Goal: Task Accomplishment & Management: Complete application form

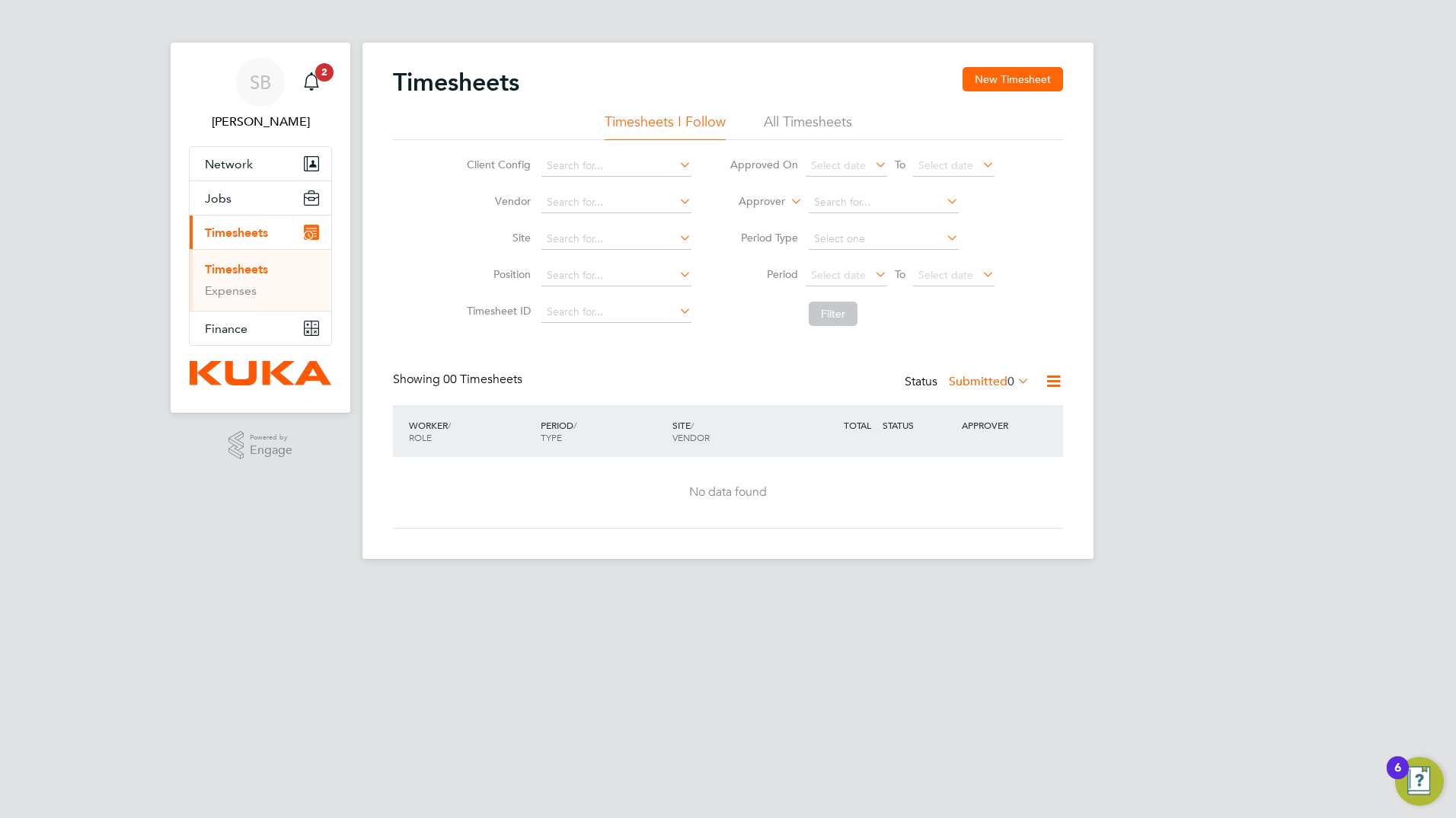
click at [831, 123] on li "All Timesheets" at bounding box center [808, 127] width 89 height 27
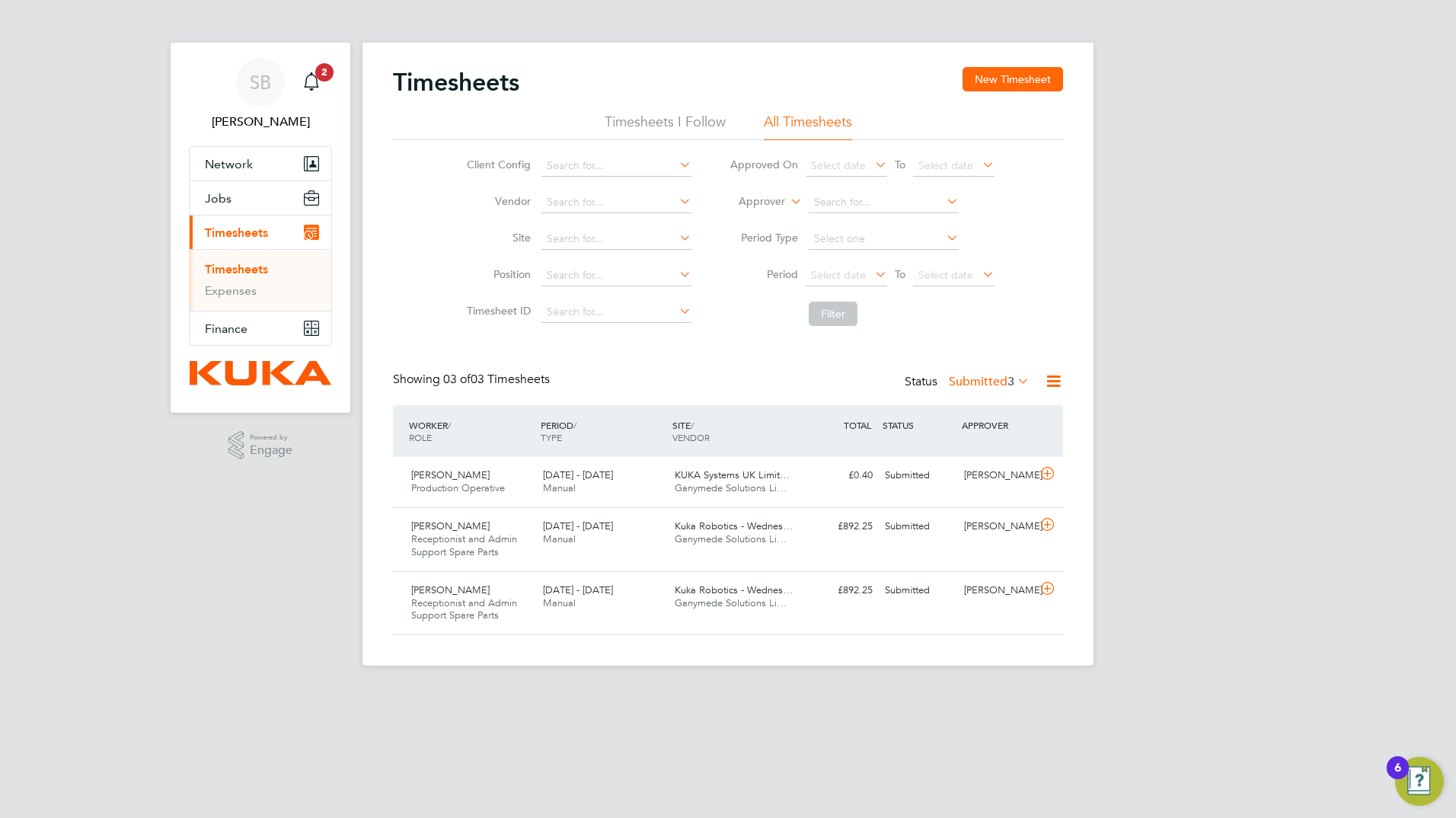
click at [636, 121] on li "Timesheets I Follow" at bounding box center [665, 127] width 121 height 27
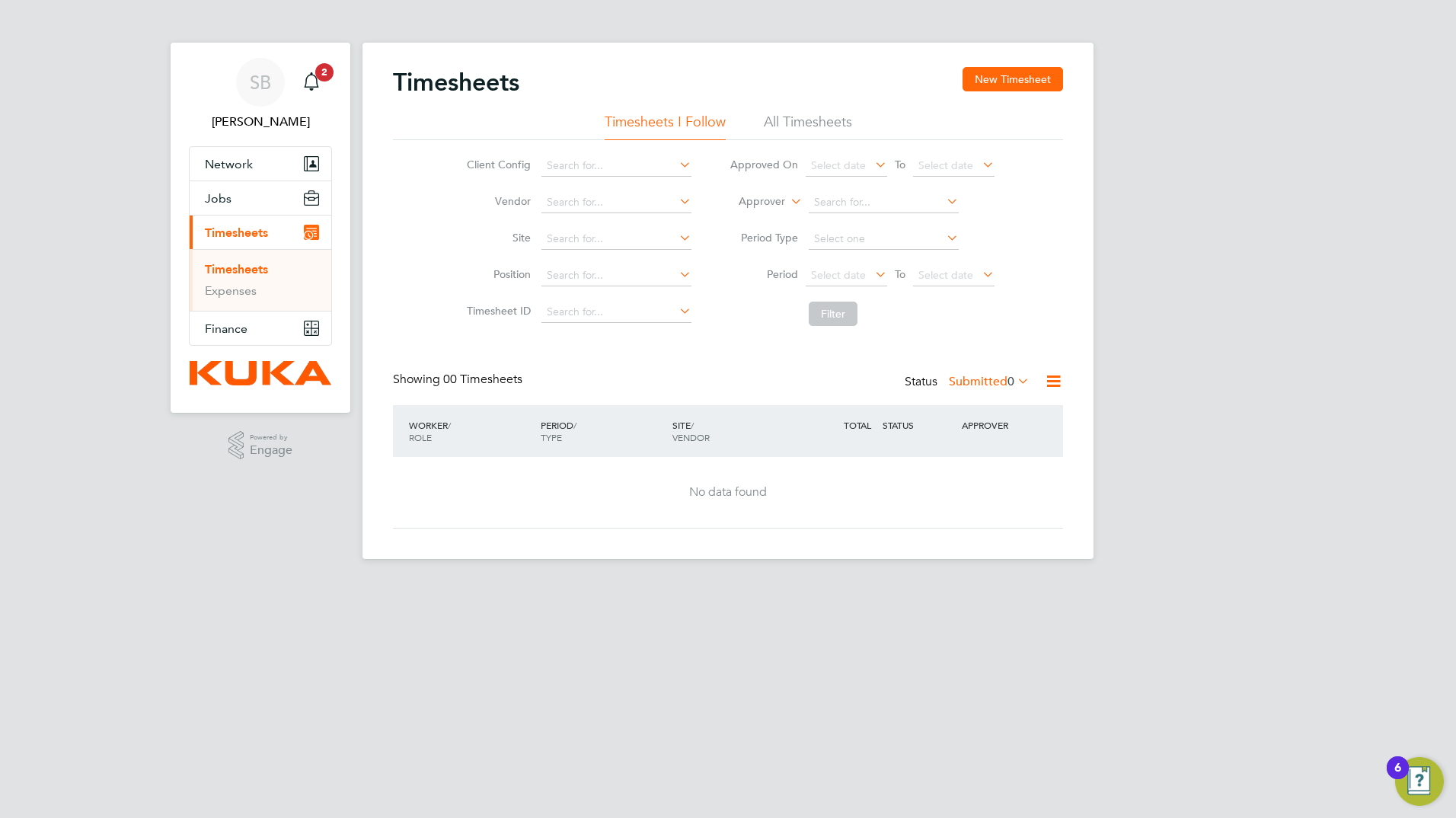
click at [812, 118] on li "All Timesheets" at bounding box center [808, 127] width 89 height 27
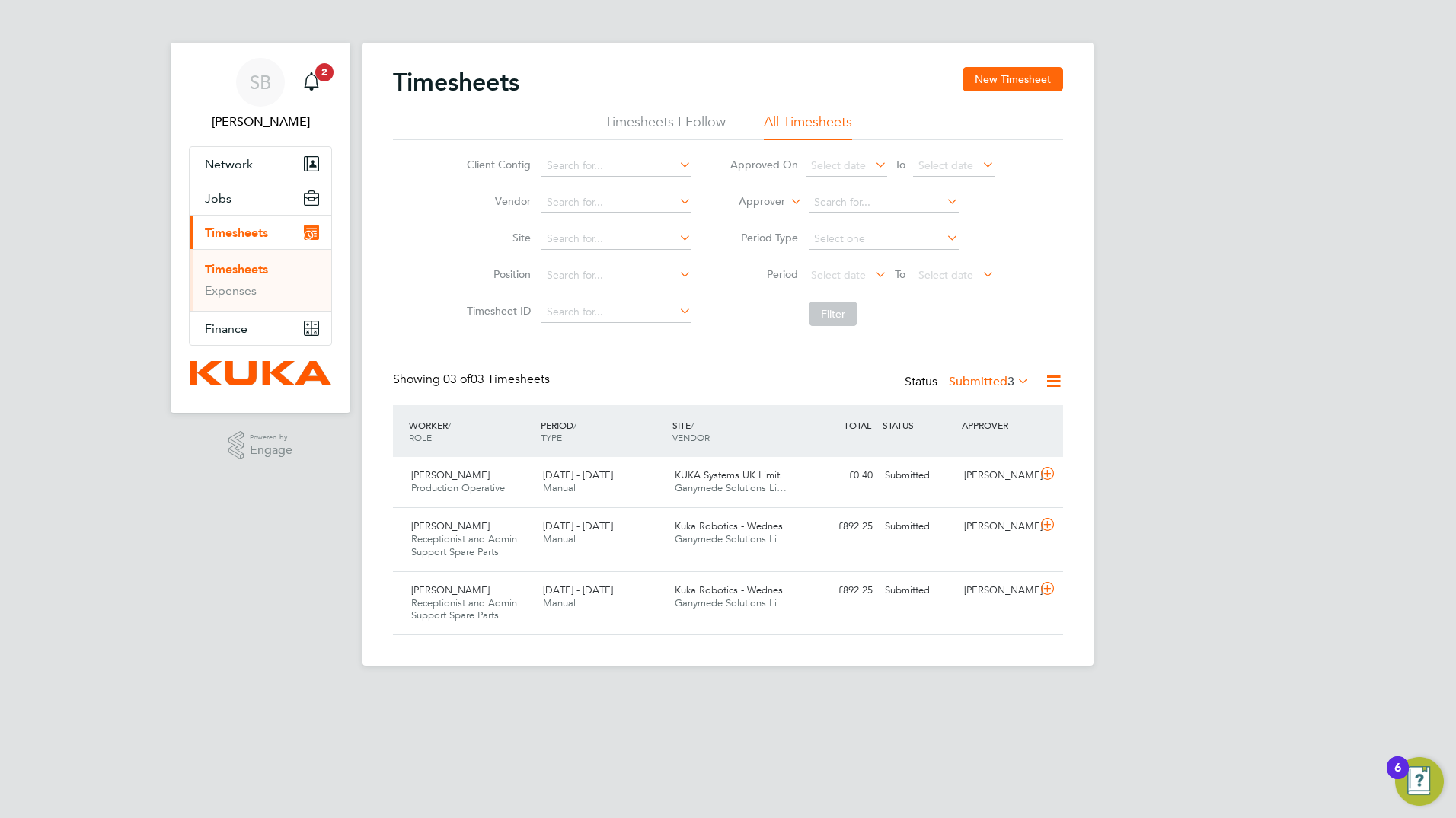
scroll to position [51, 133]
click at [709, 476] on span "KUKA Systems UK Limit…" at bounding box center [732, 475] width 115 height 13
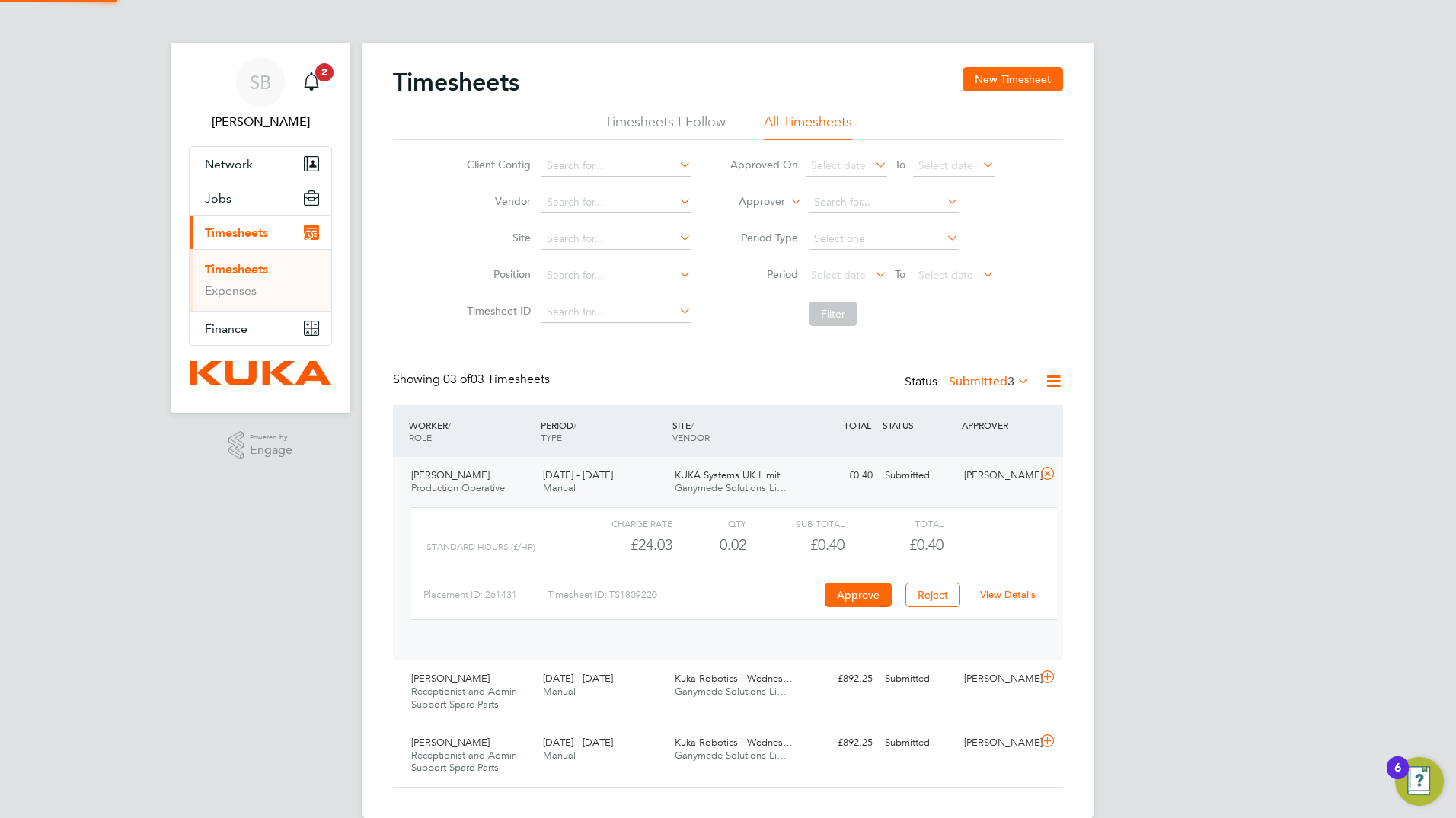
scroll to position [26, 148]
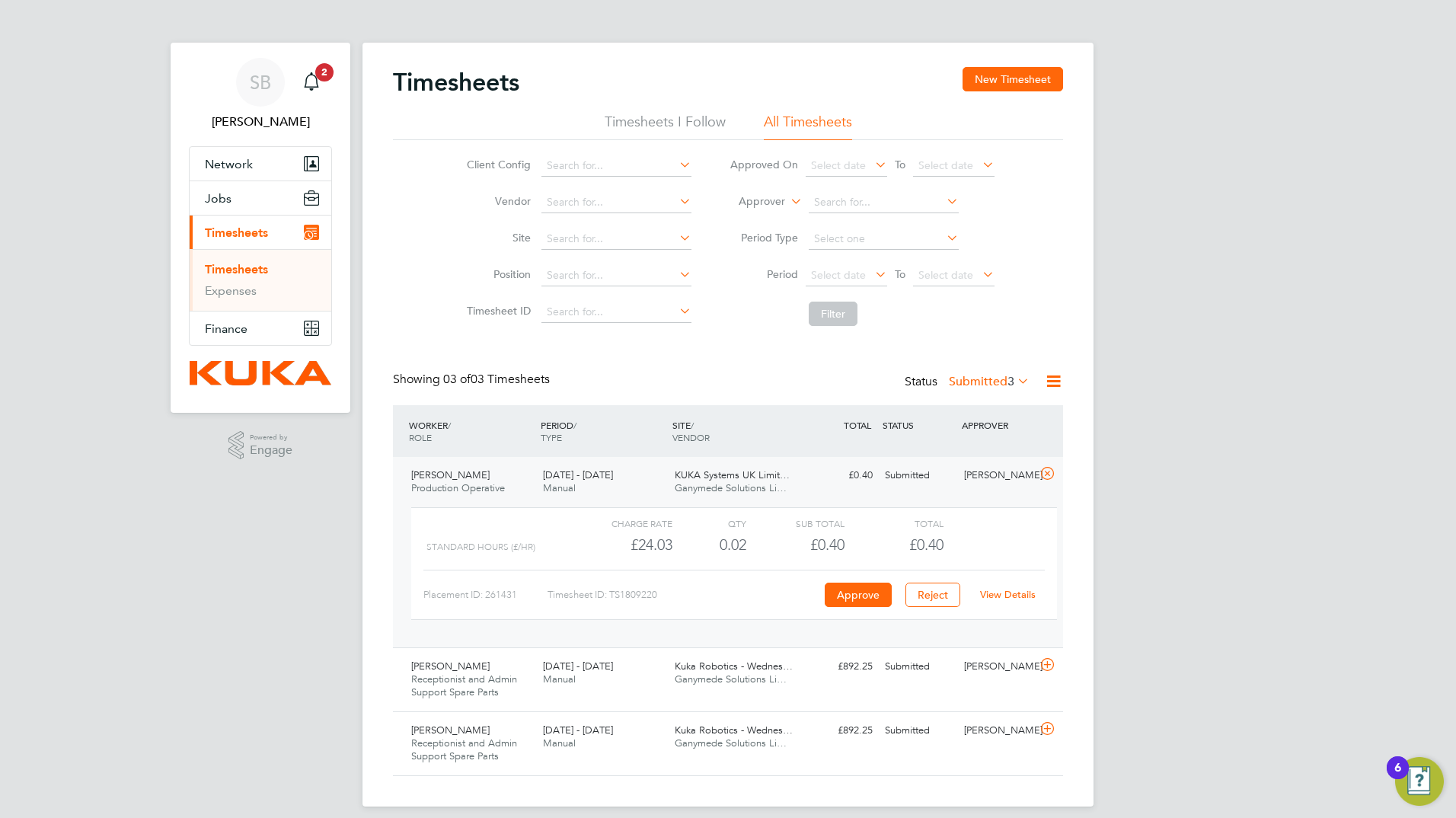
click at [1001, 597] on link "View Details" at bounding box center [1009, 595] width 56 height 13
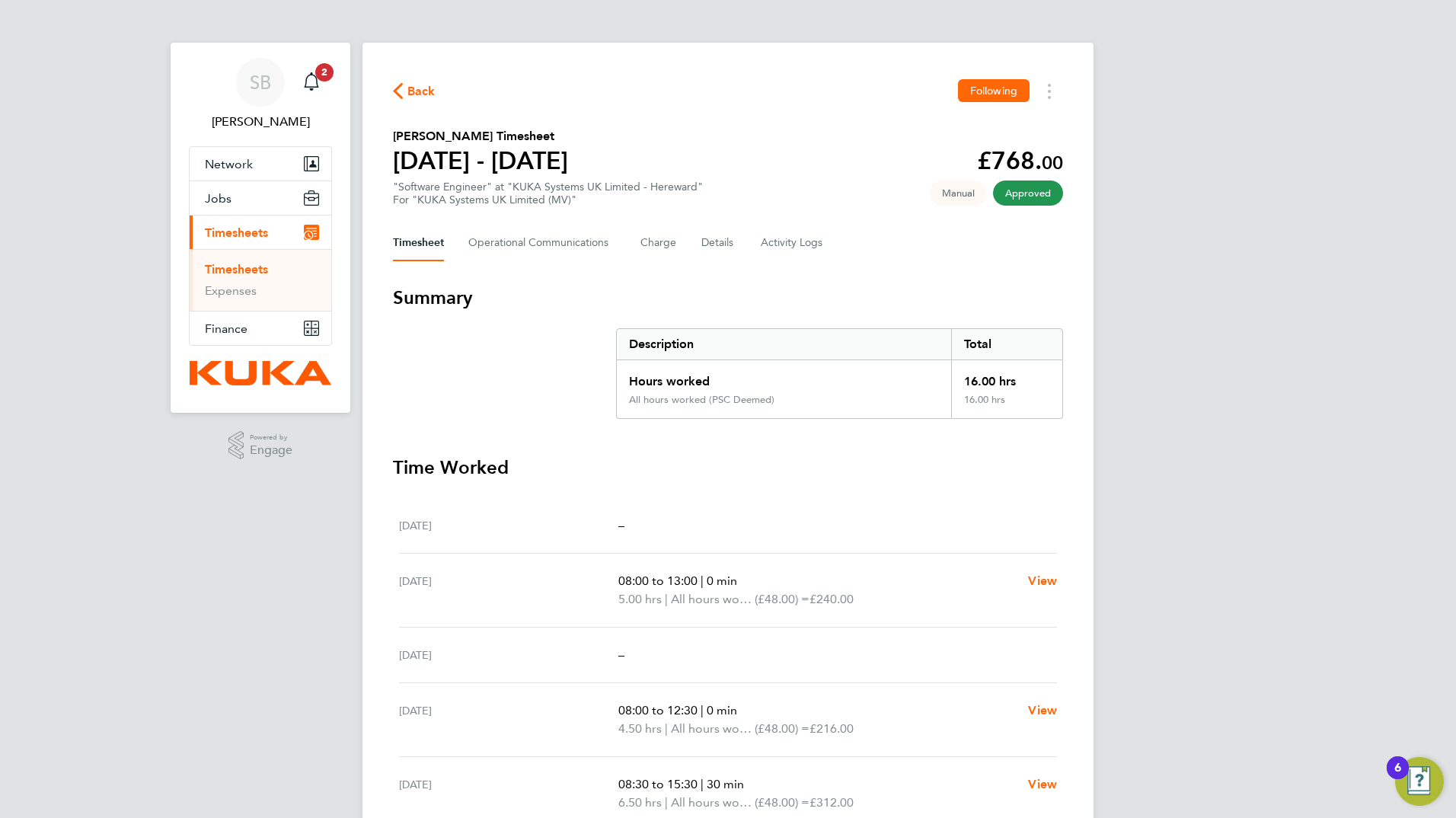
click at [405, 91] on span "Back" at bounding box center [414, 90] width 42 height 14
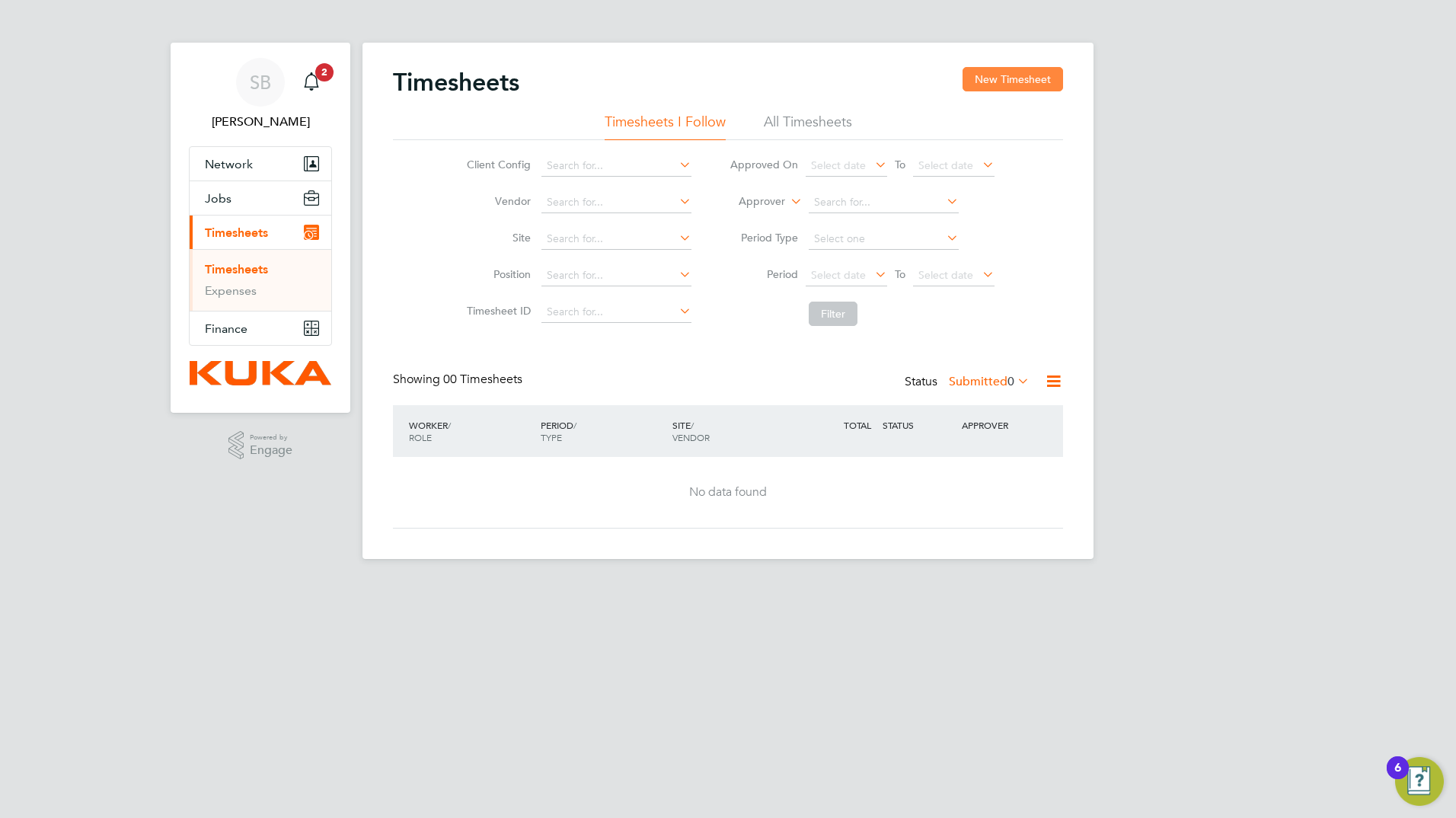
click at [1020, 79] on button "New Timesheet" at bounding box center [1012, 79] width 100 height 24
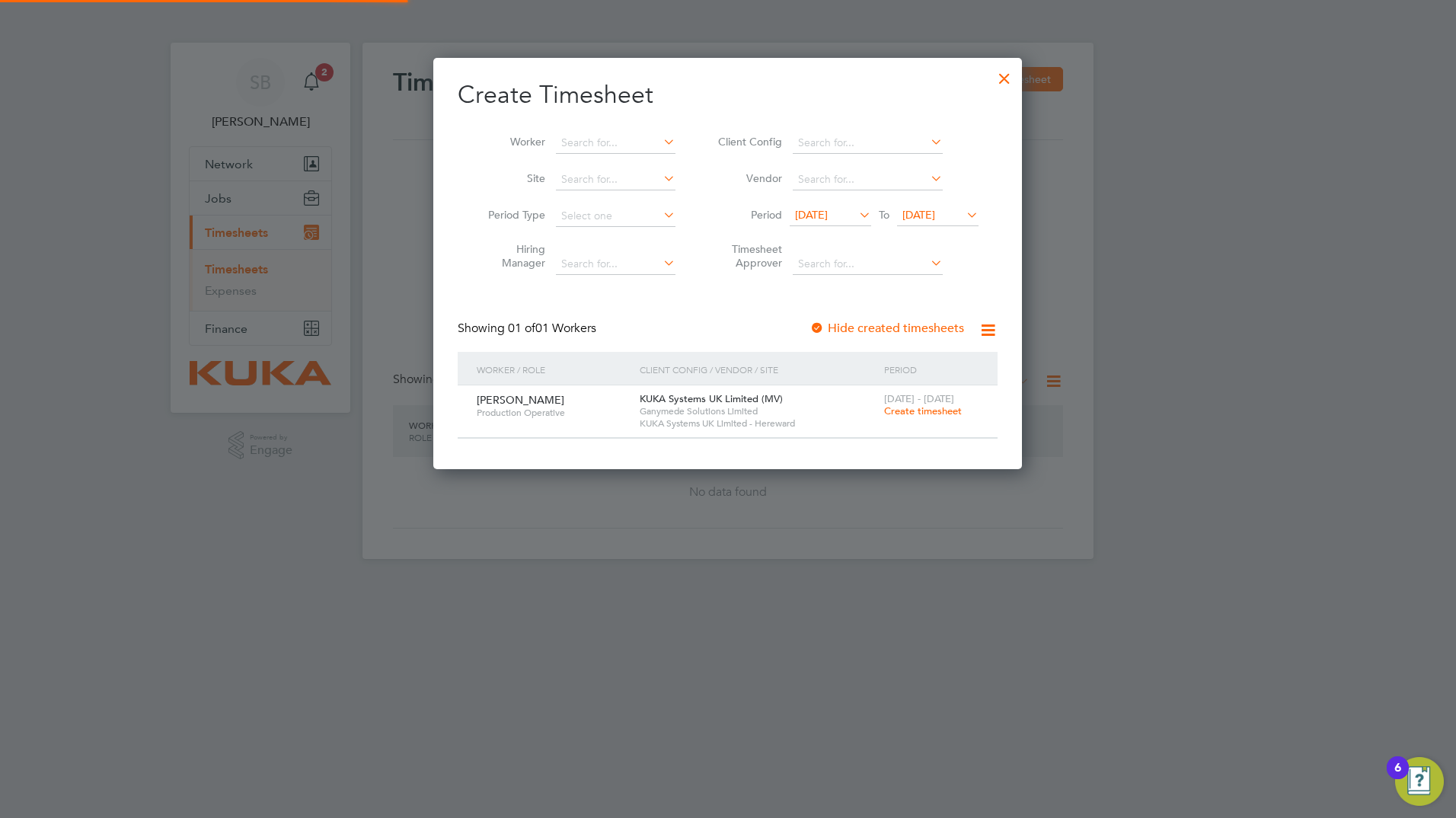
scroll to position [410, 589]
click at [822, 325] on div at bounding box center [817, 329] width 15 height 15
click at [914, 412] on span "Create timesheet" at bounding box center [924, 411] width 78 height 13
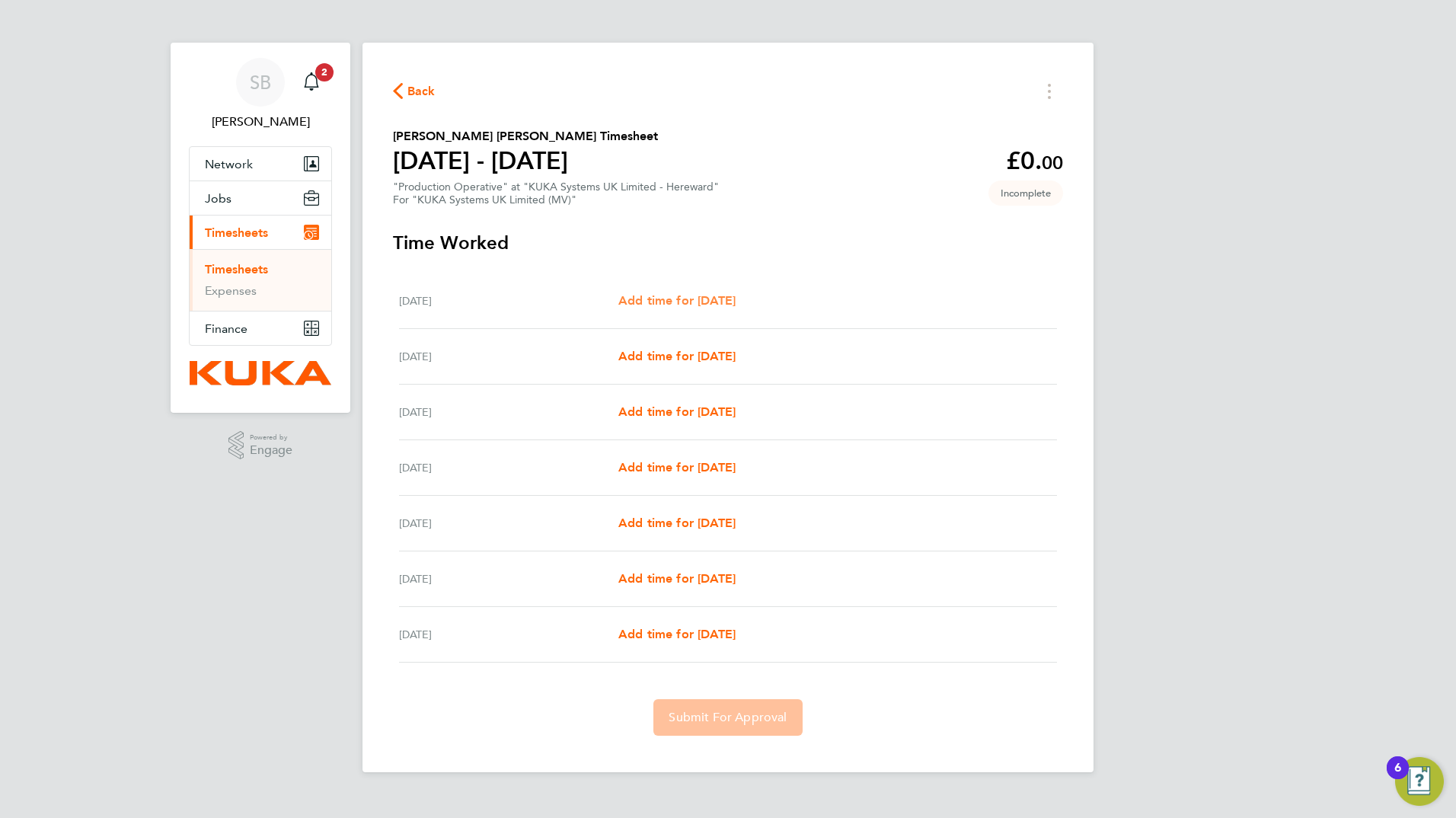
click at [678, 302] on span "Add time for [DATE]" at bounding box center [677, 300] width 117 height 14
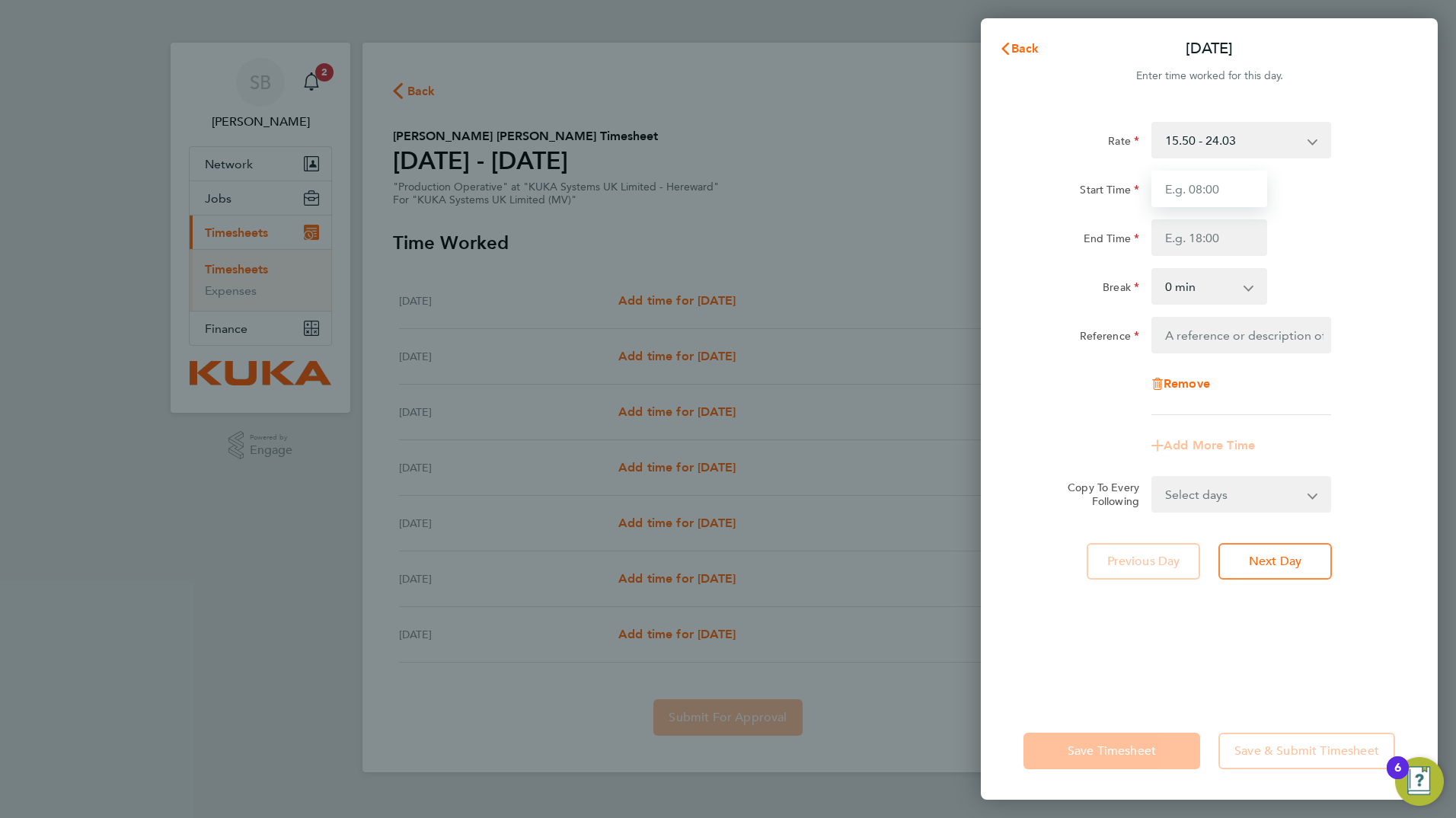
click at [1216, 194] on input "Start Time" at bounding box center [1209, 189] width 116 height 36
type input "07:00"
type input "12:30"
type input "FRICTION WELDING"
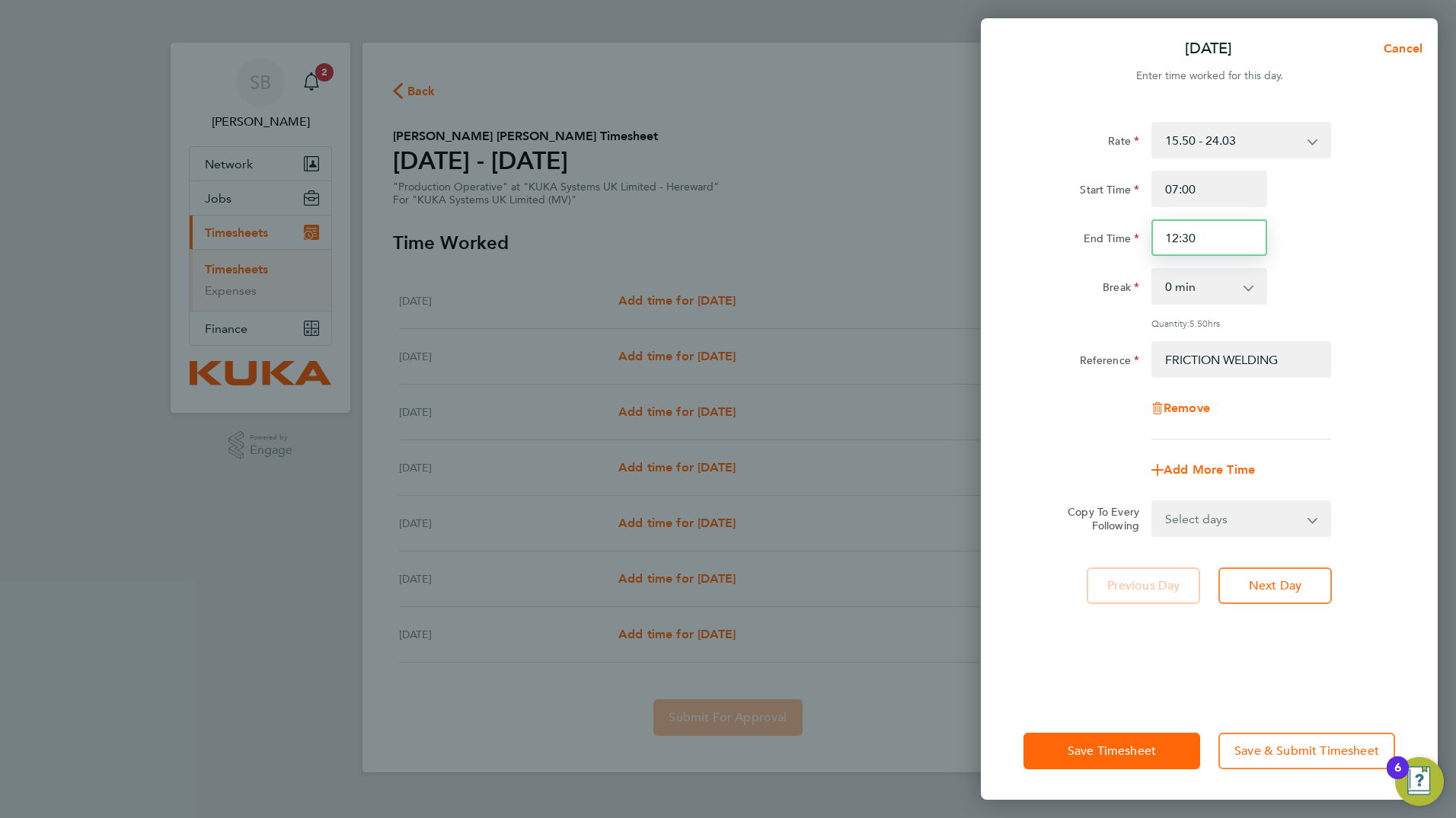
click at [1214, 244] on input "12:30" at bounding box center [1209, 238] width 116 height 36
drag, startPoint x: 1208, startPoint y: 239, endPoint x: 1151, endPoint y: 239, distance: 57.0
click at [1151, 239] on input "12:30" at bounding box center [1209, 238] width 116 height 36
click at [1188, 232] on input "End Time" at bounding box center [1209, 238] width 116 height 36
type input "15:30"
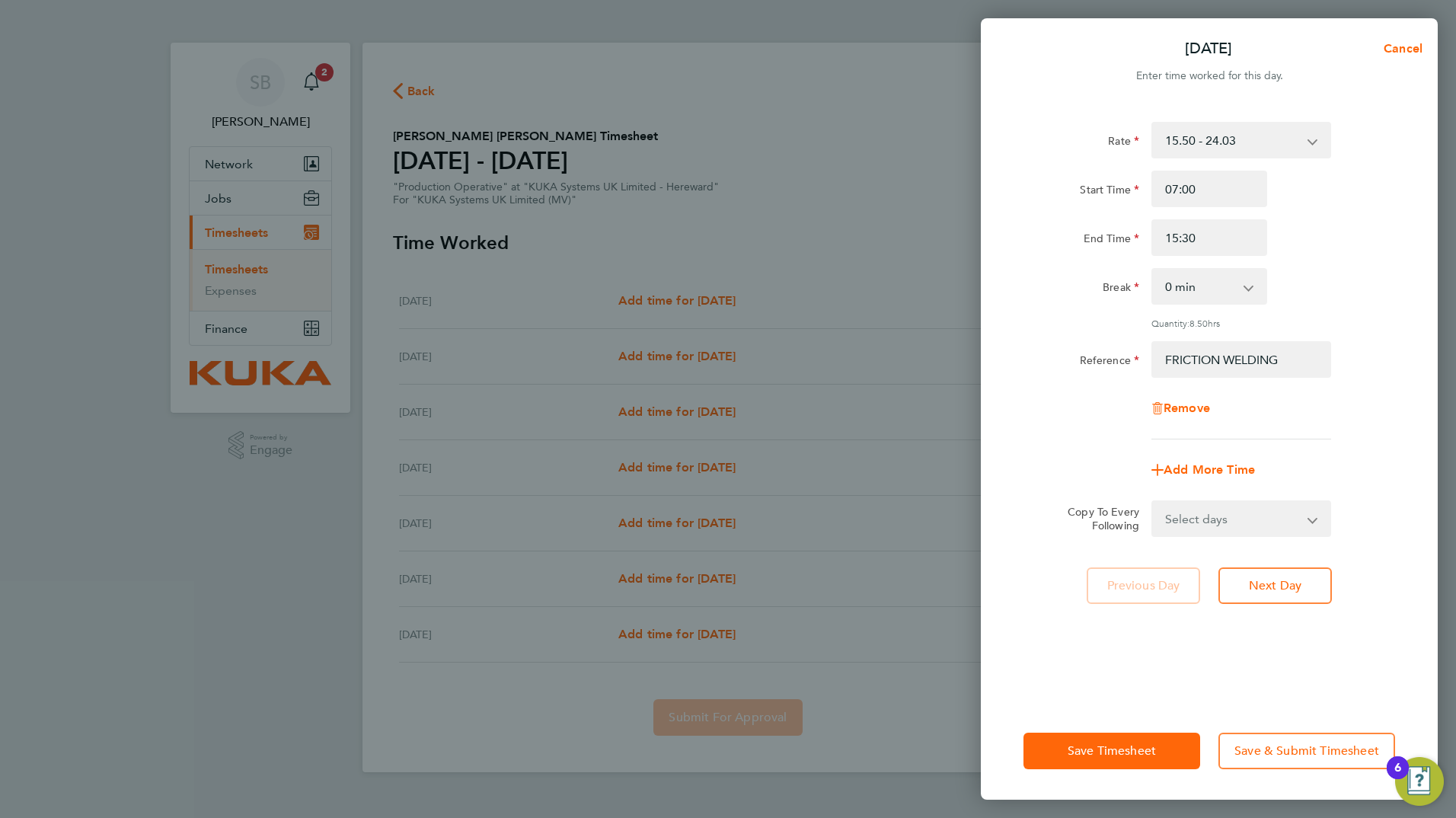
click at [1250, 292] on app-icon-cross-button at bounding box center [1257, 286] width 18 height 33
click at [1247, 287] on select "0 min 15 min 30 min 45 min 60 min 75 min 90 min" at bounding box center [1200, 286] width 95 height 33
select select "30"
click at [1153, 269] on select "0 min 15 min 30 min 45 min 60 min 75 min 90 min" at bounding box center [1200, 286] width 95 height 33
click at [1316, 522] on app-icon-cross-button at bounding box center [1322, 518] width 18 height 33
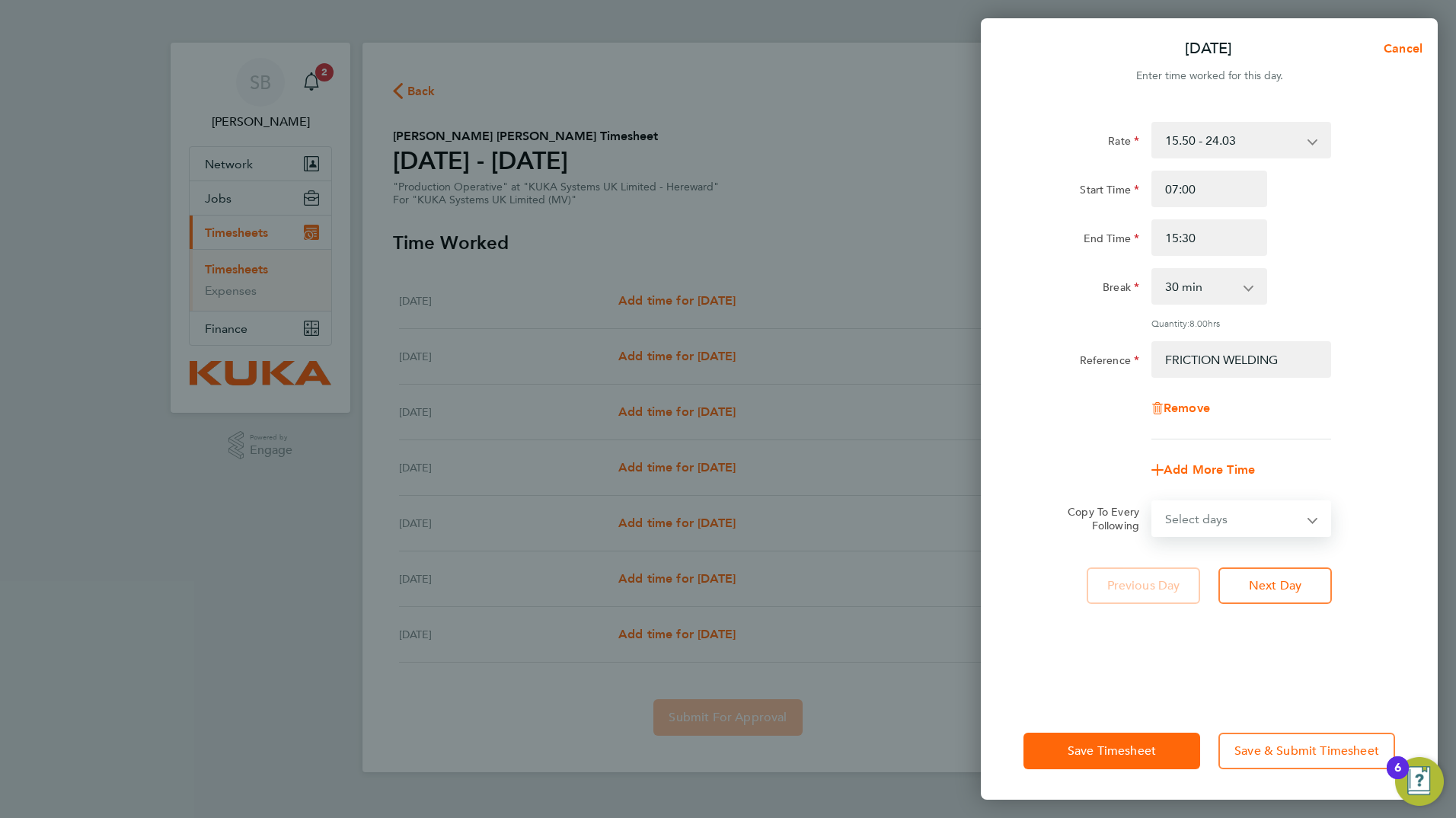
click at [1301, 512] on select "Select days Day Weekday (Mon-Fri) Weekend (Sat-Sun) Tuesday Wednesday Thursday …" at bounding box center [1233, 518] width 160 height 33
select select "TUE"
click at [1153, 502] on select "Select days Day Weekday (Mon-Fri) Weekend (Sat-Sun) Tuesday Wednesday Thursday …" at bounding box center [1233, 518] width 160 height 33
select select "2025-09-28"
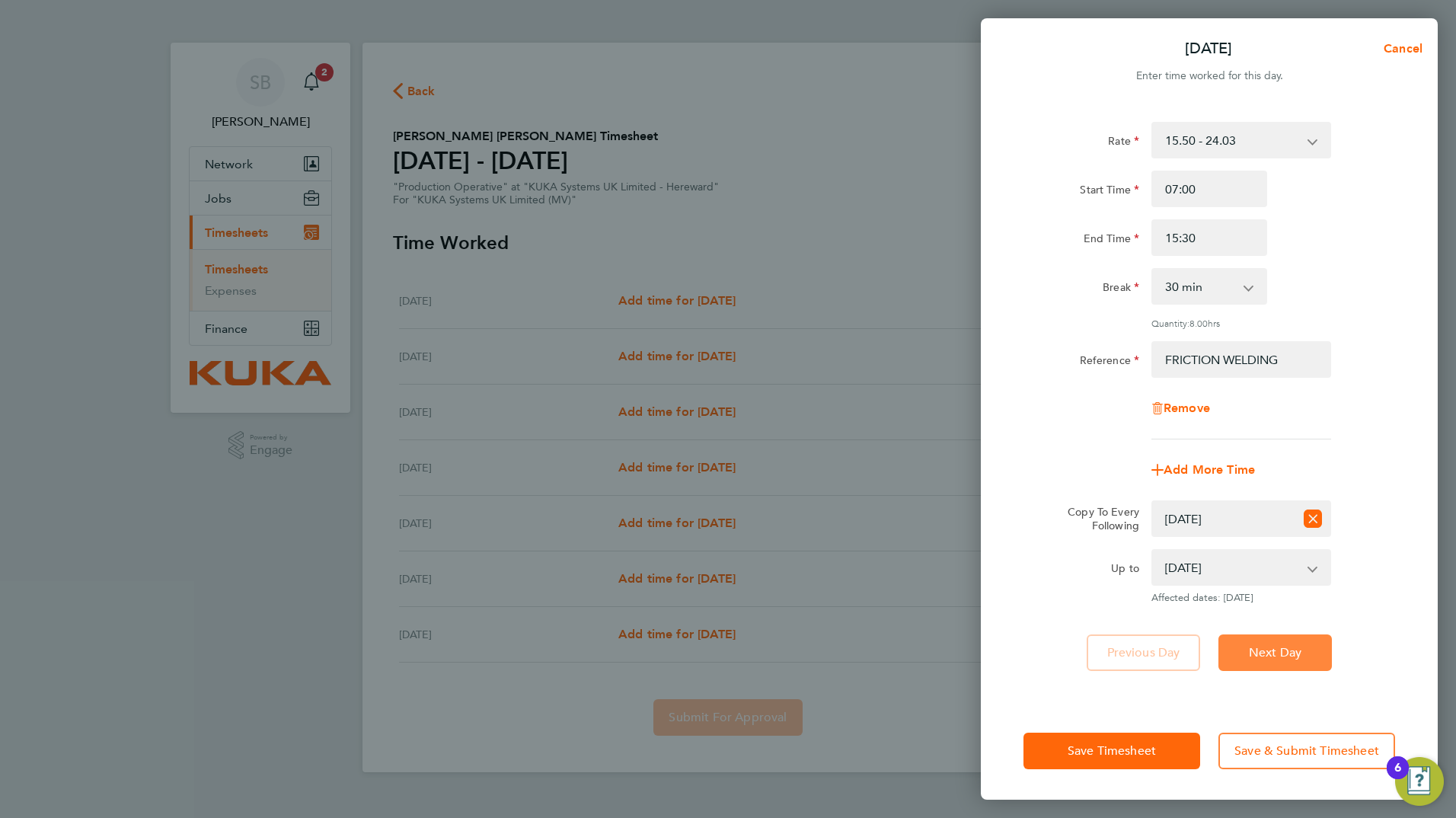
click at [1291, 647] on span "Next Day" at bounding box center [1275, 653] width 52 height 15
select select "30"
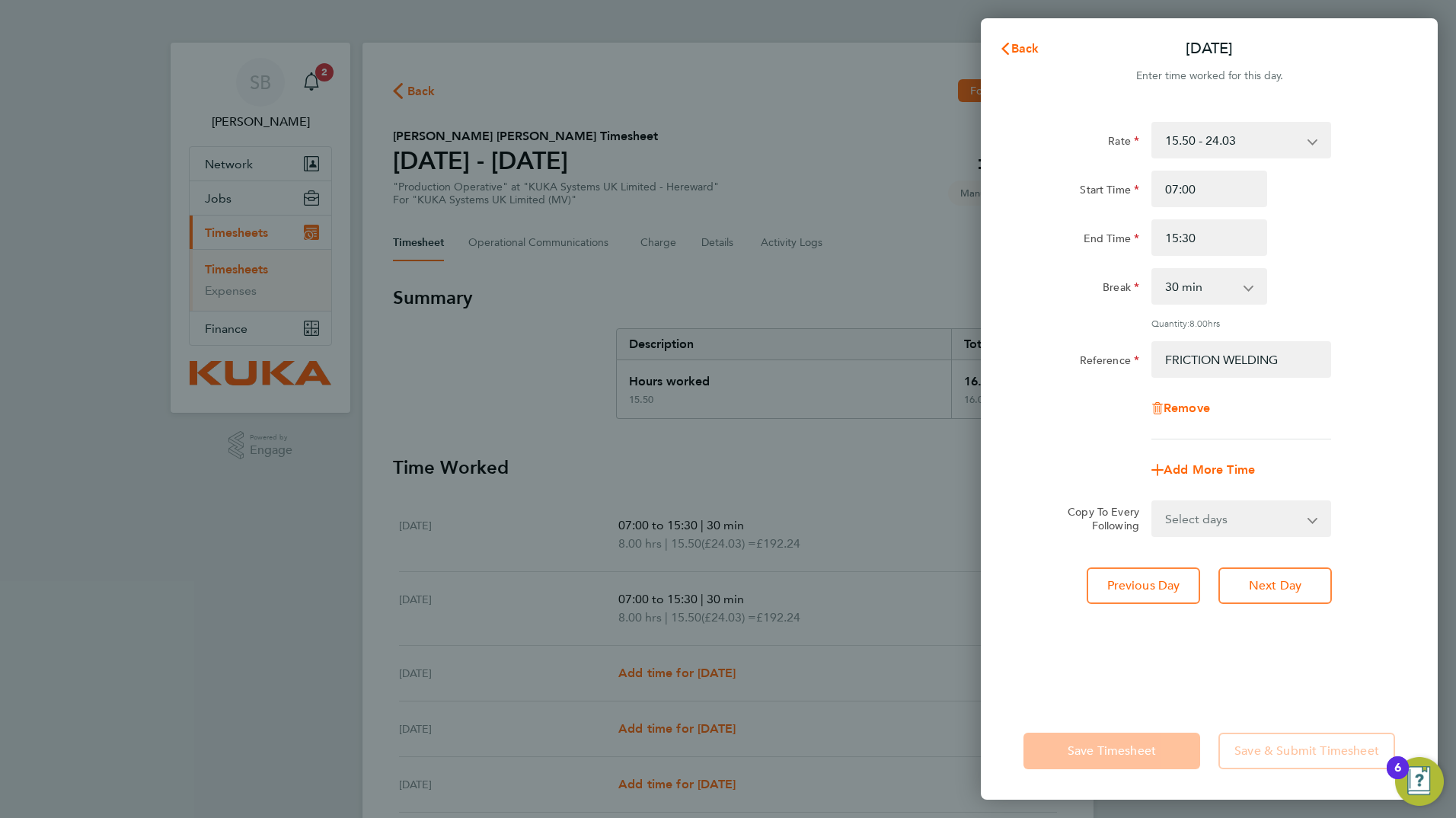
click at [1307, 523] on select "Select days Day Weekday (Mon-Fri) Weekend (Sat-Sun) Wednesday Thursday Friday S…" at bounding box center [1233, 518] width 160 height 33
select select "WED"
click at [1153, 502] on select "Select days Day Weekday (Mon-Fri) Weekend (Sat-Sun) Wednesday Thursday Friday S…" at bounding box center [1233, 518] width 160 height 33
select select "2025-09-28"
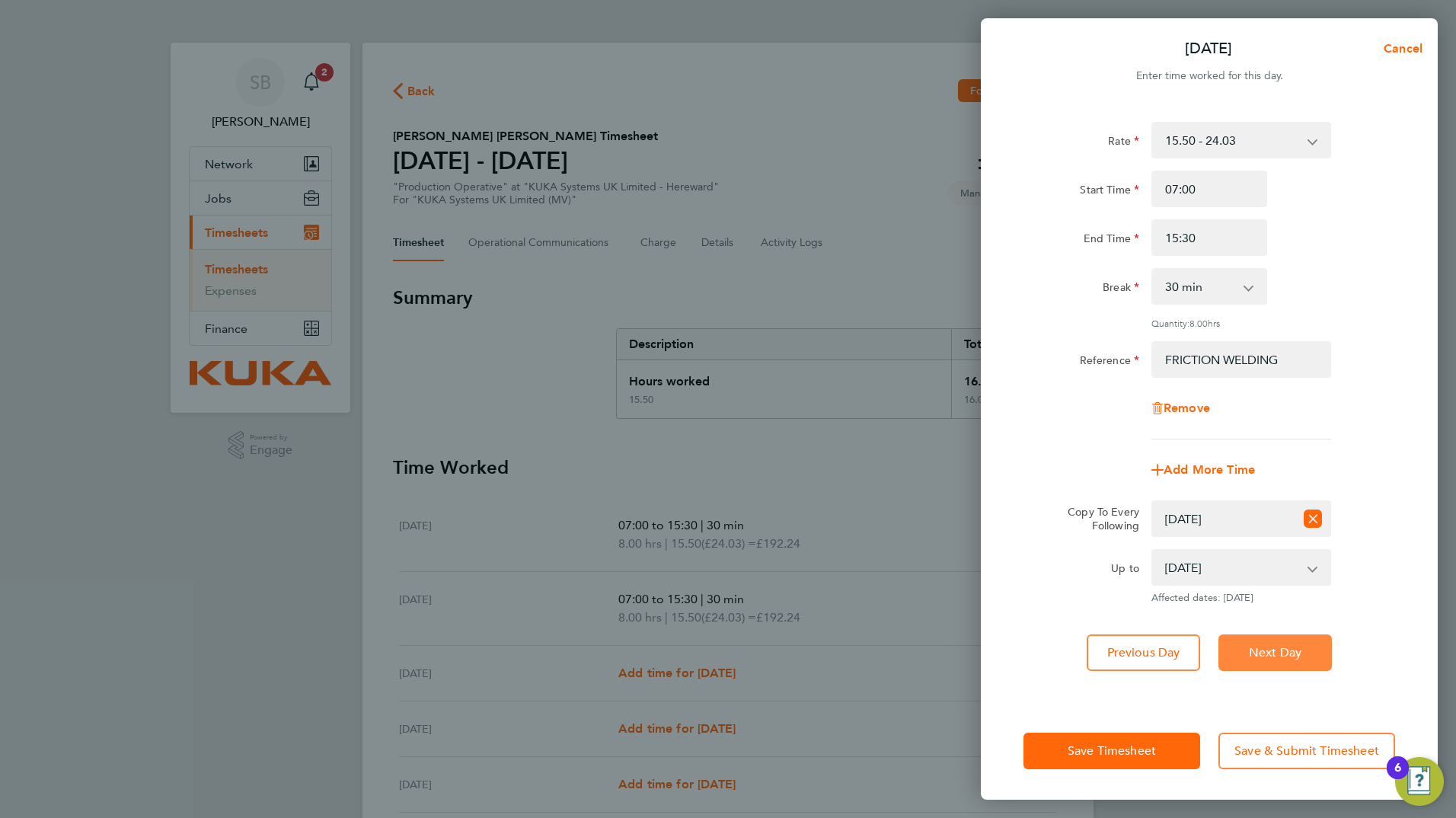
click at [1289, 647] on span "Next Day" at bounding box center [1275, 653] width 52 height 15
select select "0: null"
select select "30"
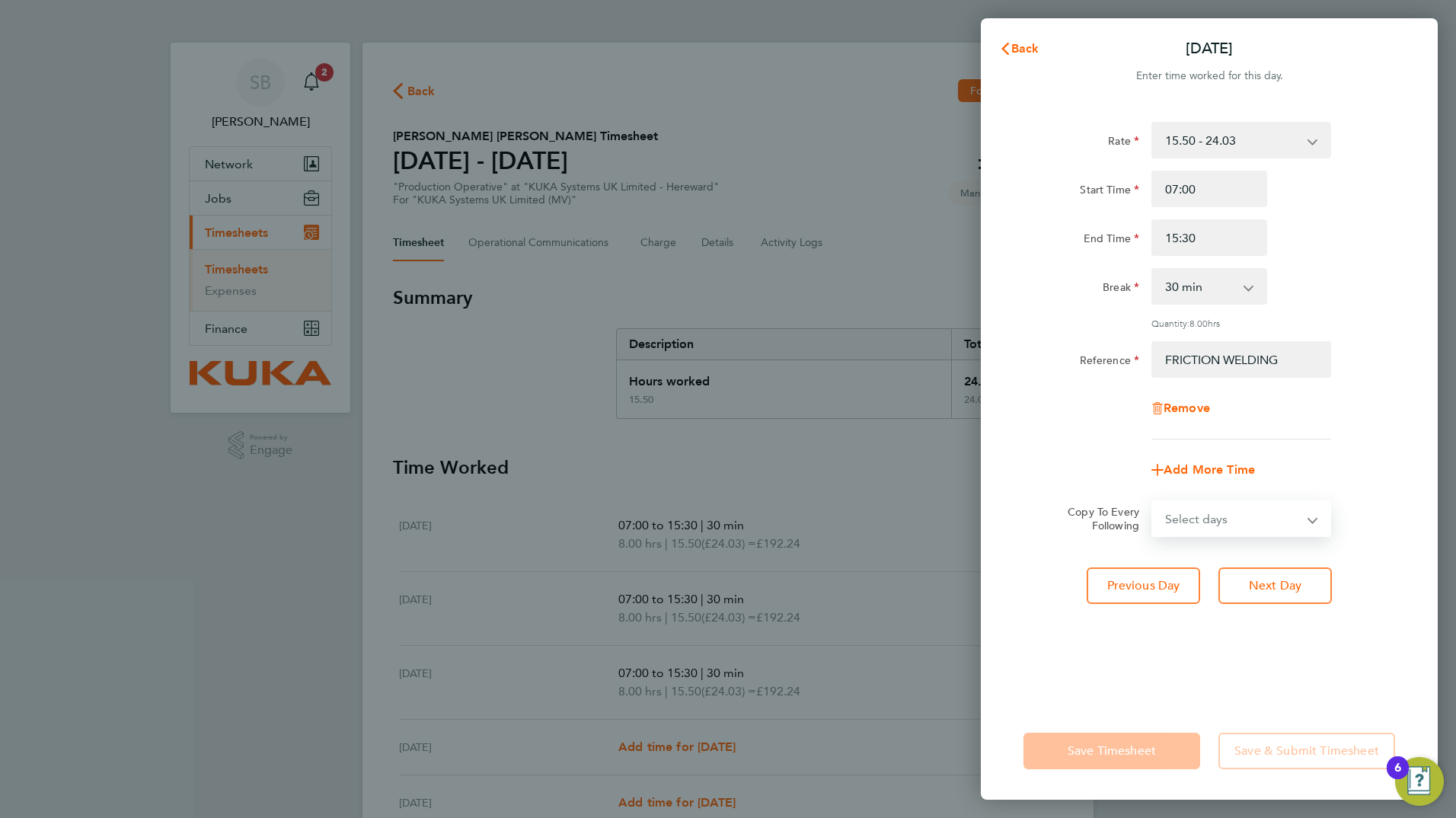
click at [1311, 520] on select "Select days Day Weekday (Mon-Fri) Weekend (Sat-Sun) Thursday Friday Saturday Su…" at bounding box center [1233, 518] width 160 height 33
select select "THU"
click at [1153, 502] on select "Select days Day Weekday (Mon-Fri) Weekend (Sat-Sun) Thursday Friday Saturday Su…" at bounding box center [1233, 518] width 160 height 33
select select "2025-09-28"
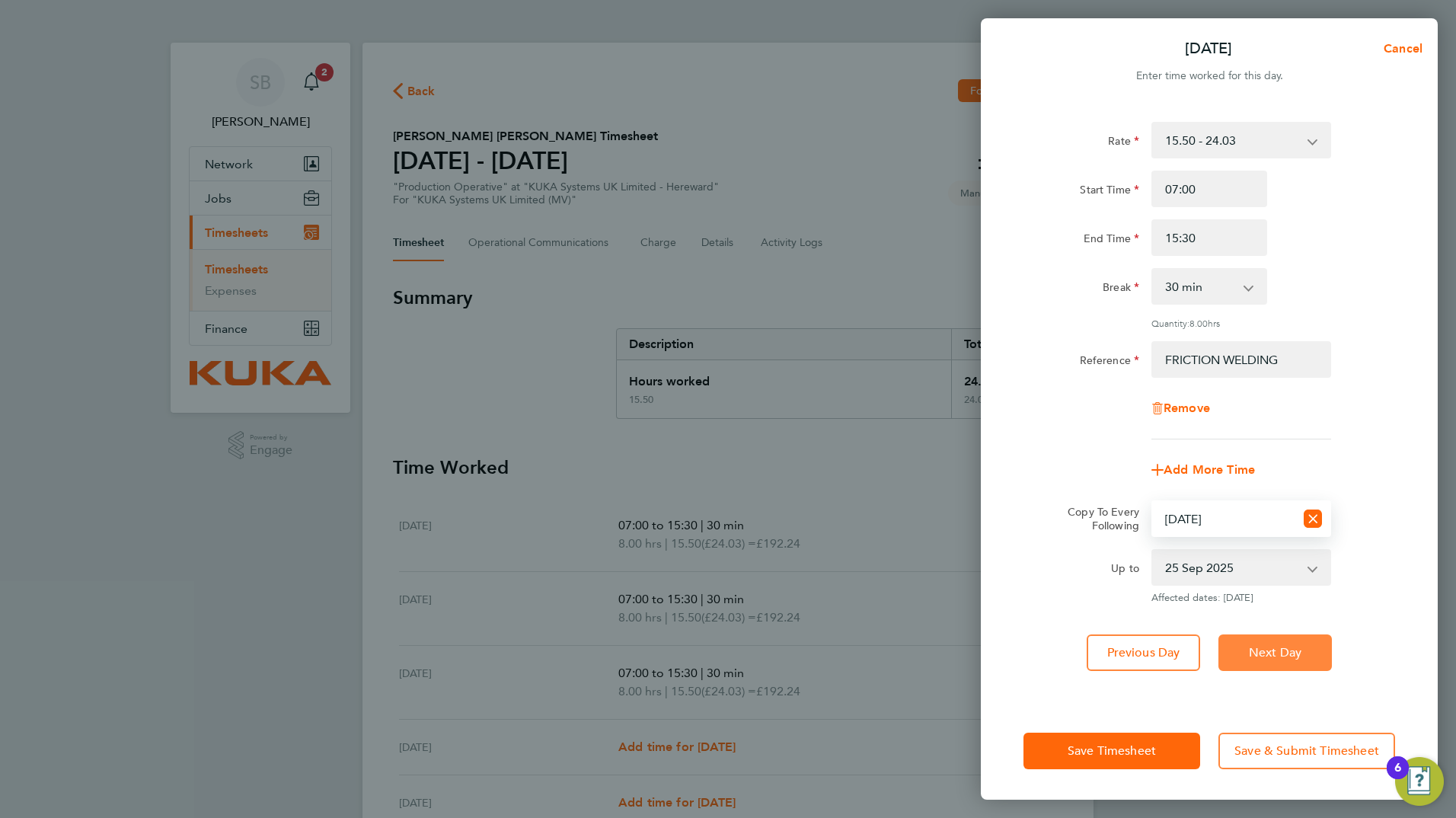
click at [1271, 648] on span "Next Day" at bounding box center [1275, 653] width 52 height 15
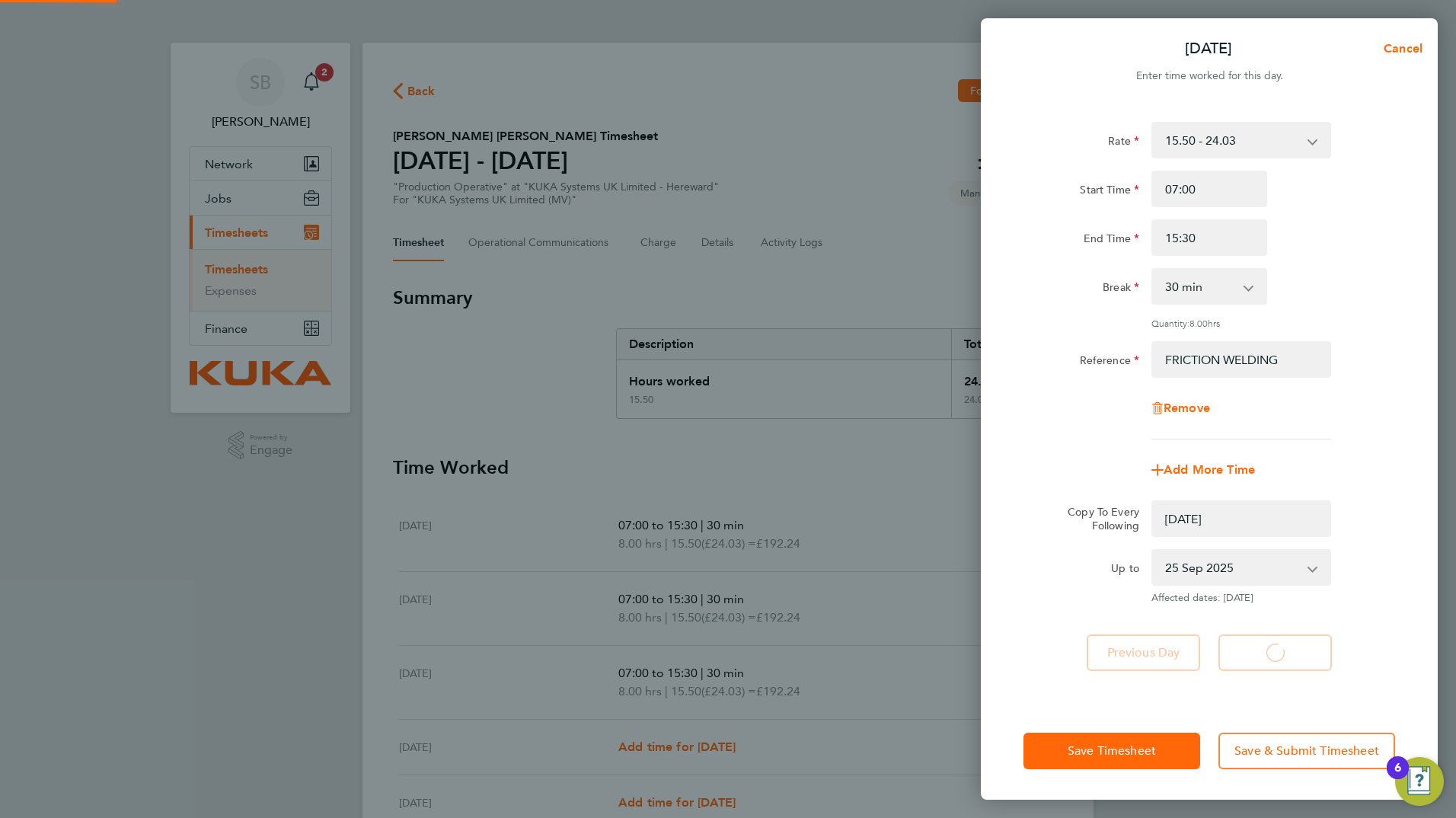
select select "0: null"
select select "30"
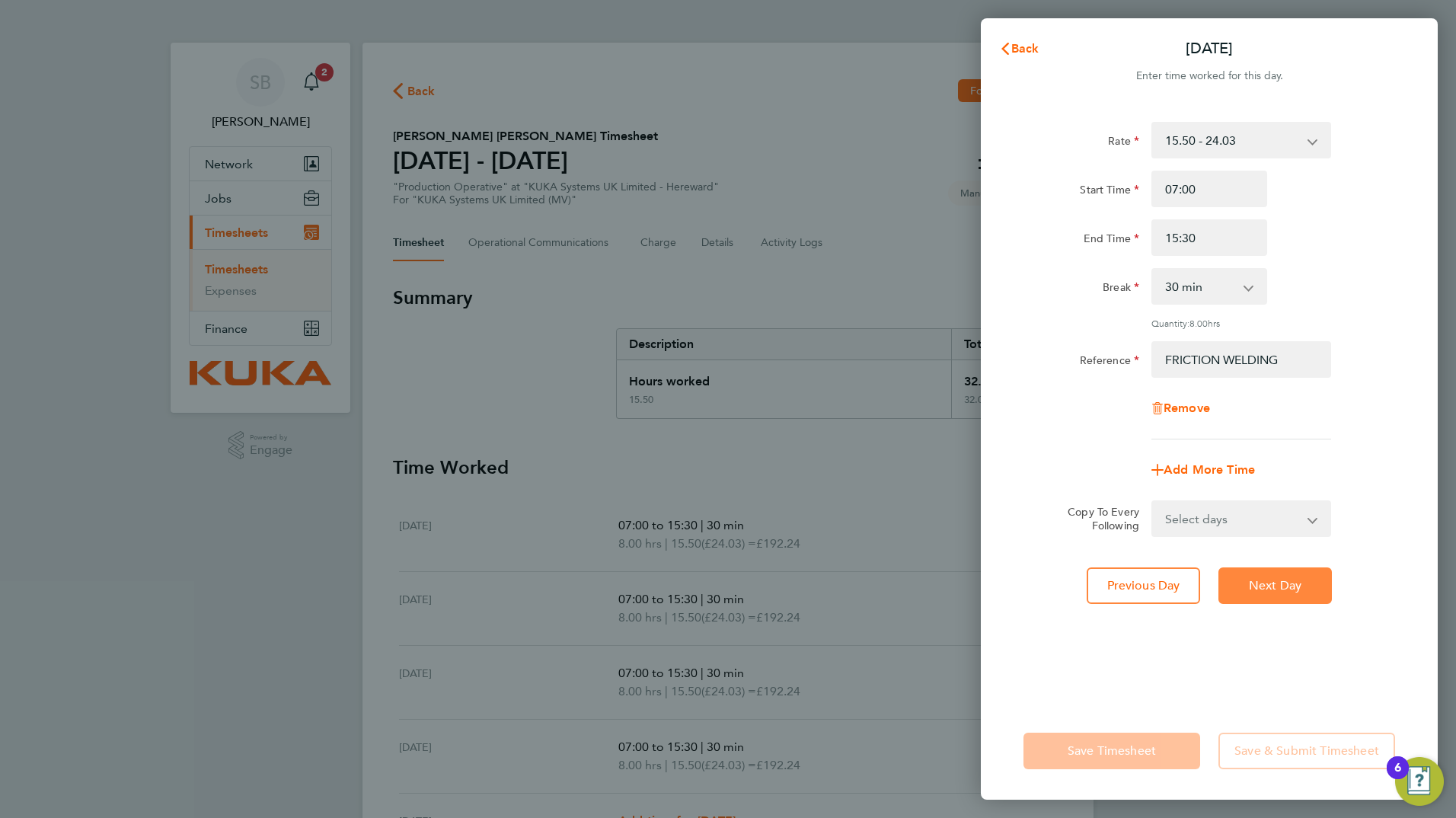
click at [1277, 586] on span "Next Day" at bounding box center [1275, 586] width 52 height 15
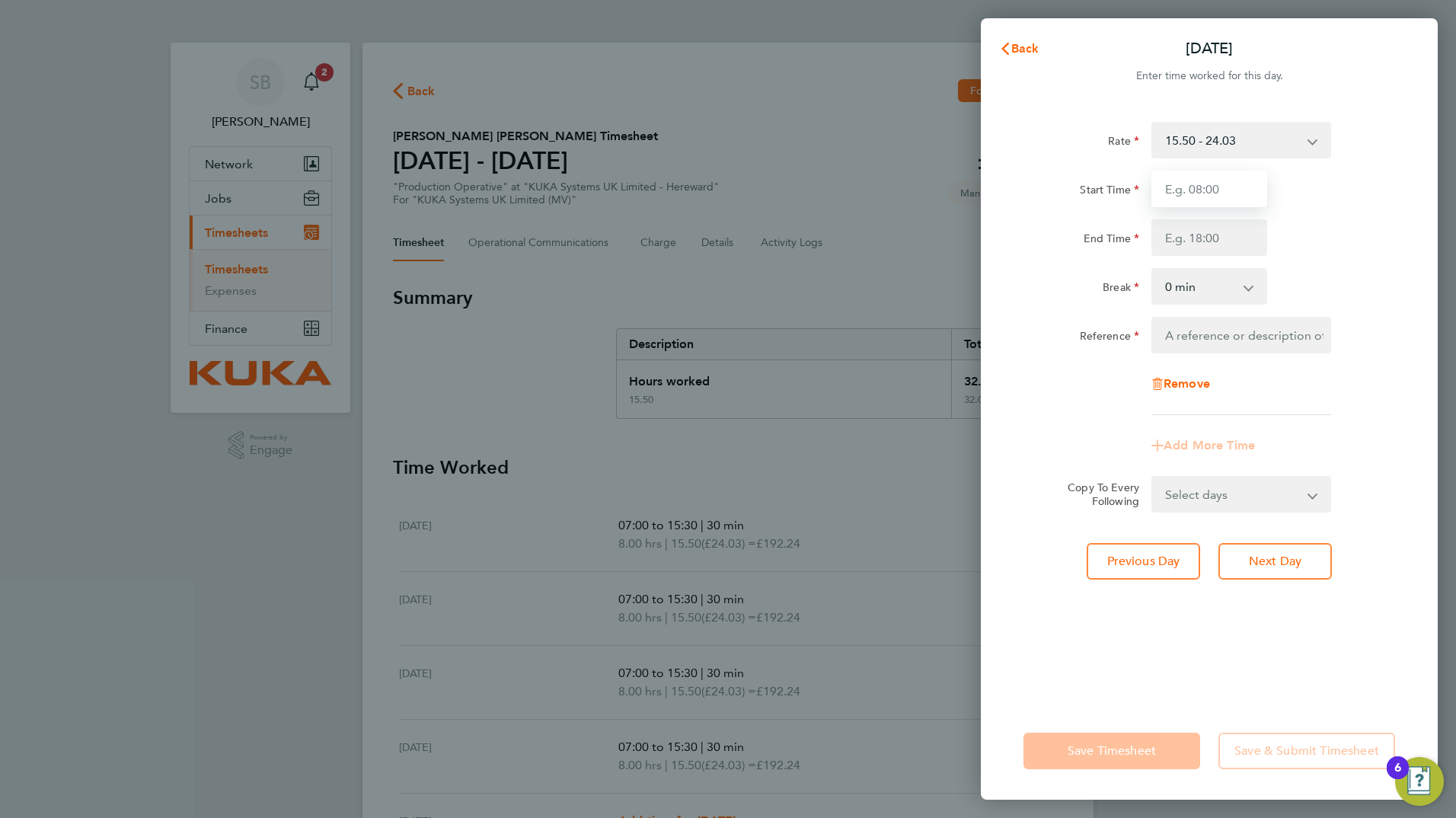
click at [1207, 192] on input "Start Time" at bounding box center [1209, 189] width 116 height 36
type input "07:00"
click at [1196, 235] on input "End Time" at bounding box center [1209, 238] width 116 height 36
type input "12:30"
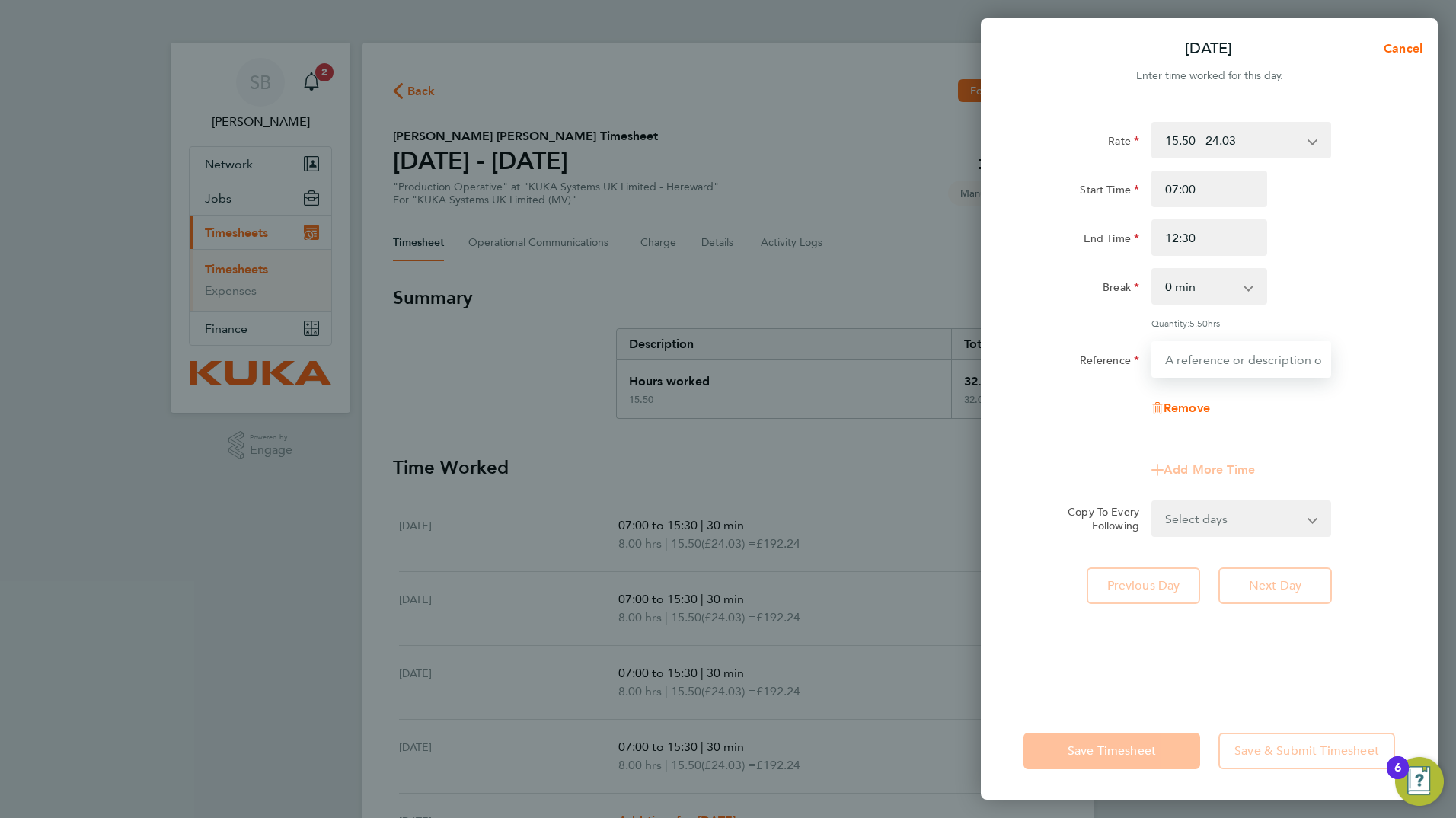
click at [1212, 337] on div "Rate 15.50 - 24.03 Start Time 07:00 End Time 12:30 Break 0 min 15 min 30 min 45…" at bounding box center [1209, 280] width 371 height 317
type input "FRICTION WELDING"
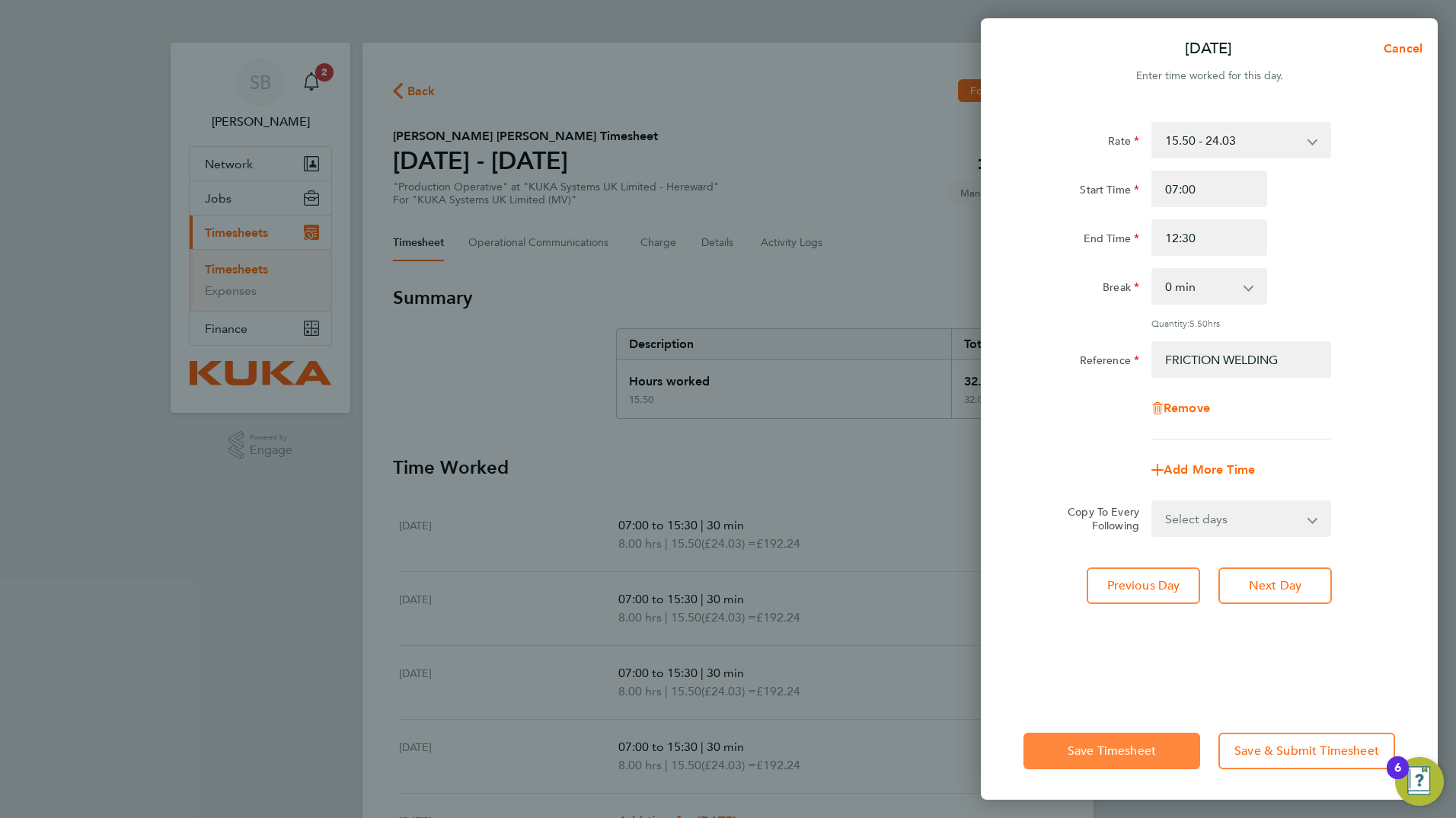
click at [1161, 748] on button "Save Timesheet" at bounding box center [1113, 751] width 177 height 36
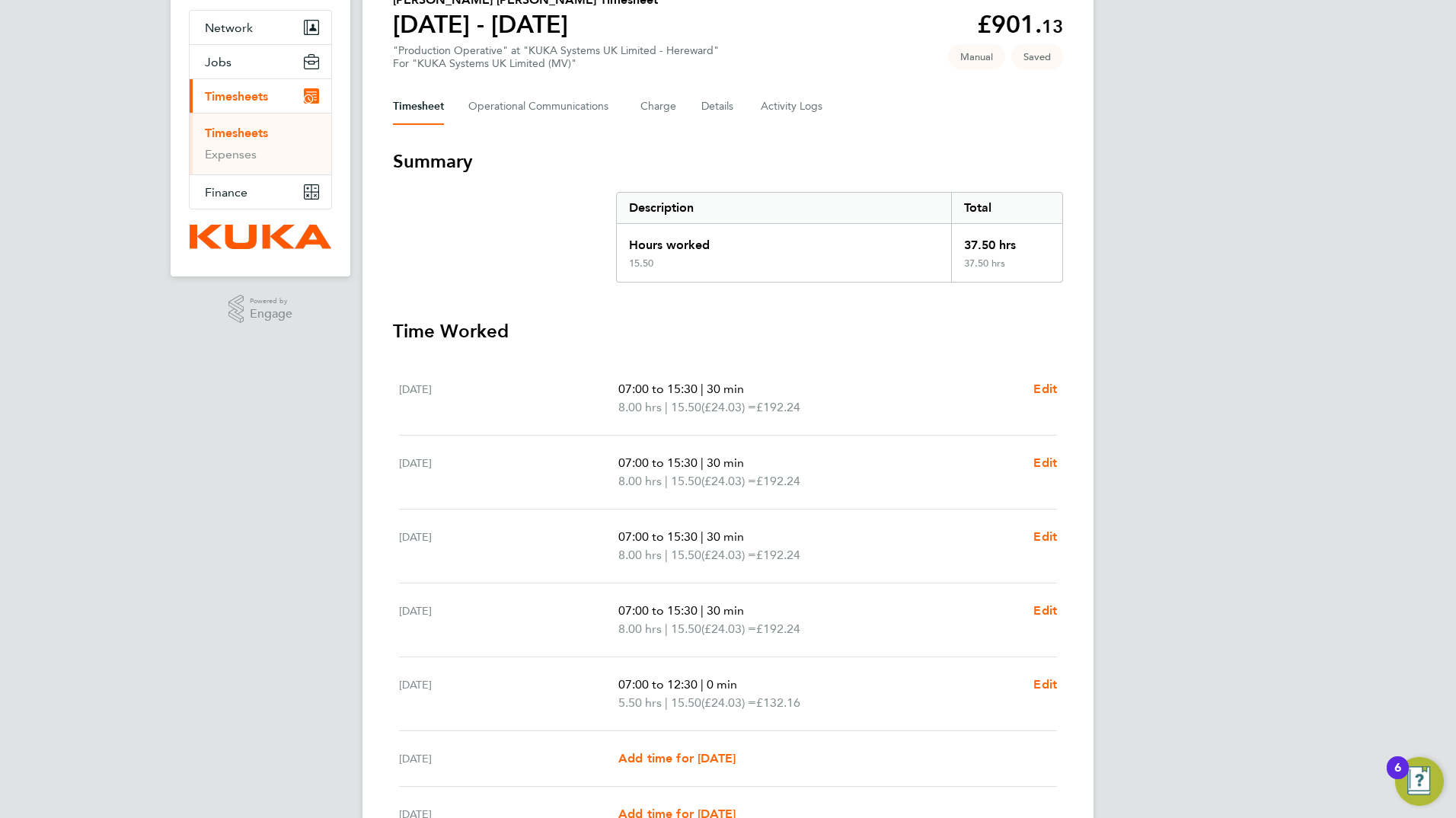
scroll to position [295, 0]
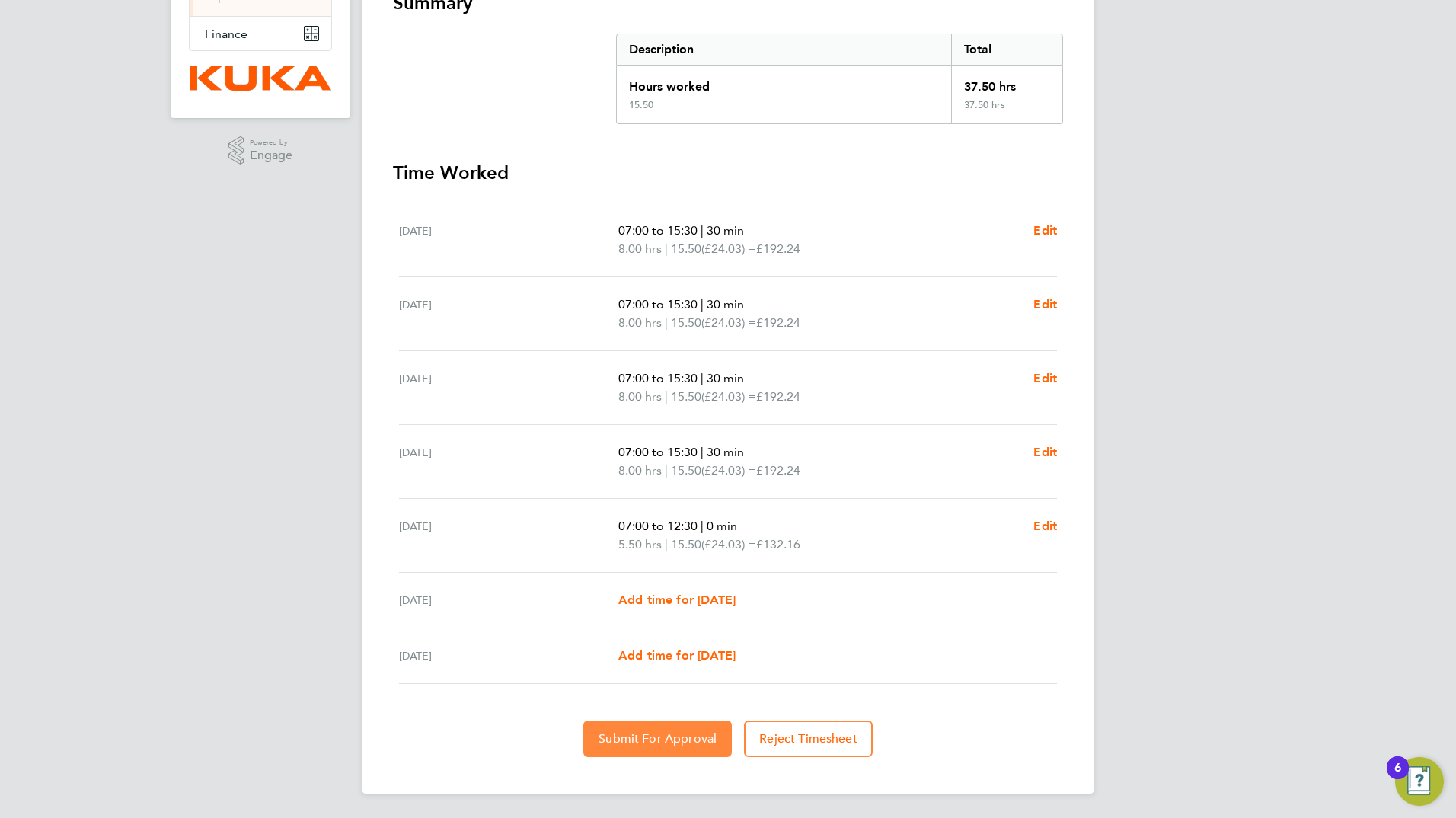
click at [690, 739] on span "Submit For Approval" at bounding box center [657, 738] width 118 height 15
click at [685, 739] on span "Approve Timesheet" at bounding box center [658, 738] width 112 height 15
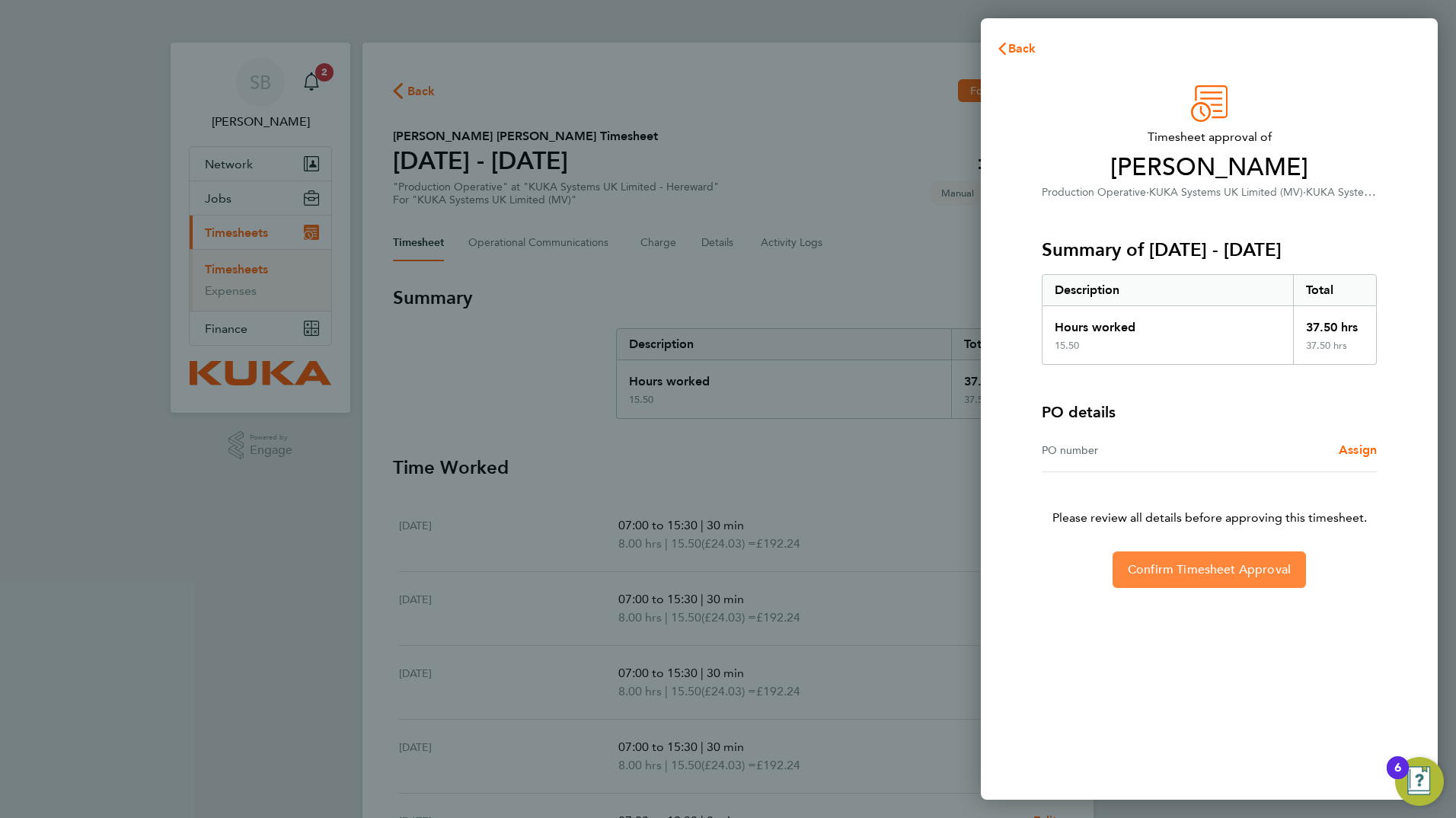
click at [1204, 570] on span "Confirm Timesheet Approval" at bounding box center [1209, 569] width 163 height 15
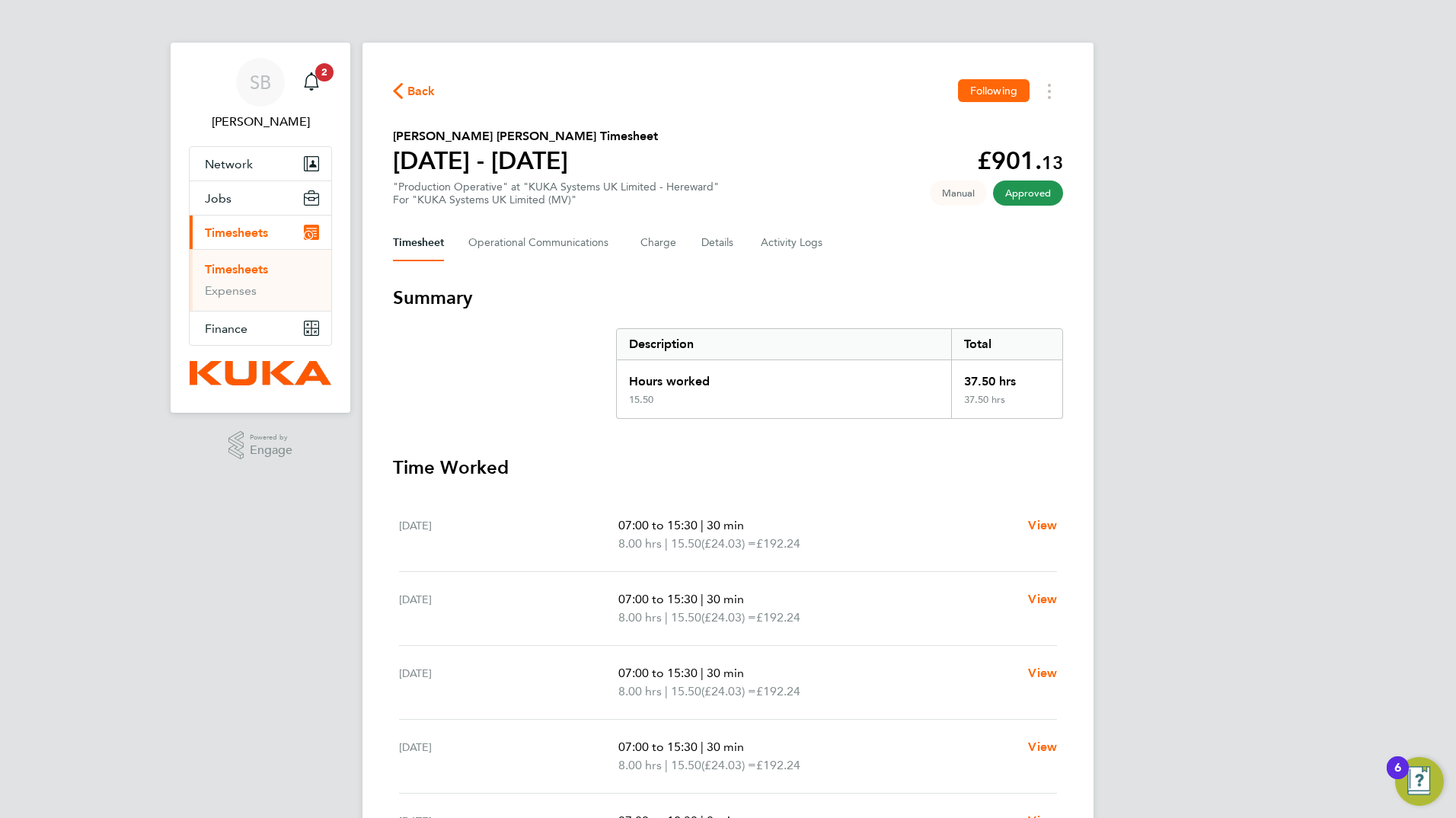
click at [410, 90] on span "Back" at bounding box center [421, 91] width 28 height 18
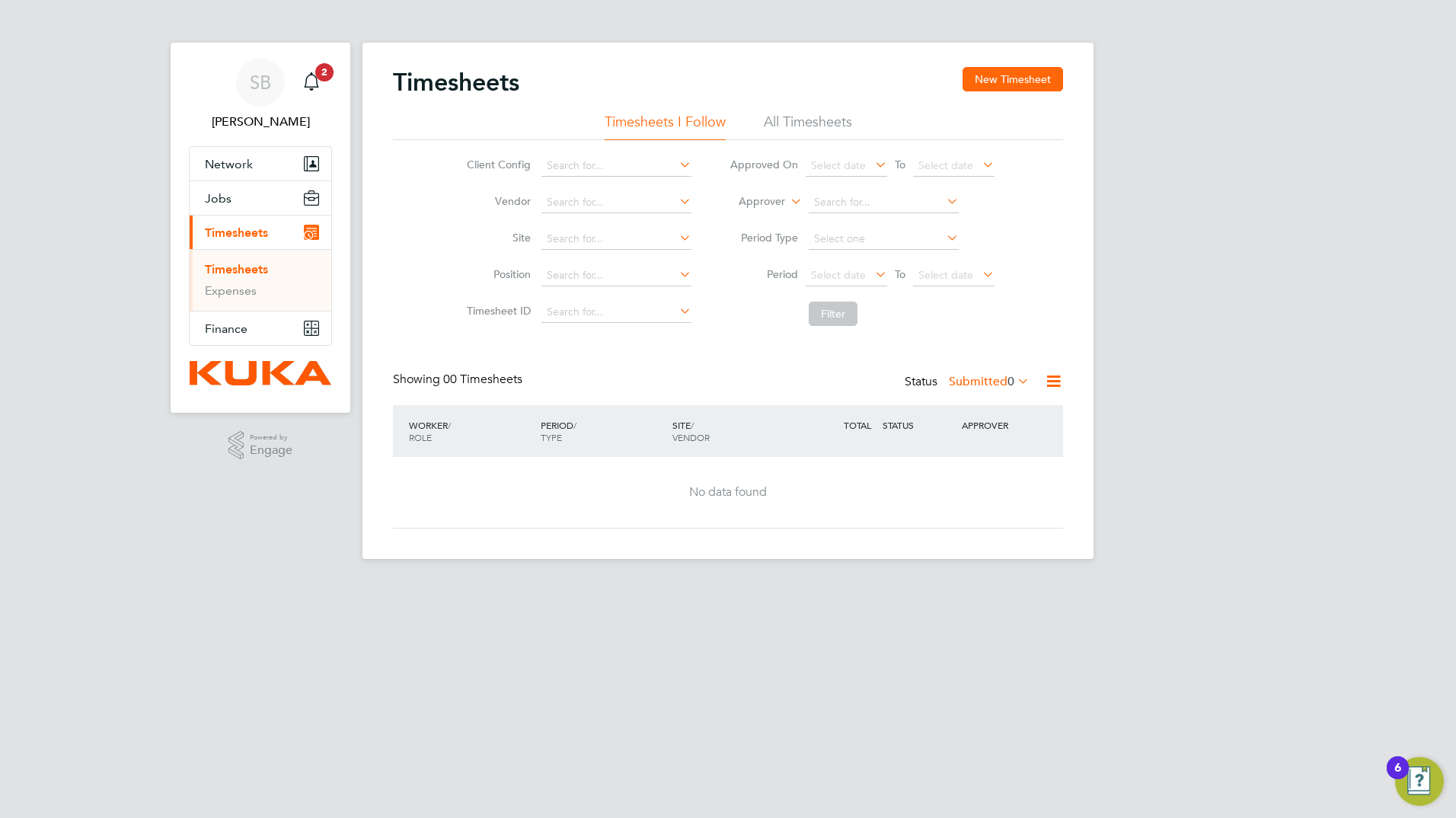
click at [793, 123] on li "All Timesheets" at bounding box center [808, 127] width 89 height 27
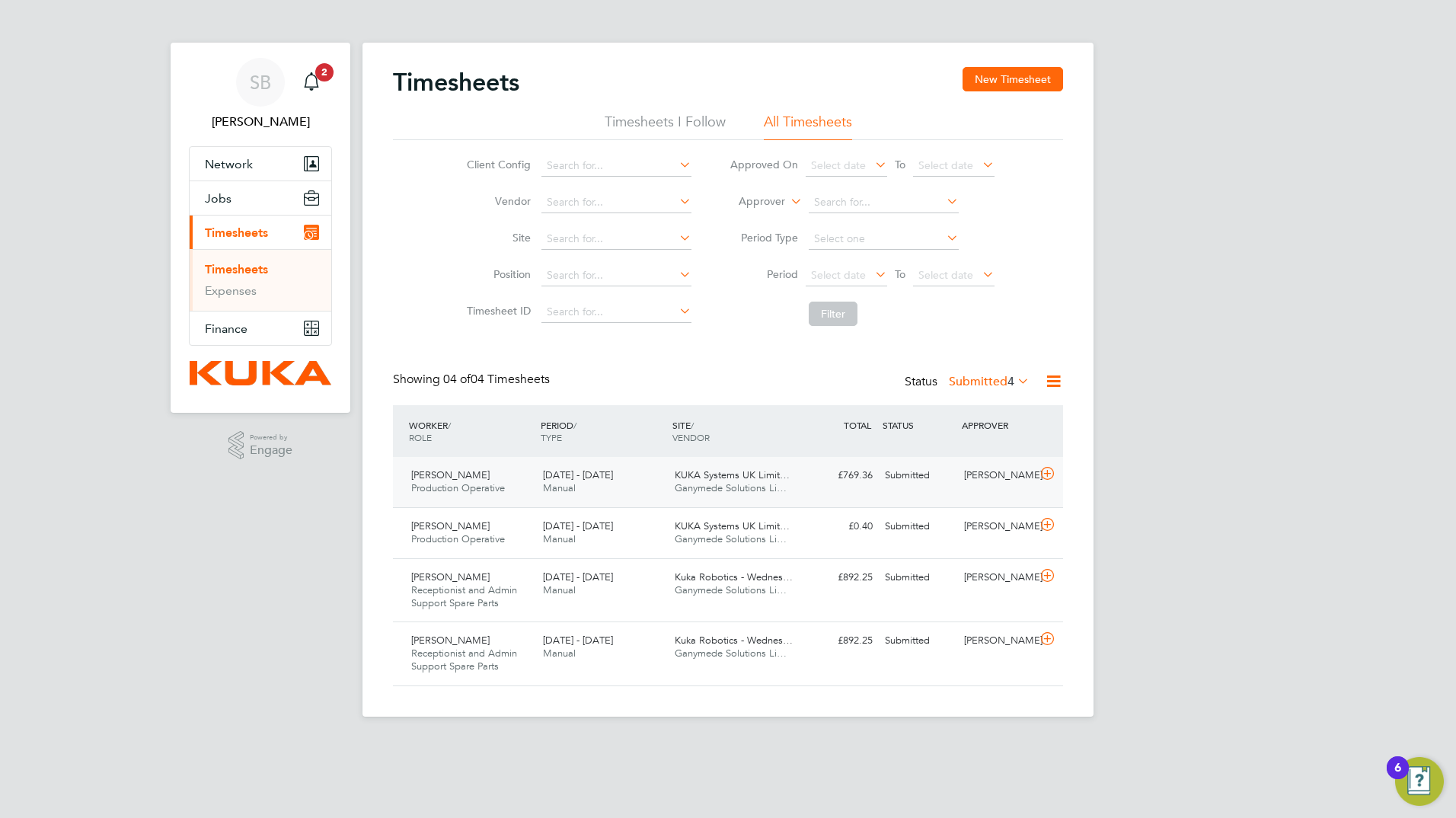
click at [725, 491] on span "Ganymede Solutions Li…" at bounding box center [731, 488] width 112 height 13
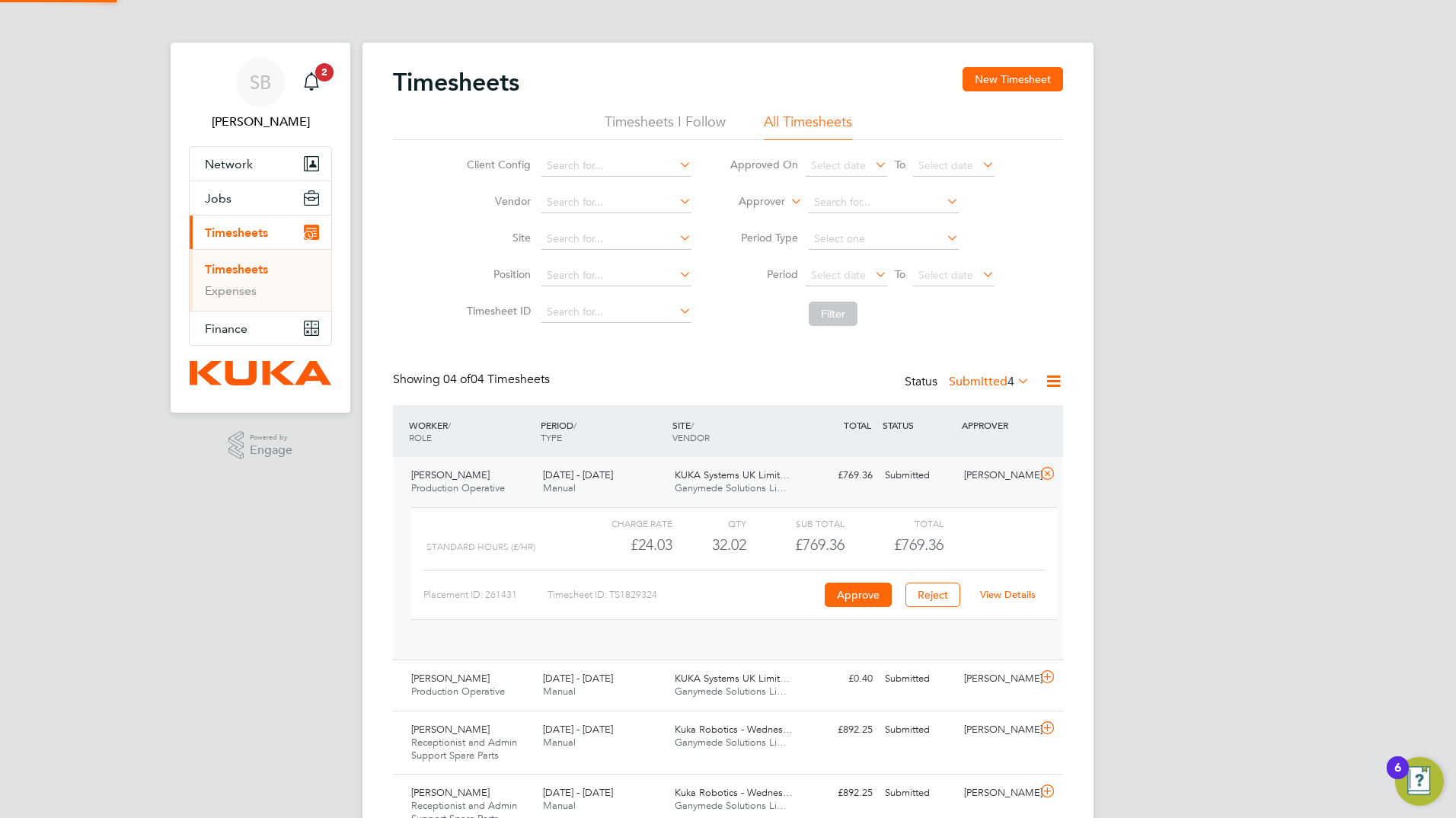
scroll to position [26, 148]
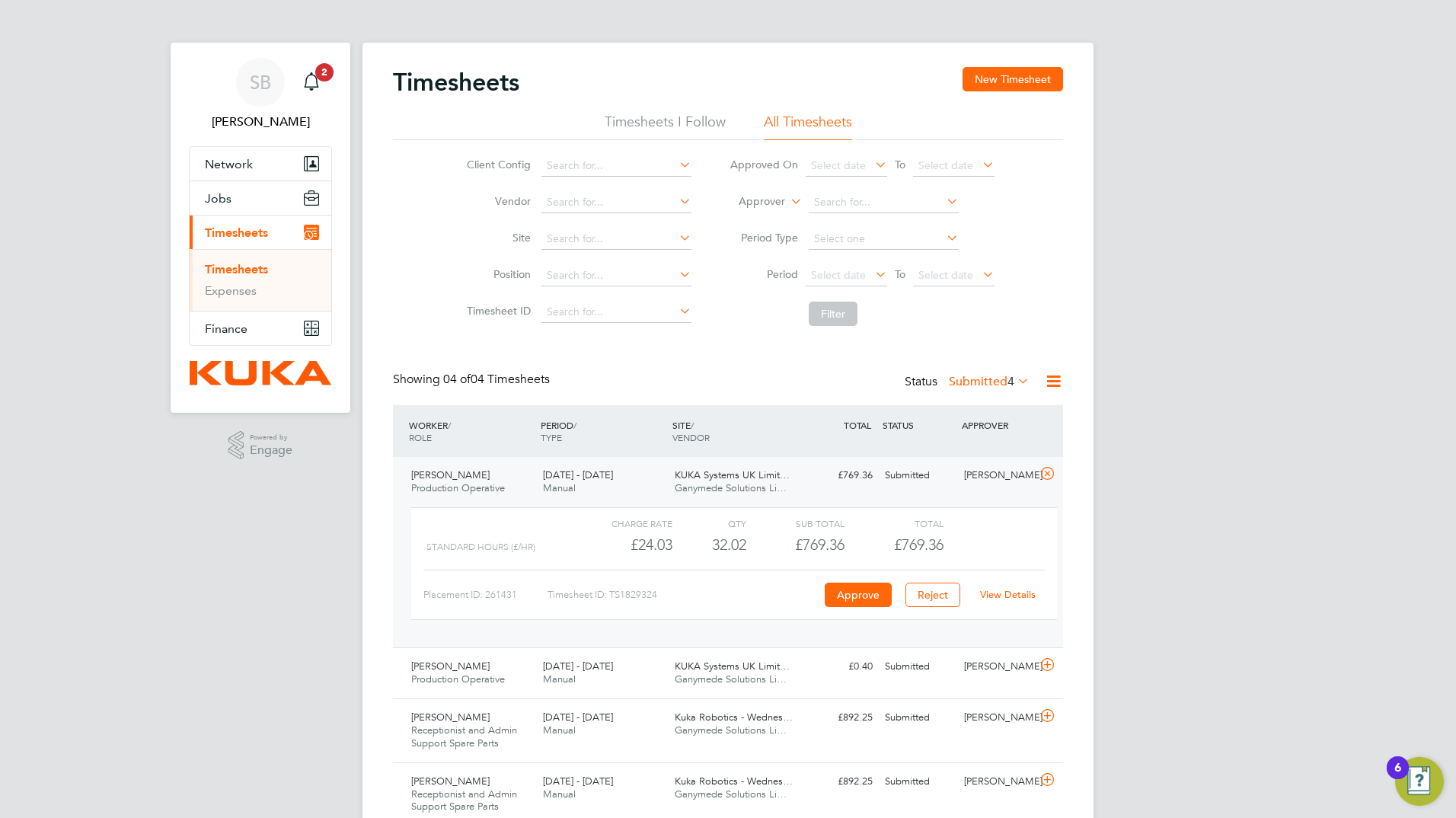
click at [707, 480] on span "KUKA Systems UK Limit…" at bounding box center [732, 475] width 115 height 13
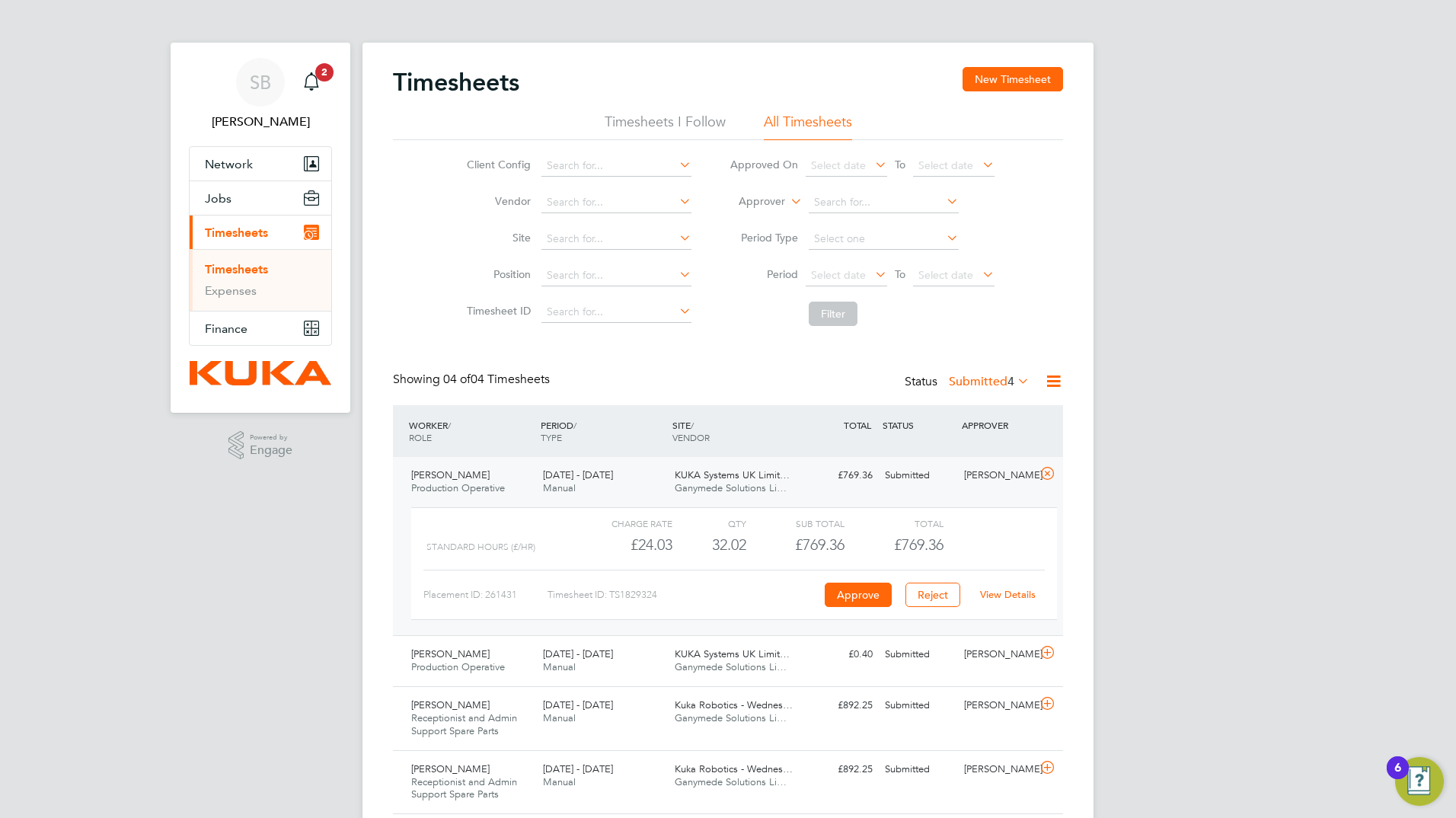
click at [707, 480] on span "KUKA Systems UK Limit…" at bounding box center [732, 475] width 115 height 13
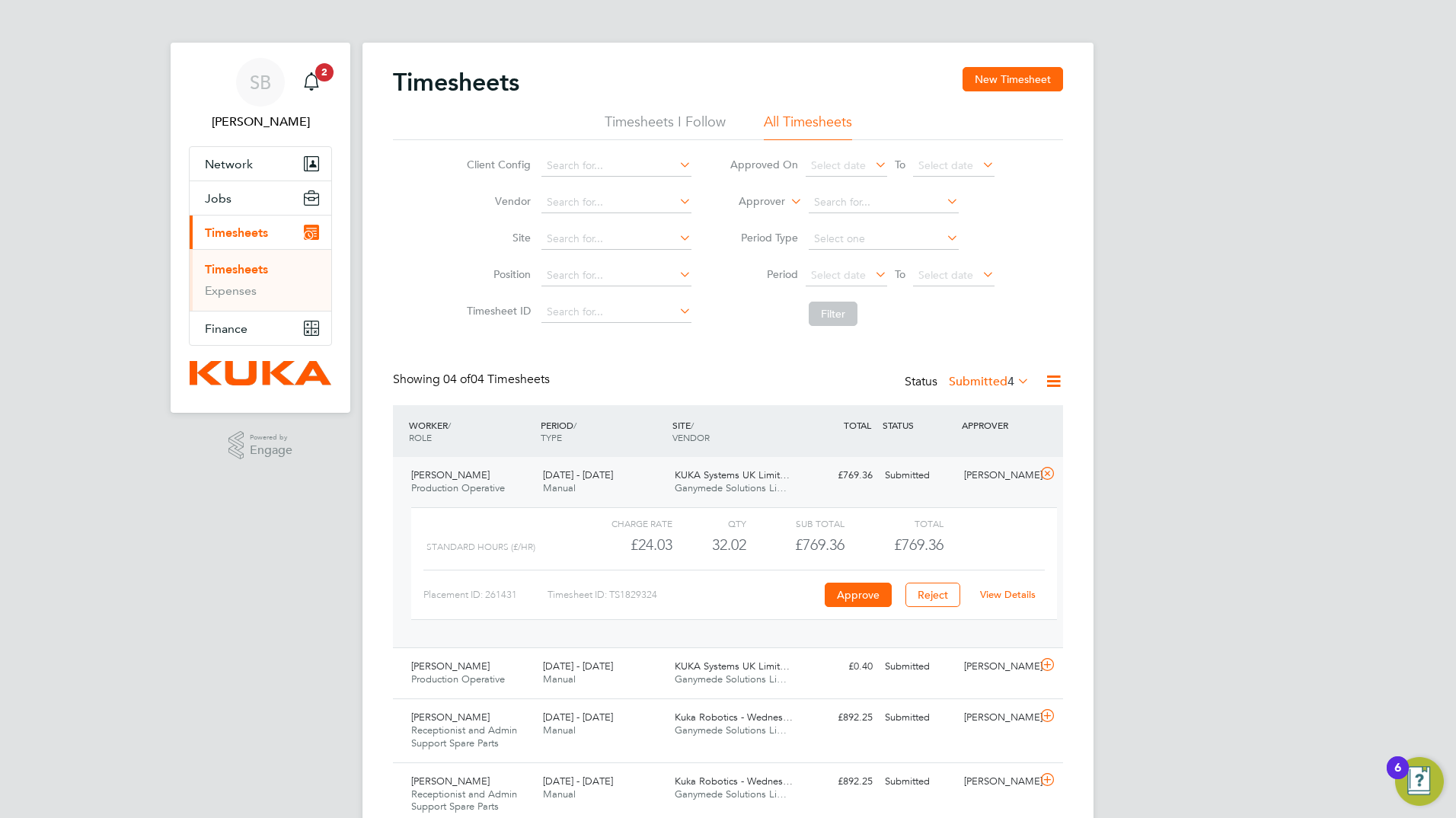
click at [1001, 594] on link "View Details" at bounding box center [1009, 595] width 56 height 13
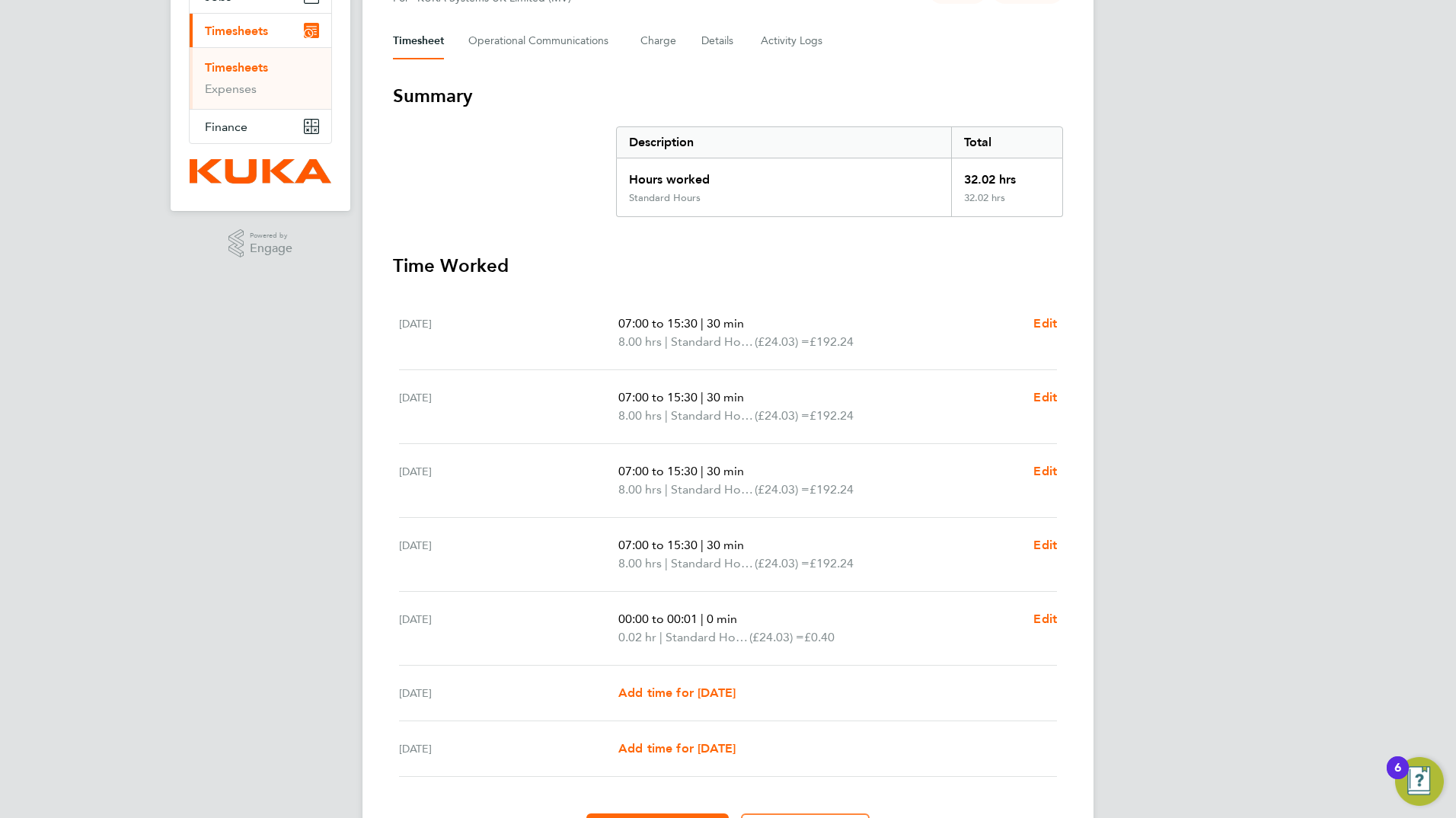
scroll to position [229, 0]
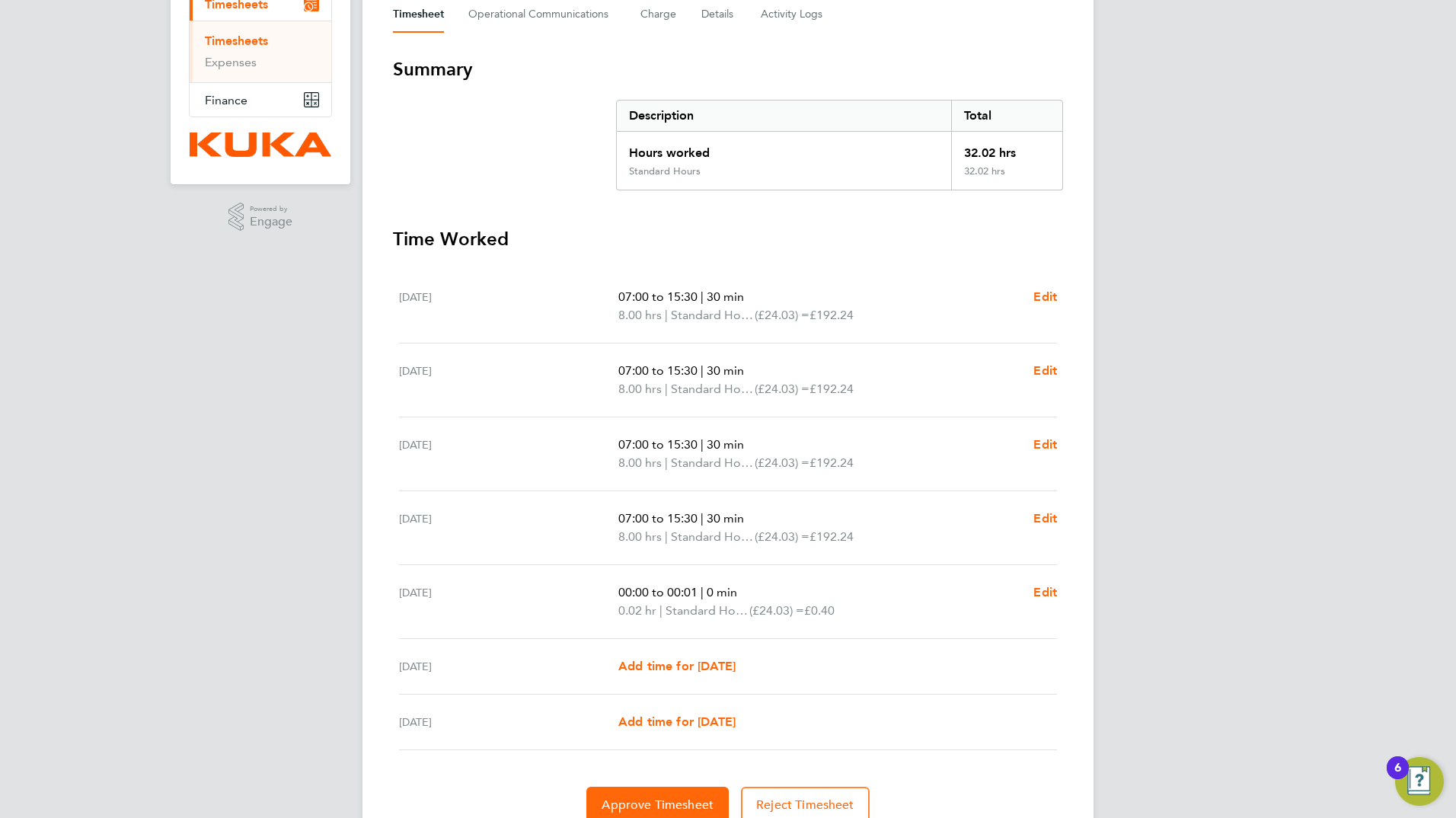
click at [706, 600] on p "00:00 to 00:01 | 0 min" at bounding box center [820, 593] width 403 height 18
click at [1042, 588] on span "Edit" at bounding box center [1046, 592] width 23 height 14
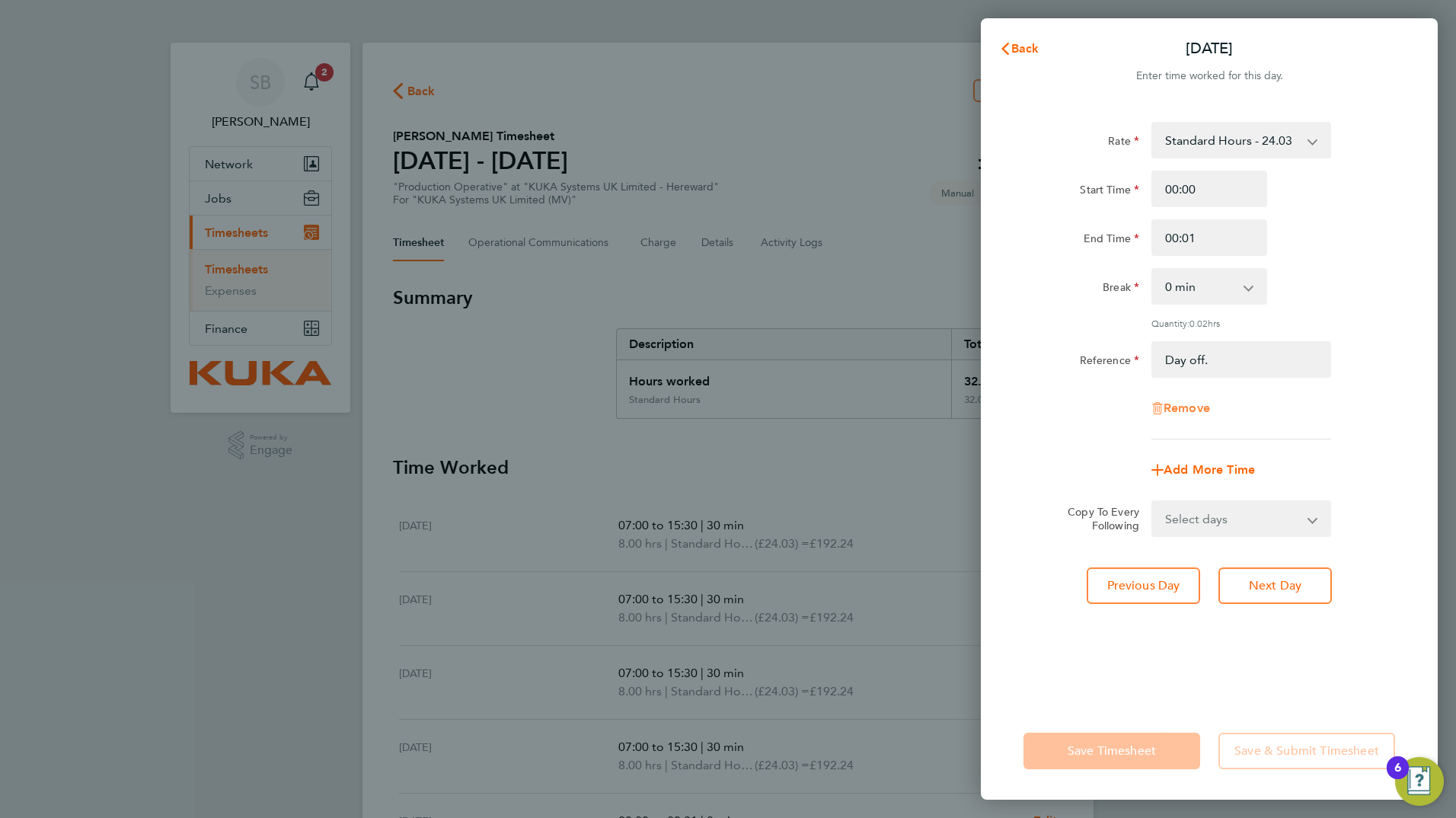
click at [1188, 408] on span "Remove" at bounding box center [1187, 408] width 46 height 14
select select "null"
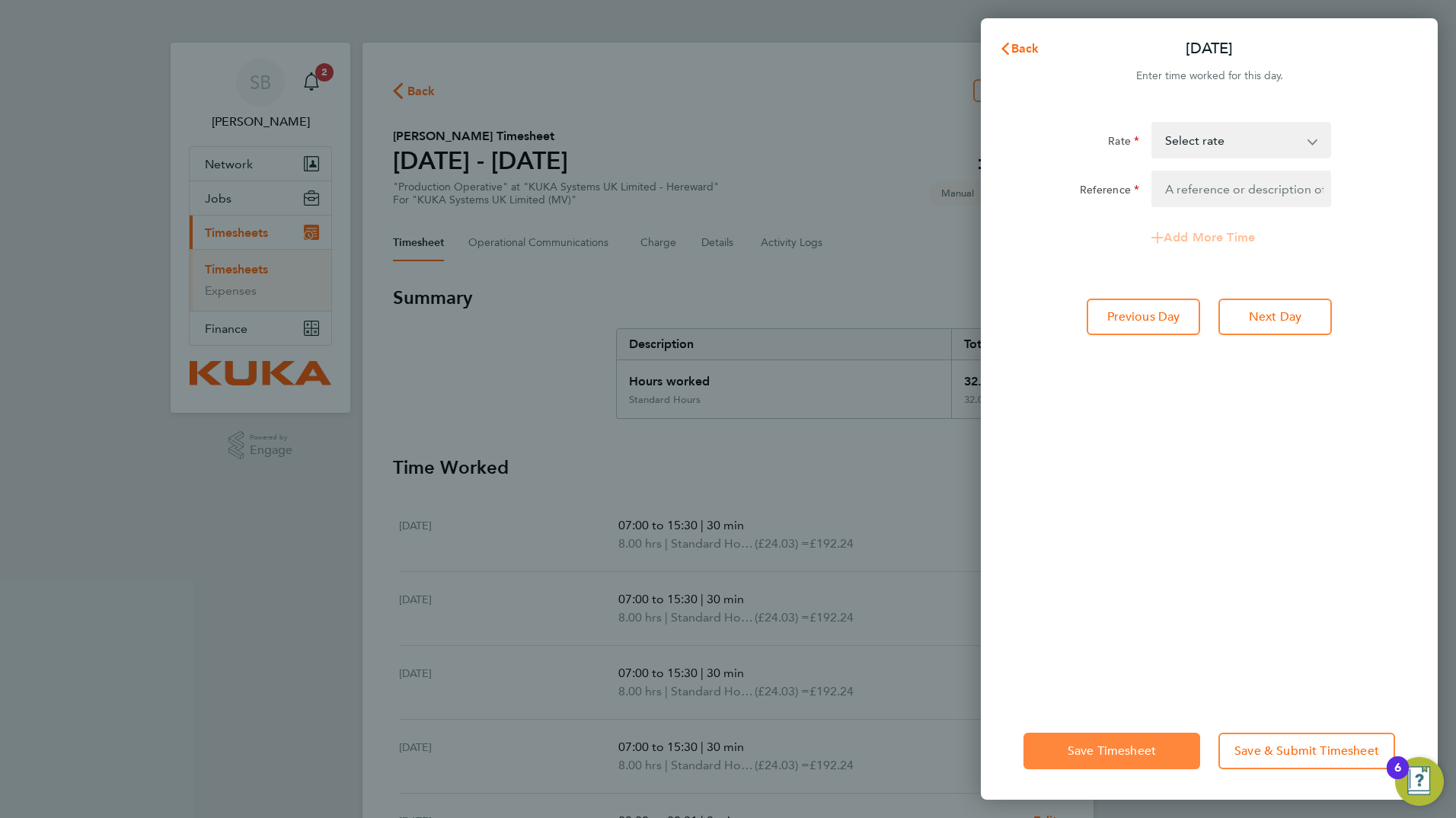
click at [1117, 750] on span "Save Timesheet" at bounding box center [1113, 751] width 89 height 15
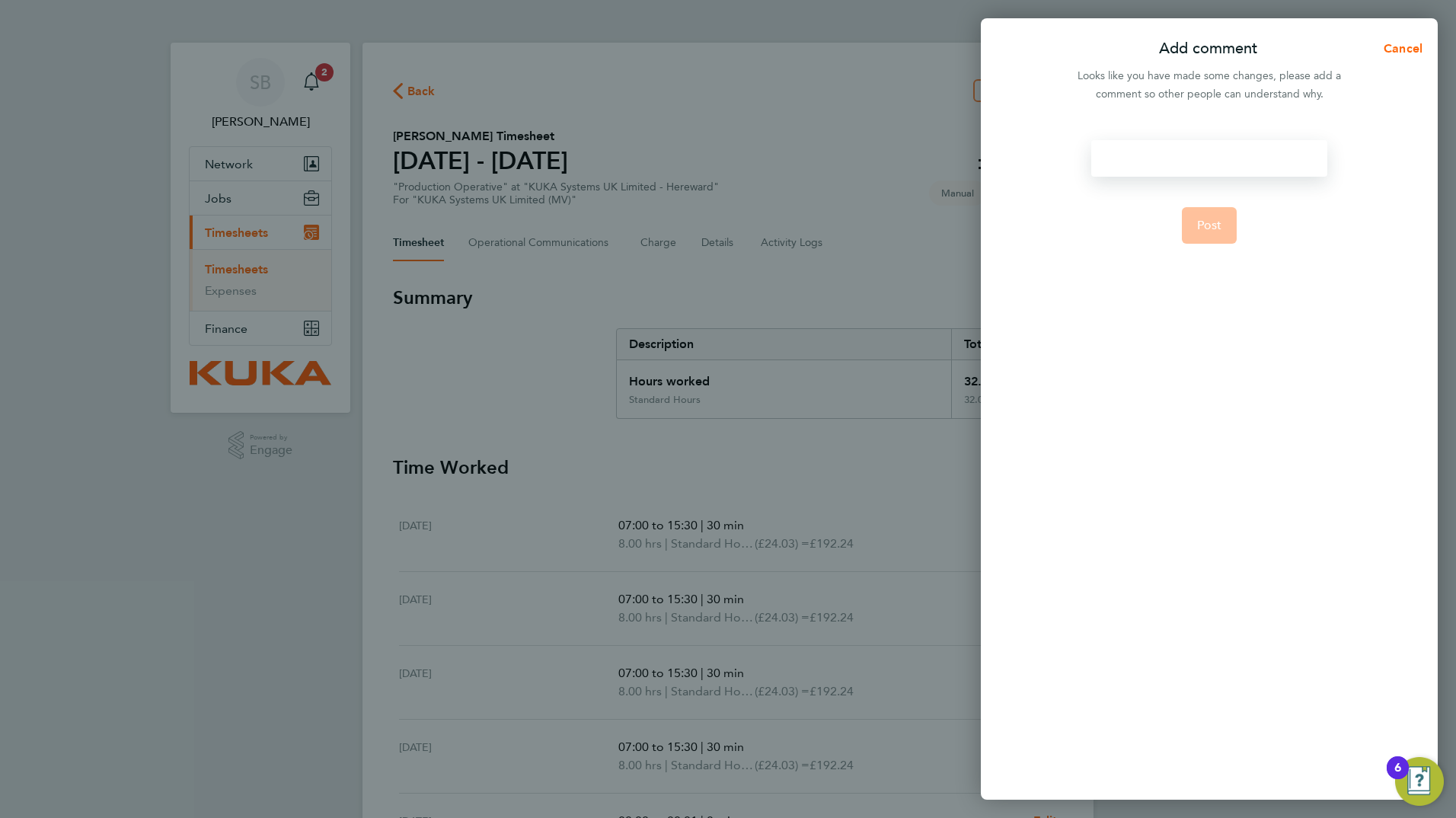
click at [1141, 157] on div at bounding box center [1209, 158] width 235 height 36
click at [1141, 166] on div at bounding box center [1209, 158] width 235 height 36
click at [1202, 227] on span "Post" at bounding box center [1210, 225] width 25 height 15
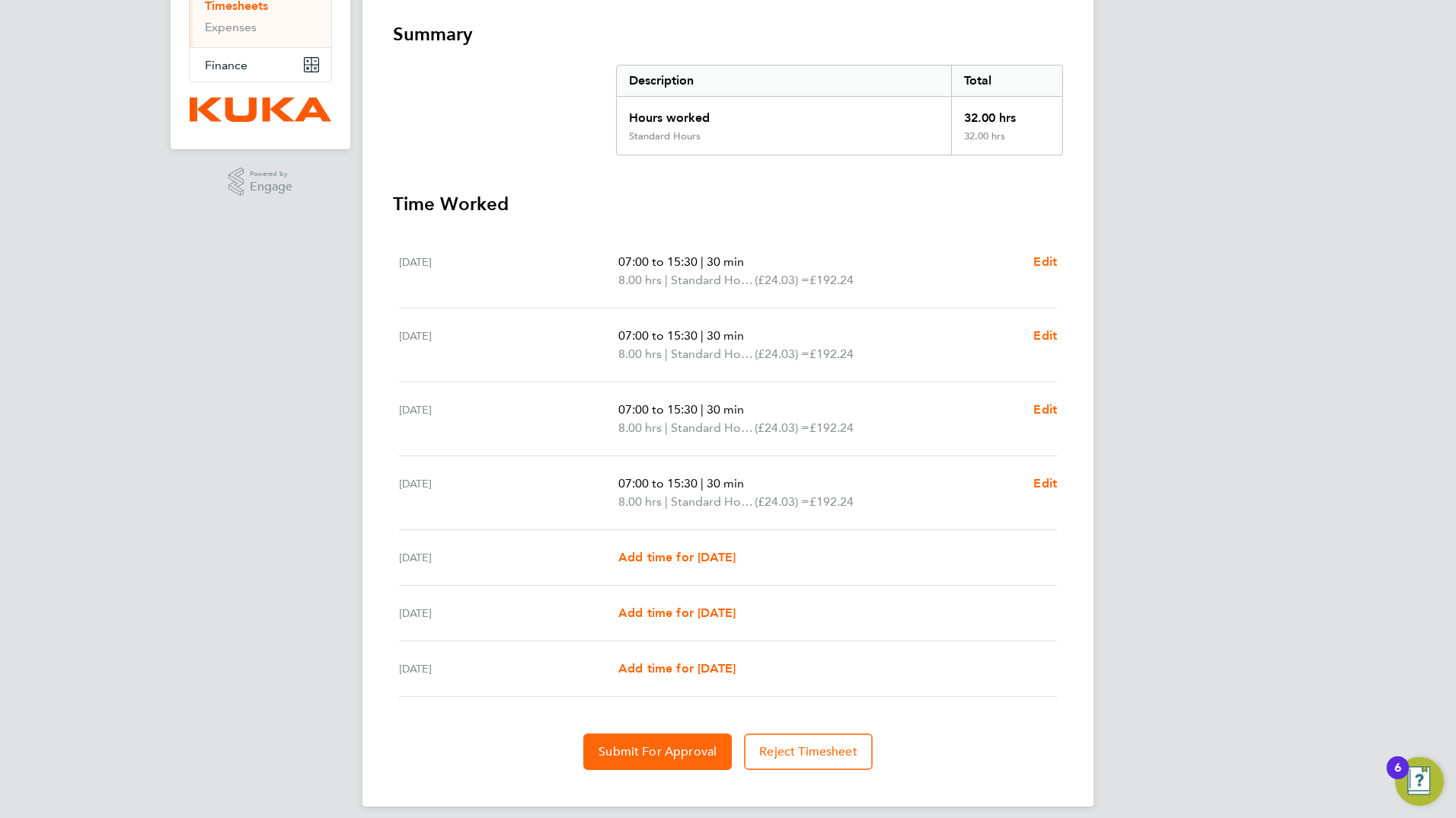
scroll to position [277, 0]
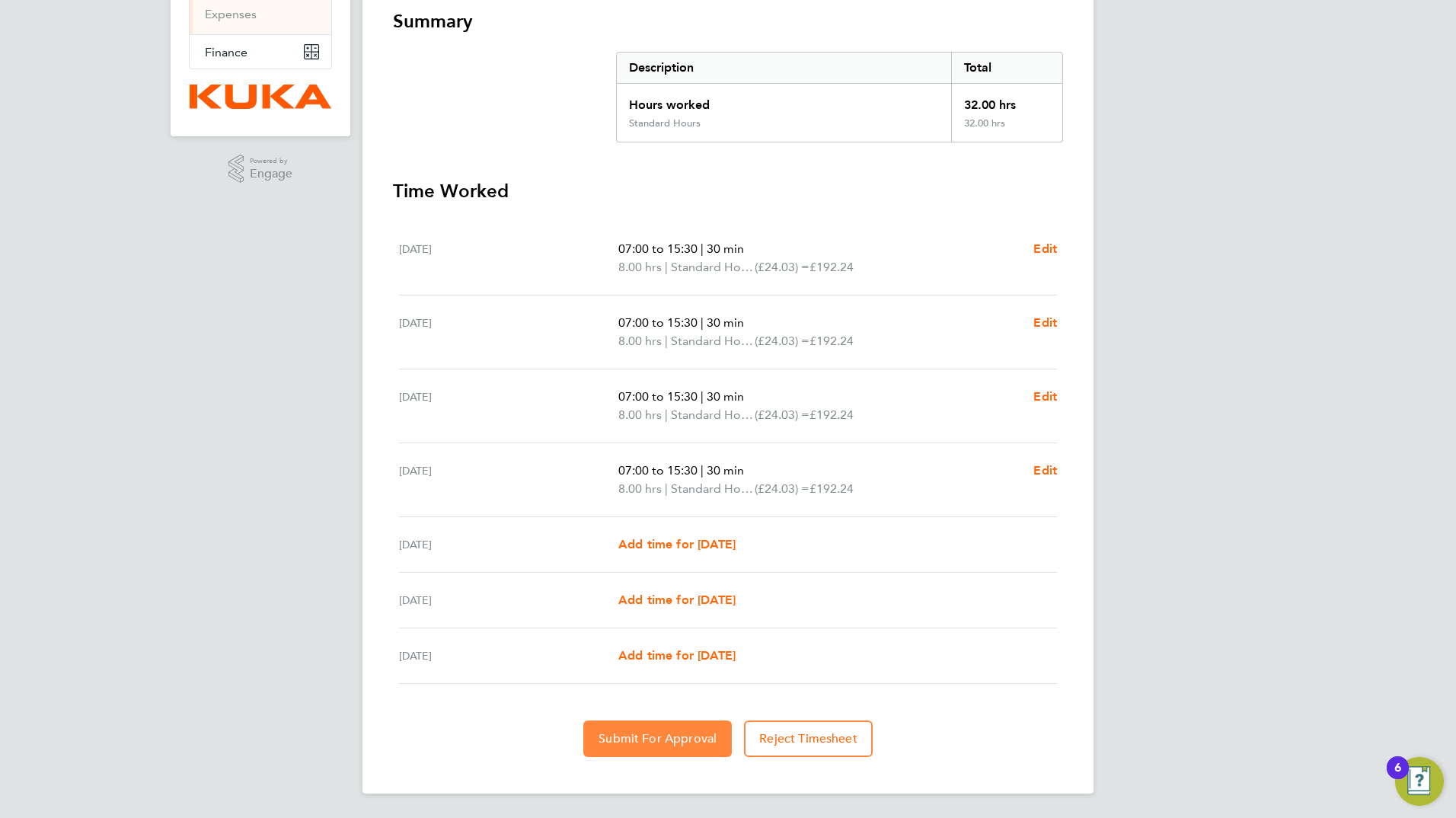
click at [678, 739] on span "Submit For Approval" at bounding box center [657, 738] width 118 height 15
click at [695, 739] on span "Approve Timesheet" at bounding box center [658, 738] width 112 height 15
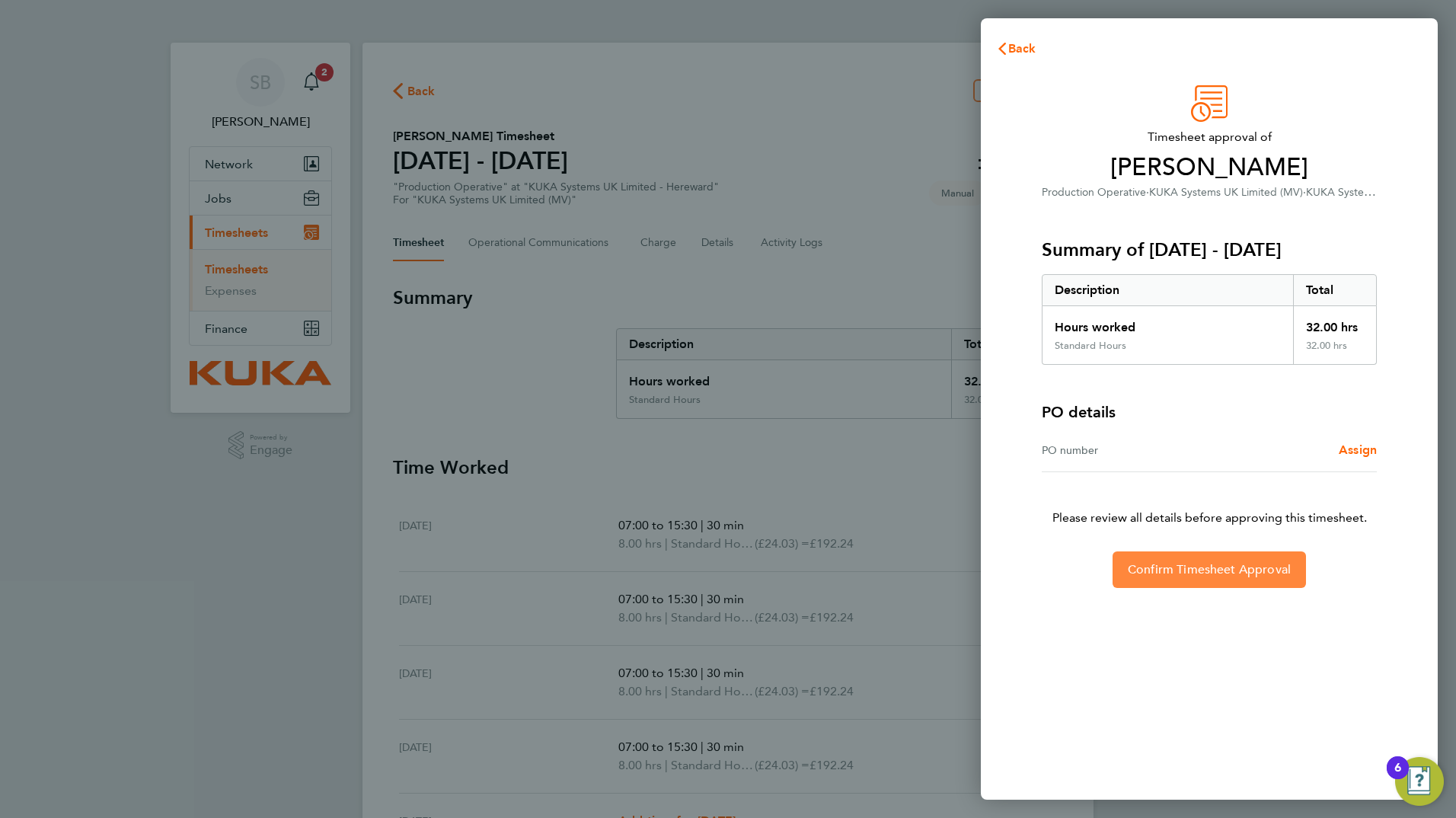
click at [1222, 567] on span "Confirm Timesheet Approval" at bounding box center [1209, 569] width 163 height 15
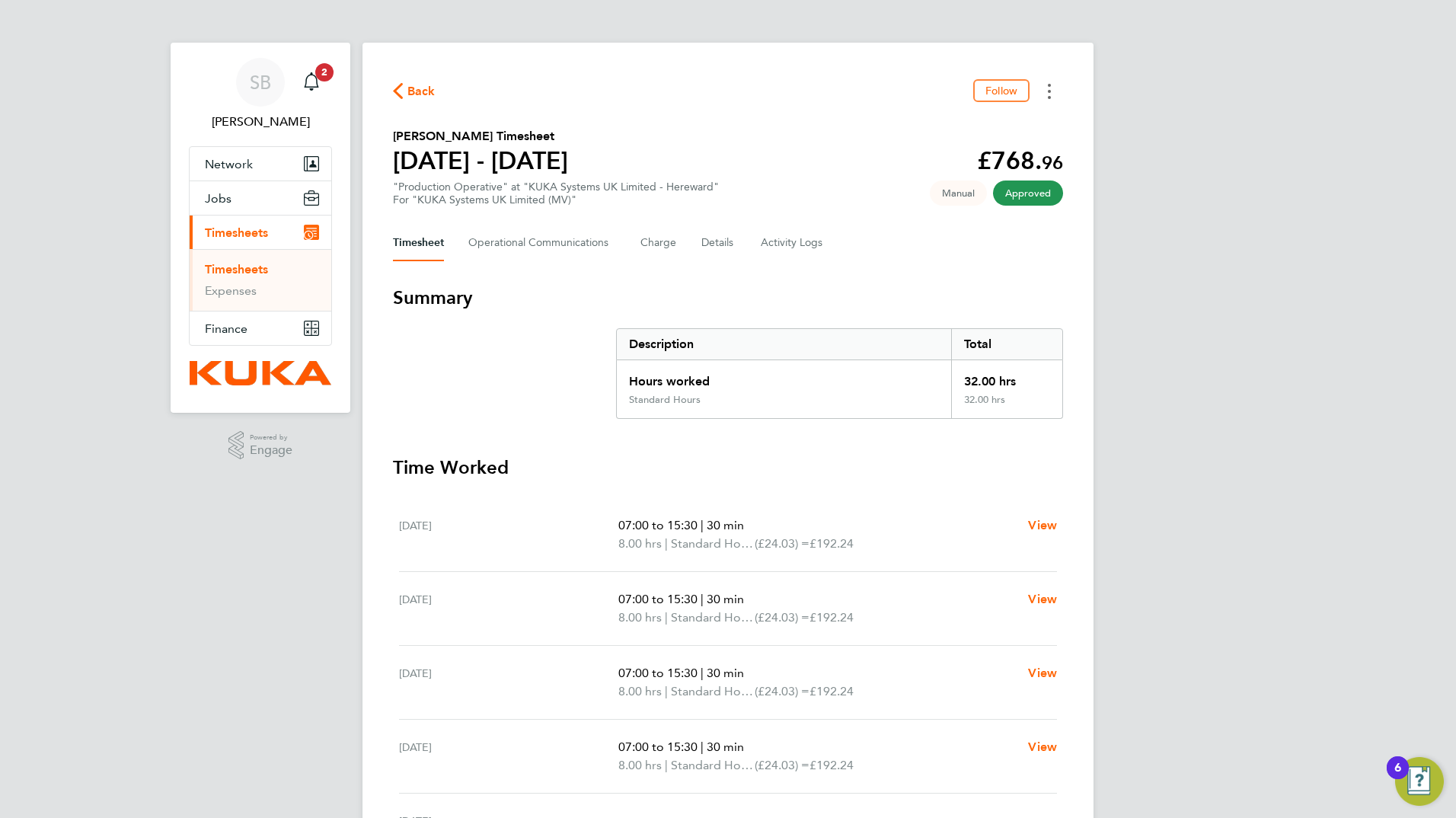
click at [1050, 89] on circle "Timesheets Menu" at bounding box center [1049, 90] width 3 height 3
click at [930, 155] on link "Download timesheet" at bounding box center [972, 155] width 183 height 31
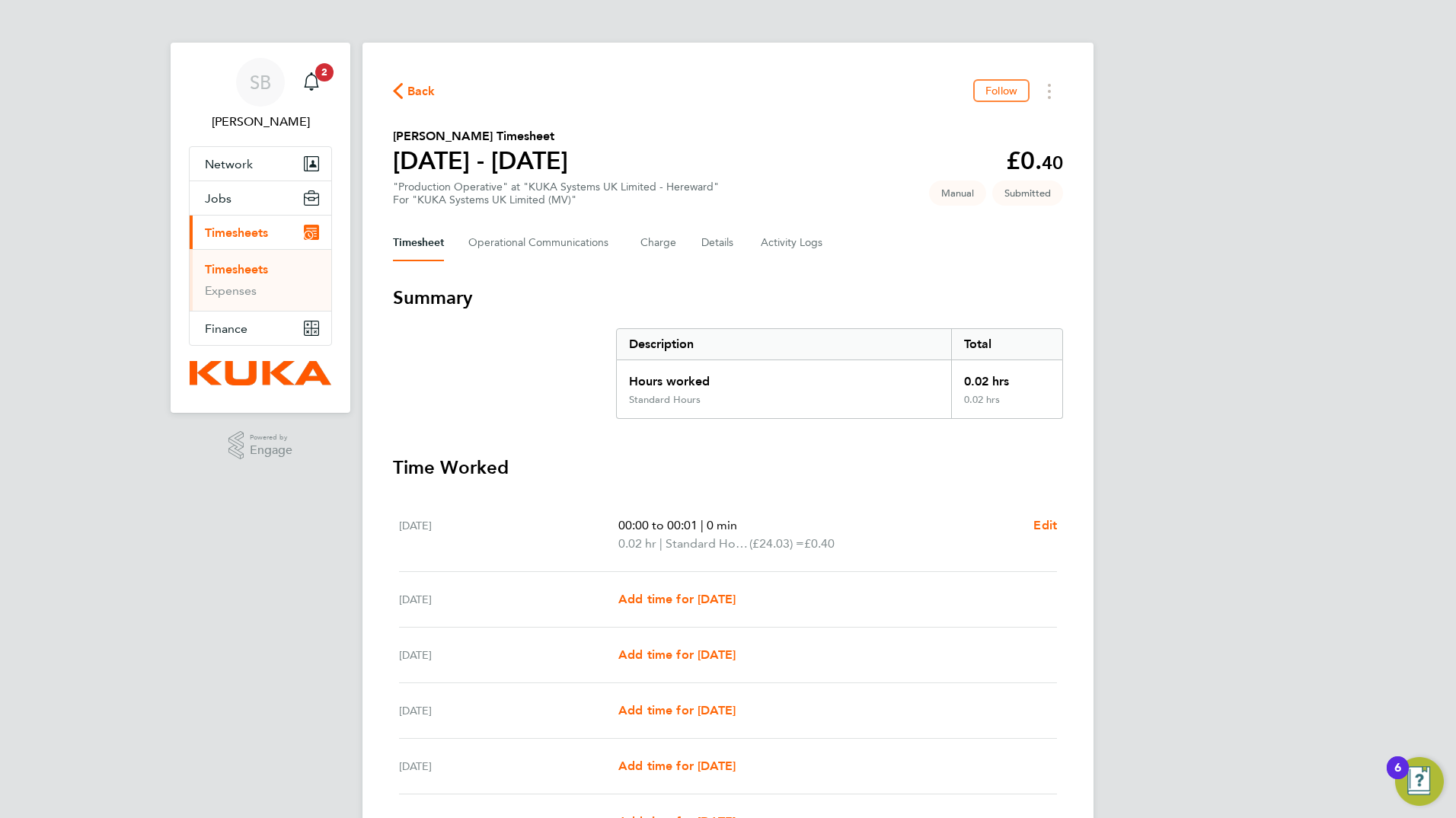
click at [704, 530] on p "00:00 to 00:01 | 0 min" at bounding box center [820, 525] width 403 height 18
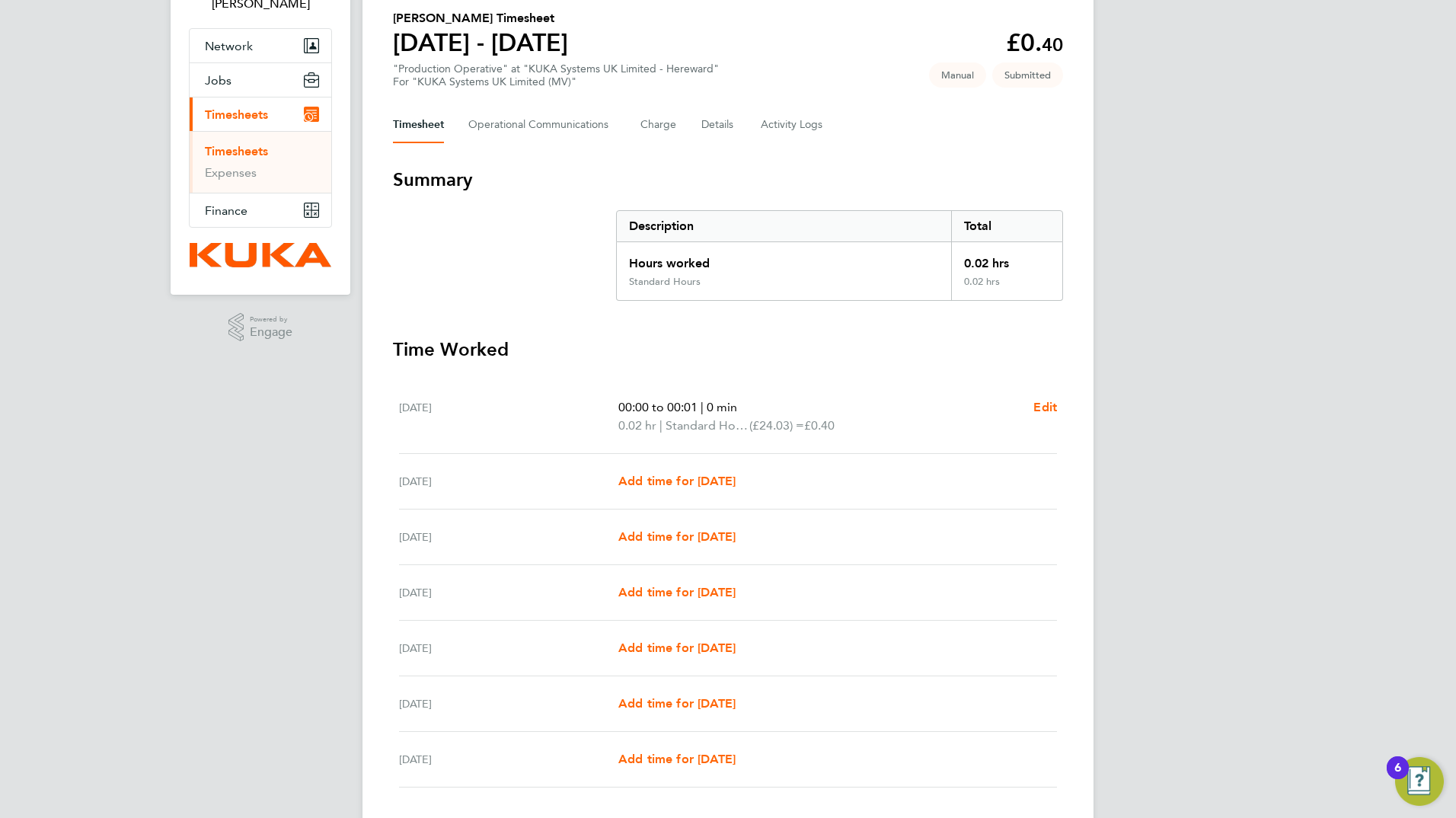
scroll to position [221, 0]
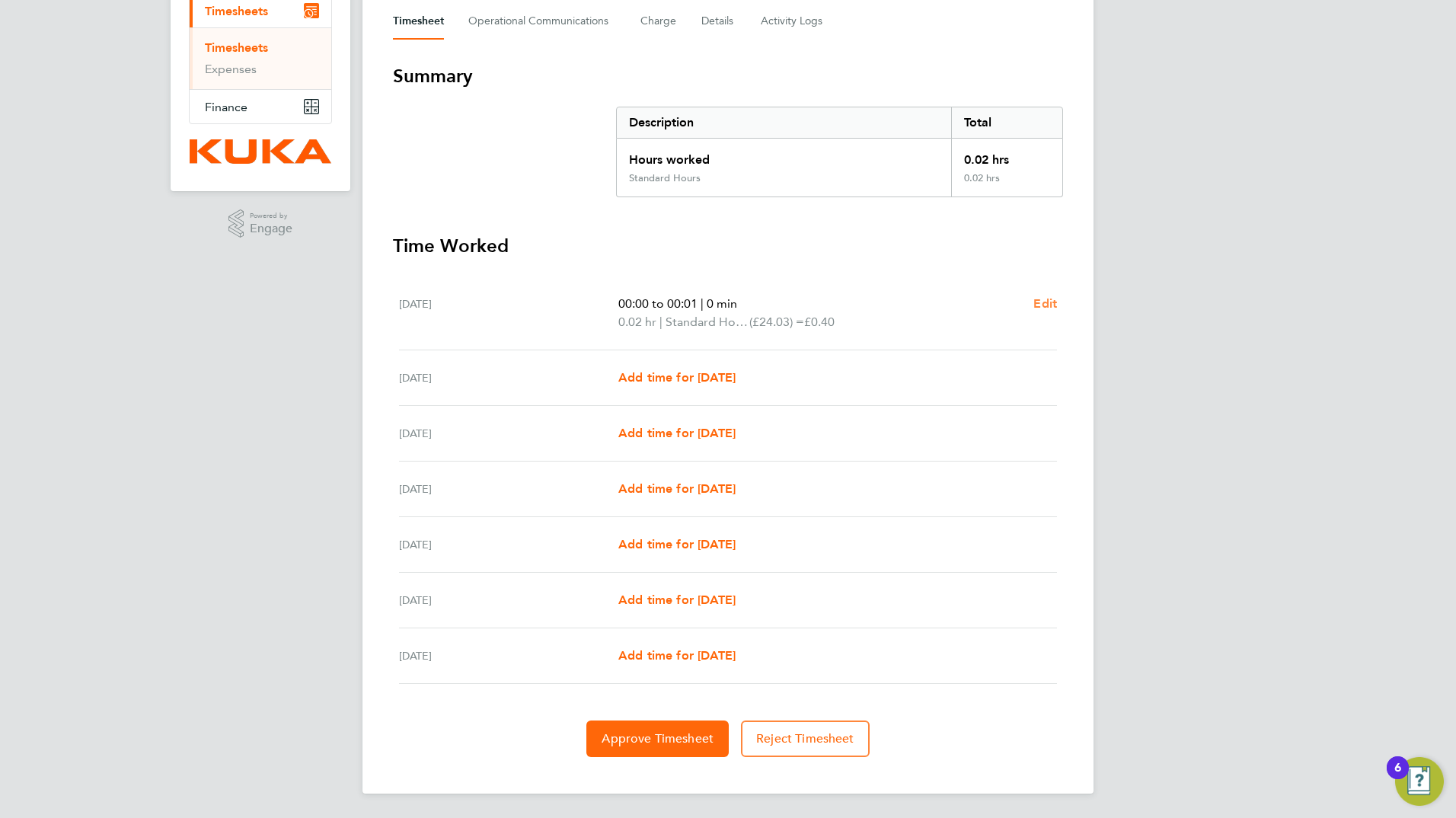
click at [1044, 303] on span "Edit" at bounding box center [1046, 304] width 23 height 14
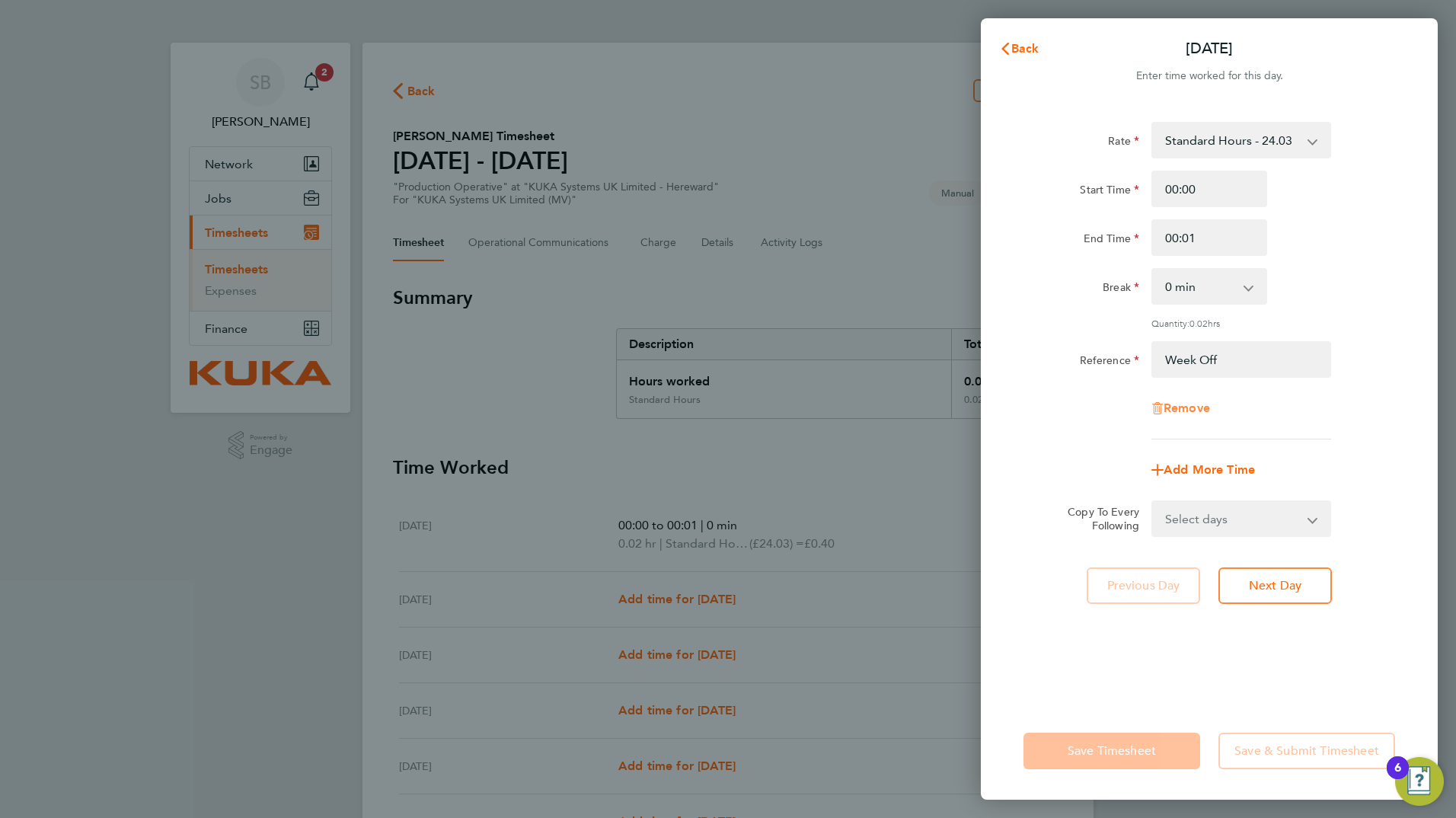
click at [1192, 406] on span "Remove" at bounding box center [1187, 408] width 46 height 14
select select "null"
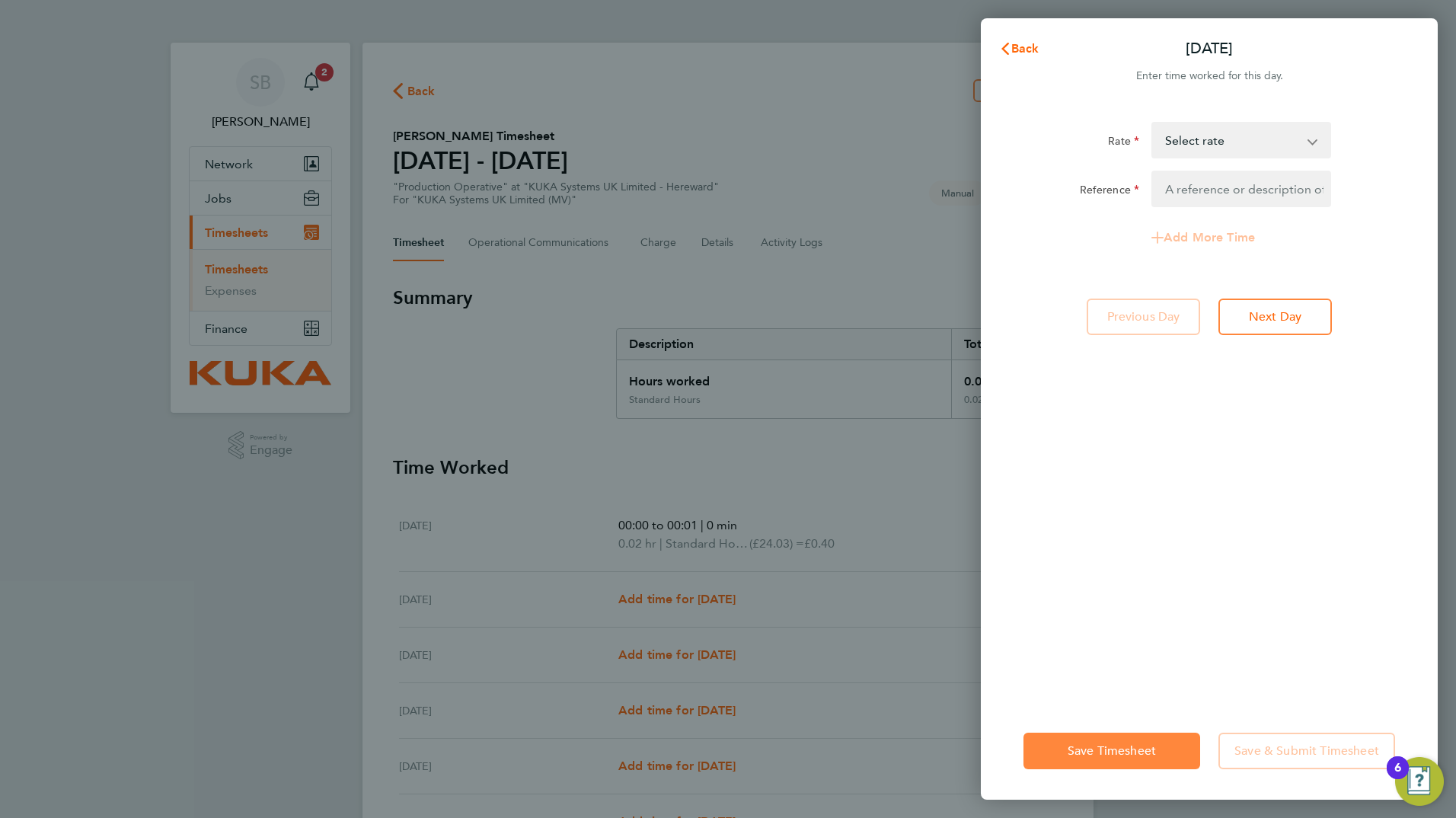
click at [1132, 748] on span "Save Timesheet" at bounding box center [1113, 751] width 89 height 15
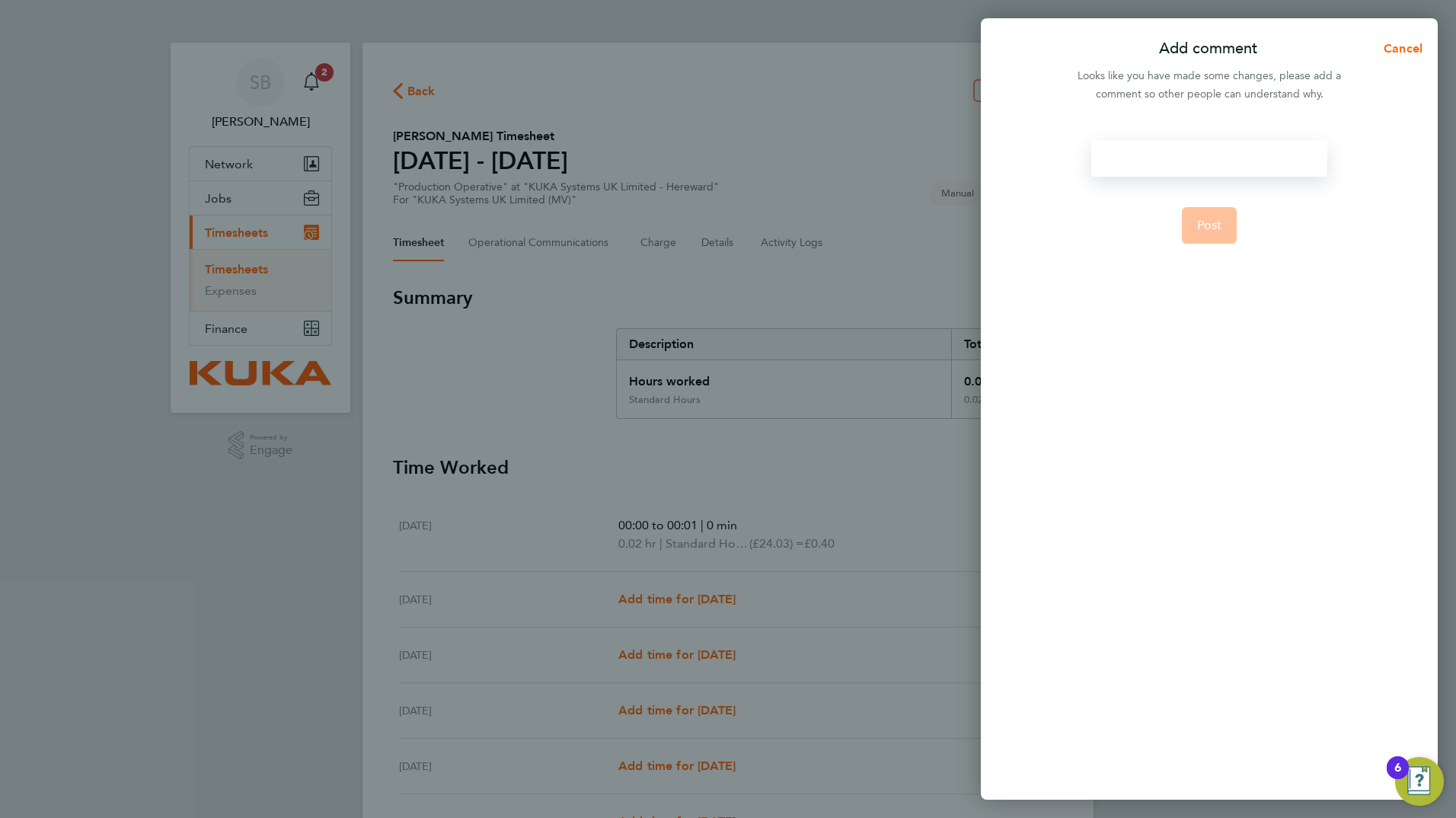
click at [1151, 163] on div at bounding box center [1209, 158] width 235 height 36
click at [1151, 162] on div at bounding box center [1209, 158] width 235 height 36
click at [1208, 225] on span "Post" at bounding box center [1210, 225] width 25 height 15
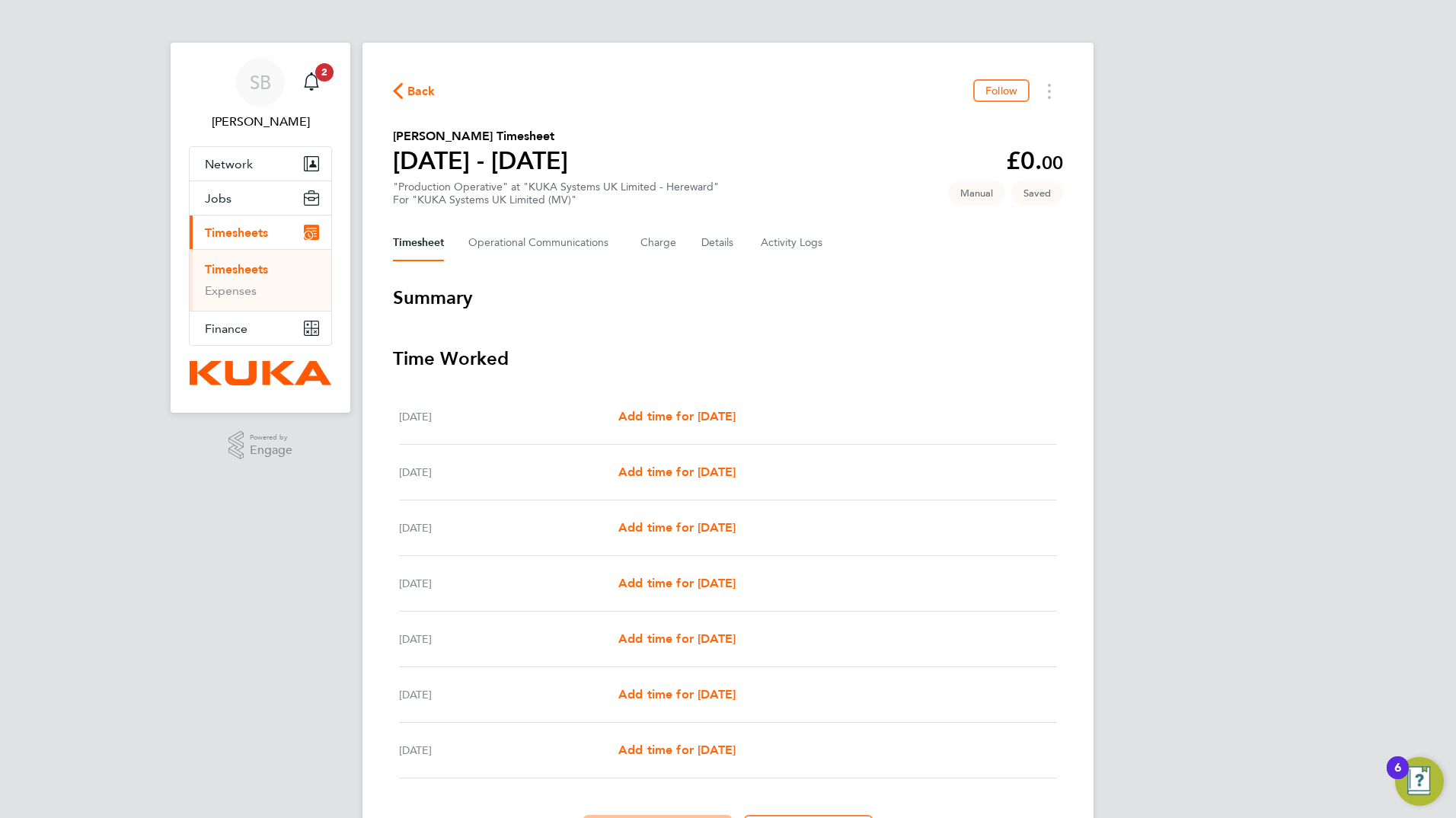
click at [404, 80] on div "Back Follow" at bounding box center [728, 91] width 671 height 24
click at [399, 89] on icon "button" at bounding box center [398, 91] width 10 height 16
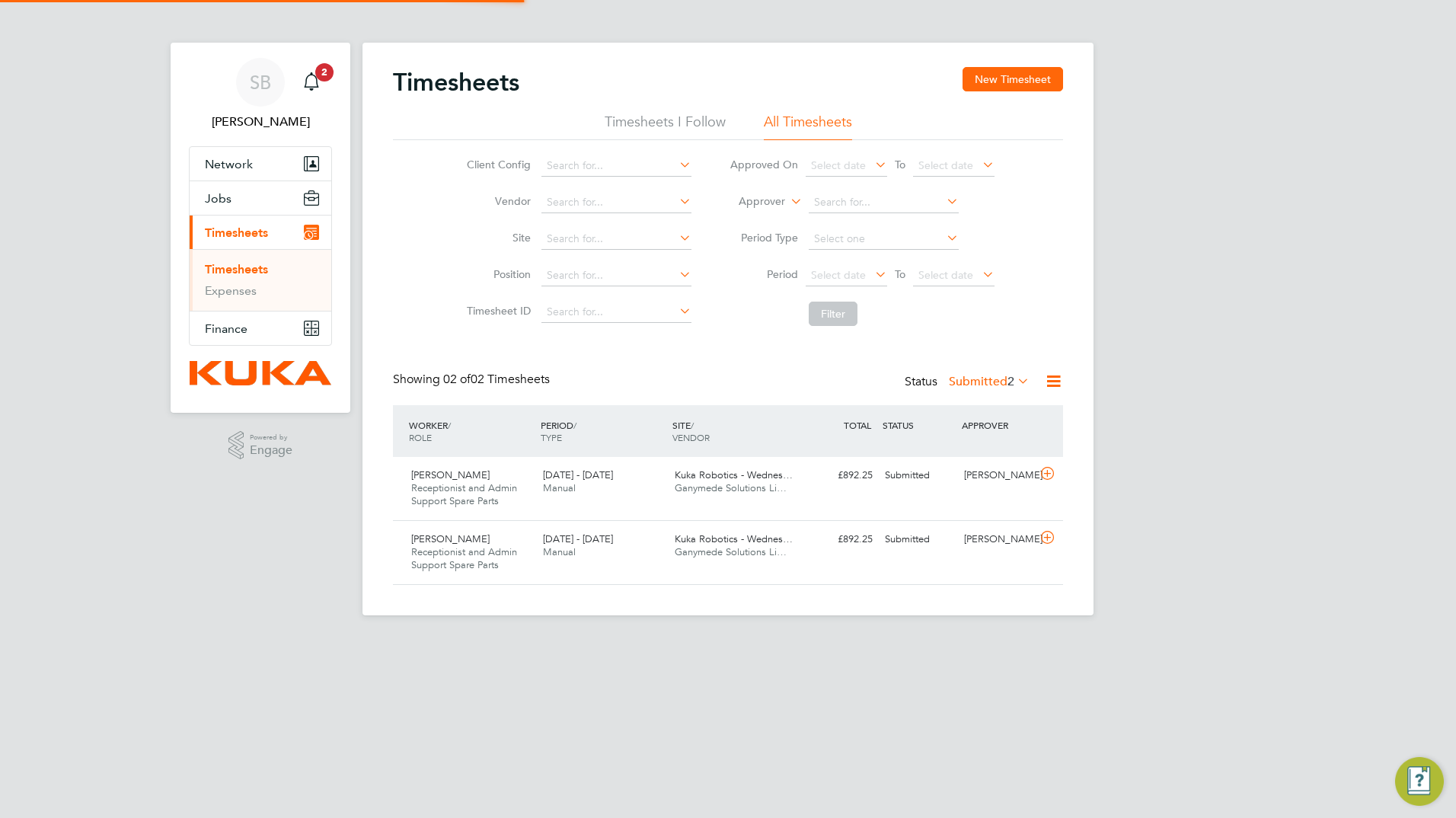
scroll to position [39, 133]
click at [944, 237] on icon at bounding box center [944, 238] width 0 height 22
click at [944, 235] on icon at bounding box center [944, 238] width 0 height 22
click at [801, 119] on li "All Timesheets" at bounding box center [808, 127] width 89 height 27
click at [559, 163] on input at bounding box center [616, 166] width 150 height 22
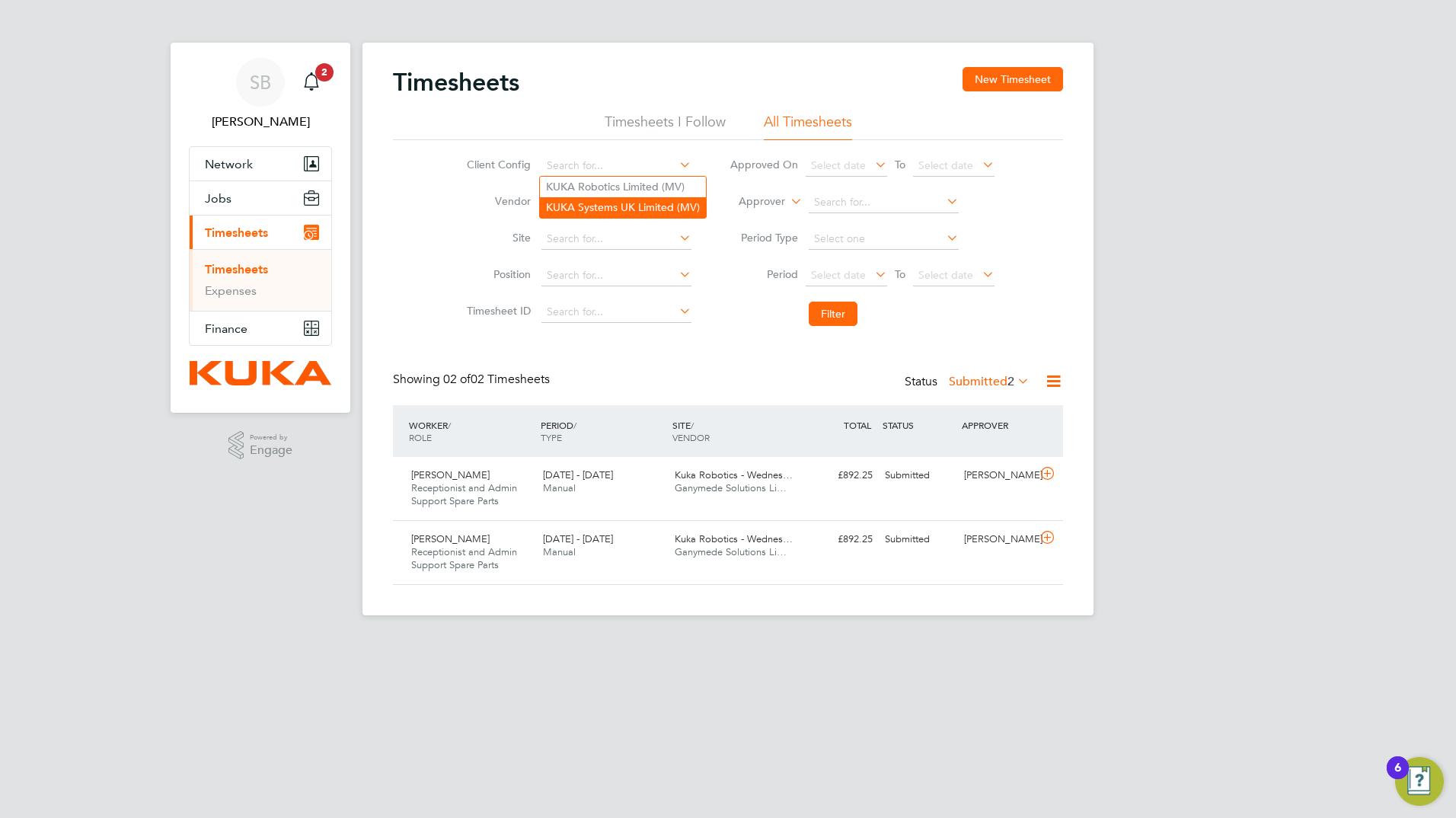
click at [599, 209] on li "KUKA Systems UK Limited (MV)" at bounding box center [624, 207] width 166 height 21
type input "KUKA Systems UK Limited (MV)"
click at [584, 204] on input at bounding box center [616, 202] width 150 height 22
click at [593, 230] on li "Ganymede Solutions Limited" at bounding box center [616, 223] width 152 height 21
type input "Ganymede Solutions Limited"
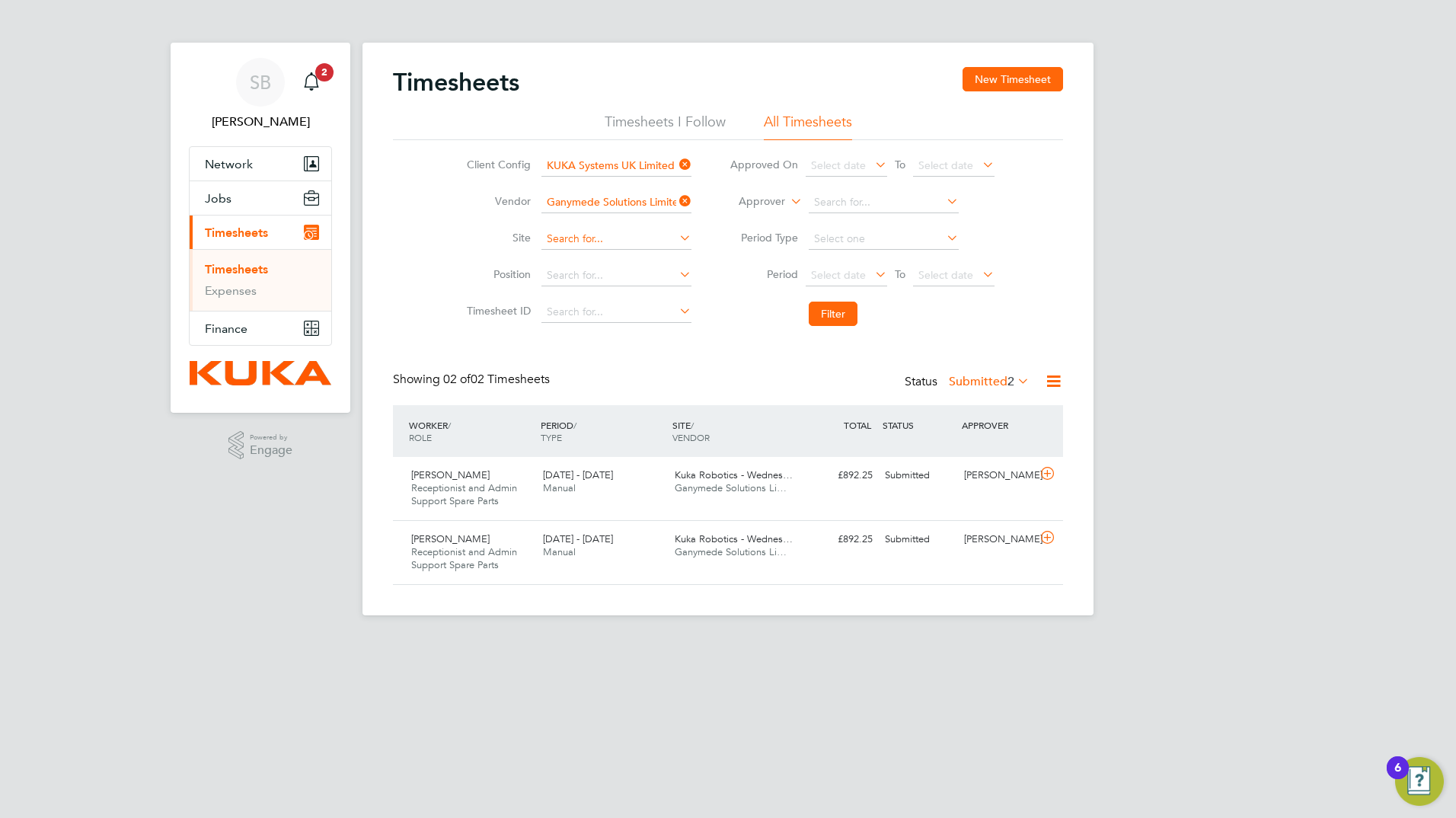
click at [603, 240] on input at bounding box center [616, 240] width 150 height 22
click at [598, 277] on li "KUKA Systems UK Limited - Hereward" at bounding box center [639, 280] width 197 height 21
type input "KUKA Systems UK Limited - Hereward"
click at [805, 120] on li "All Timesheets" at bounding box center [808, 127] width 89 height 27
click at [944, 237] on icon at bounding box center [944, 238] width 0 height 22
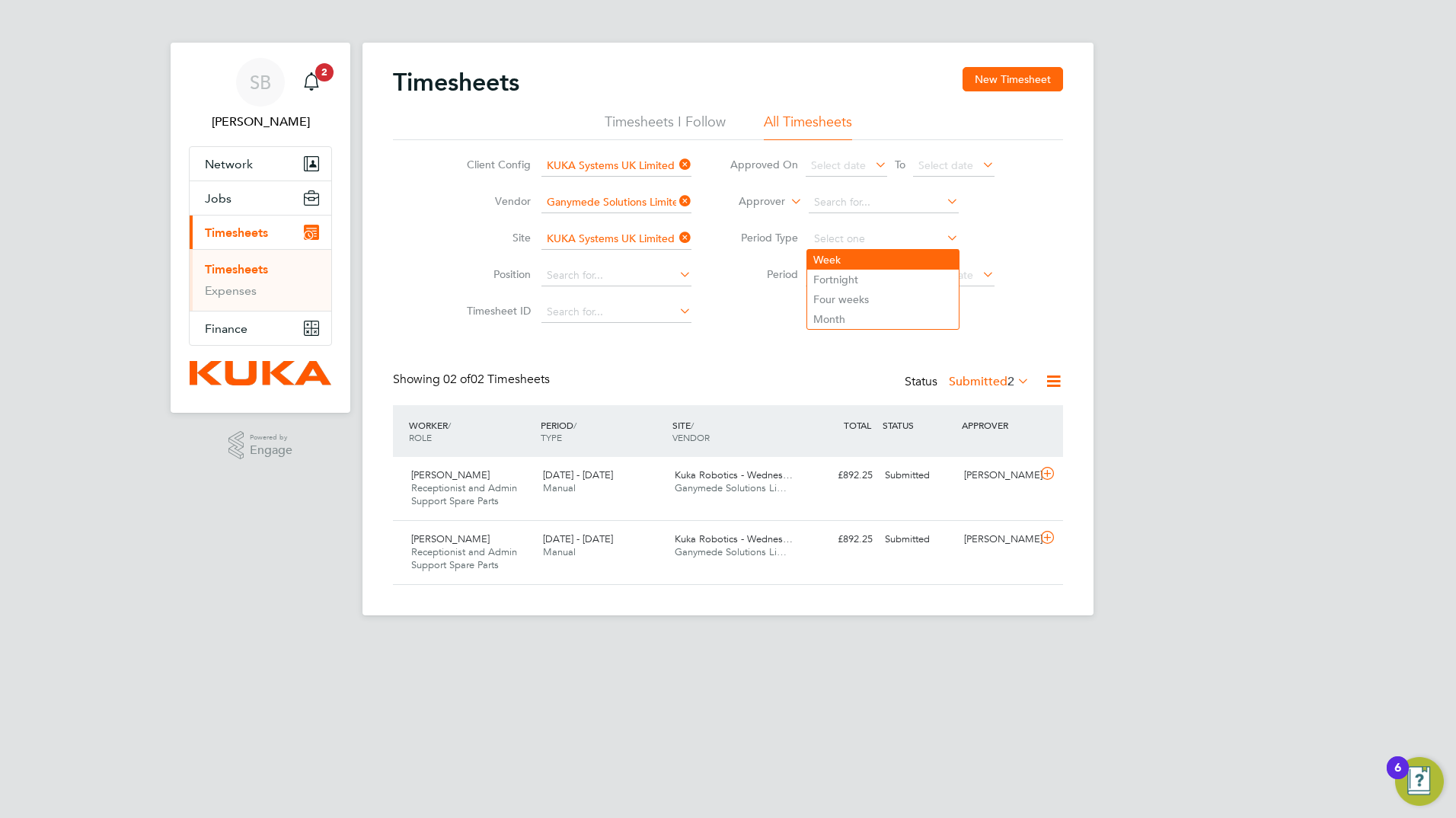
click at [841, 256] on li "Week" at bounding box center [883, 259] width 152 height 20
type input "Week"
click at [1057, 259] on div "Client Config KUKA Systems UK Limited (MV) Vendor Ganymede Solutions Limited Si…" at bounding box center [728, 237] width 671 height 193
click at [872, 271] on icon at bounding box center [872, 275] width 0 height 22
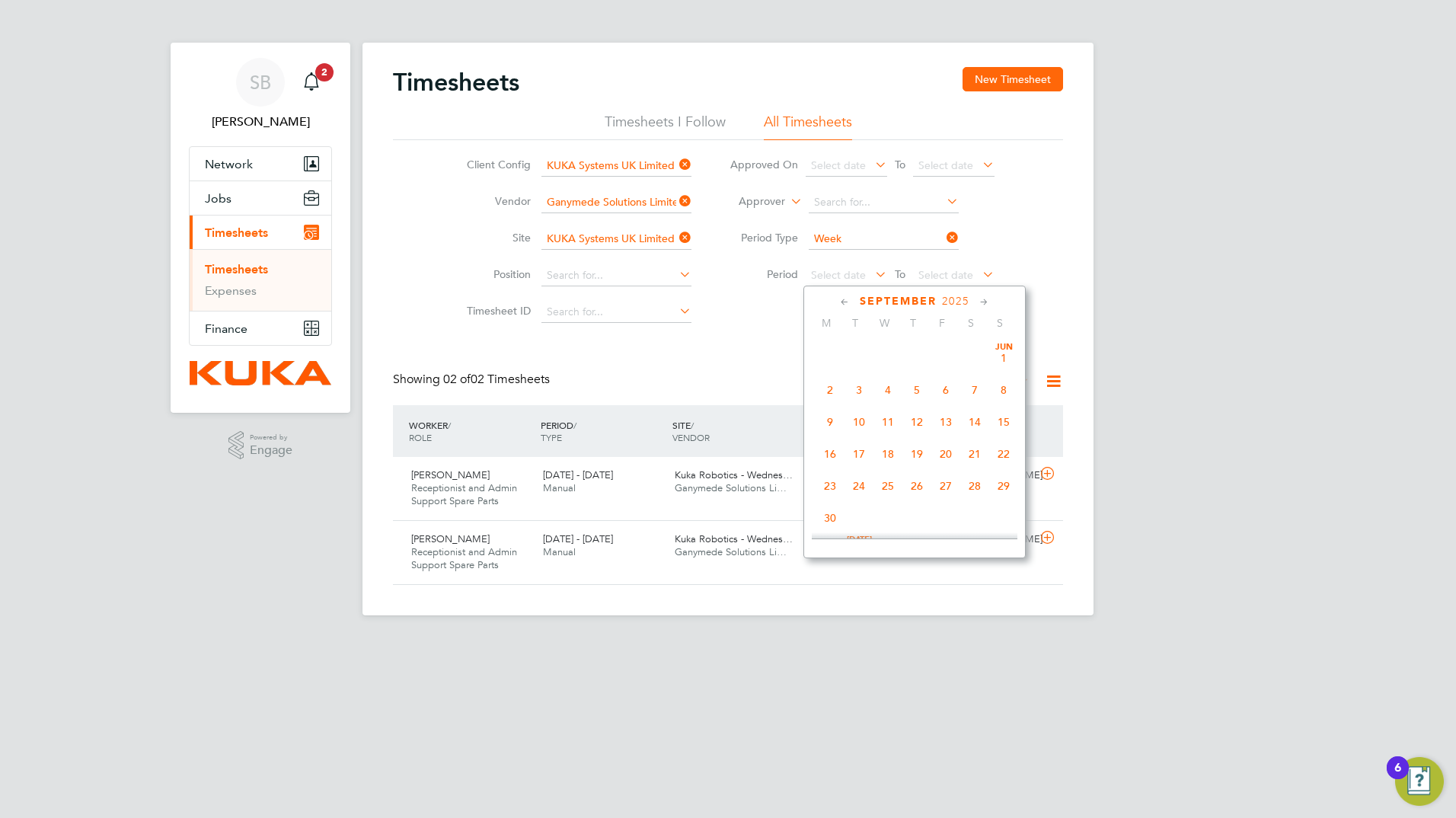
scroll to position [594, 0]
click at [830, 388] on span "22" at bounding box center [831, 375] width 29 height 29
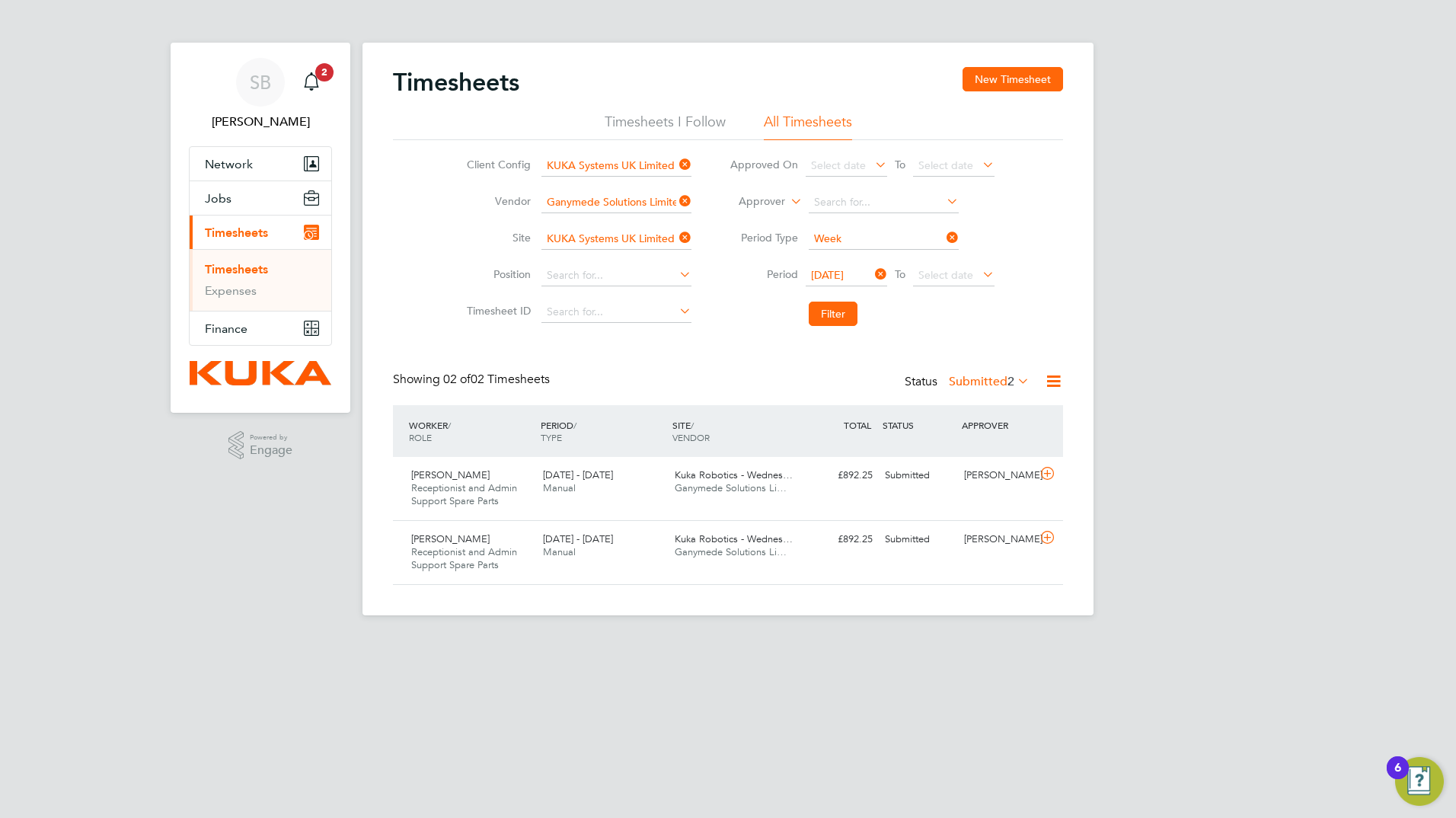
click at [980, 275] on icon at bounding box center [980, 275] width 0 height 22
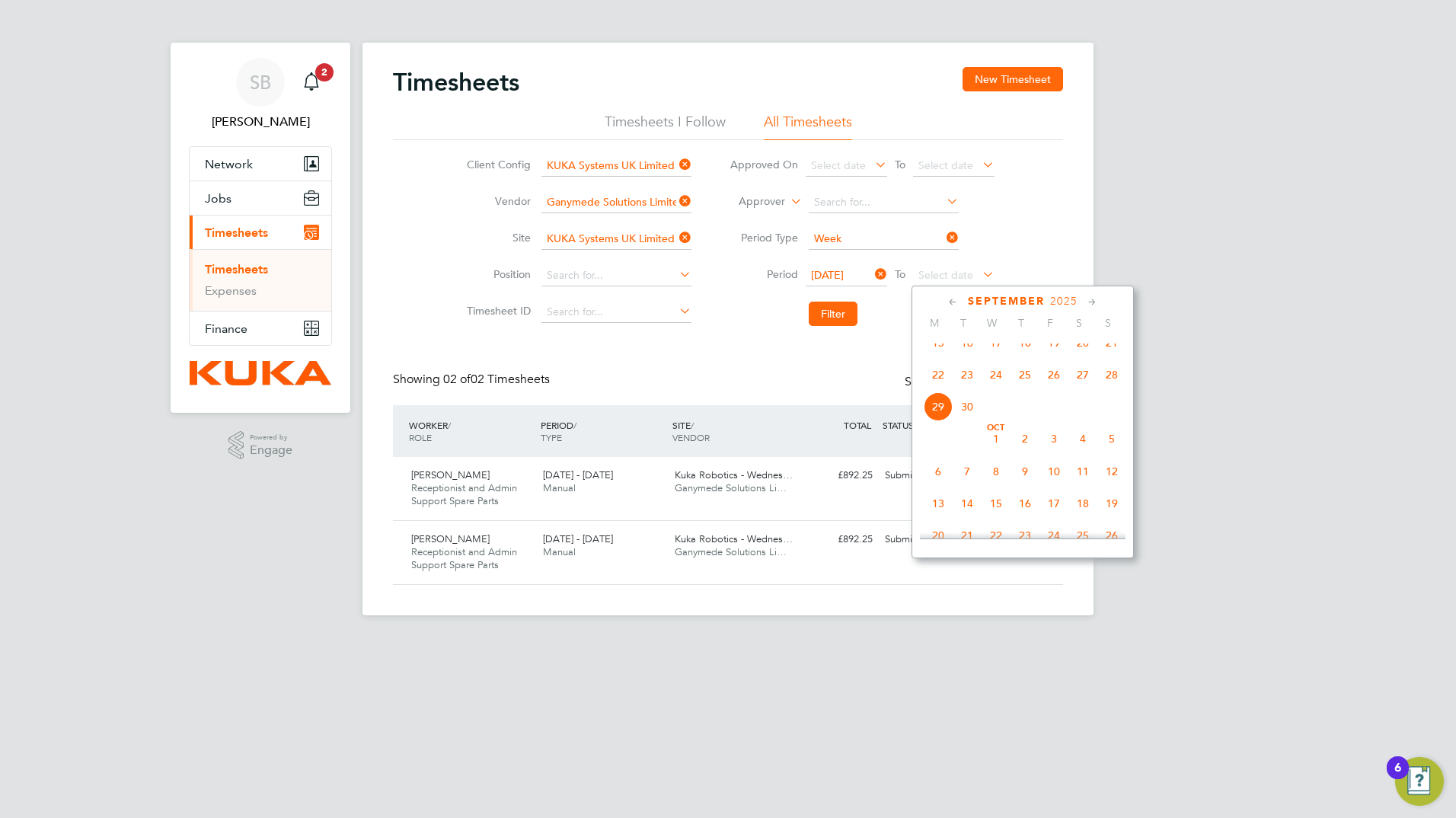
click at [1109, 390] on span "28" at bounding box center [1112, 375] width 29 height 29
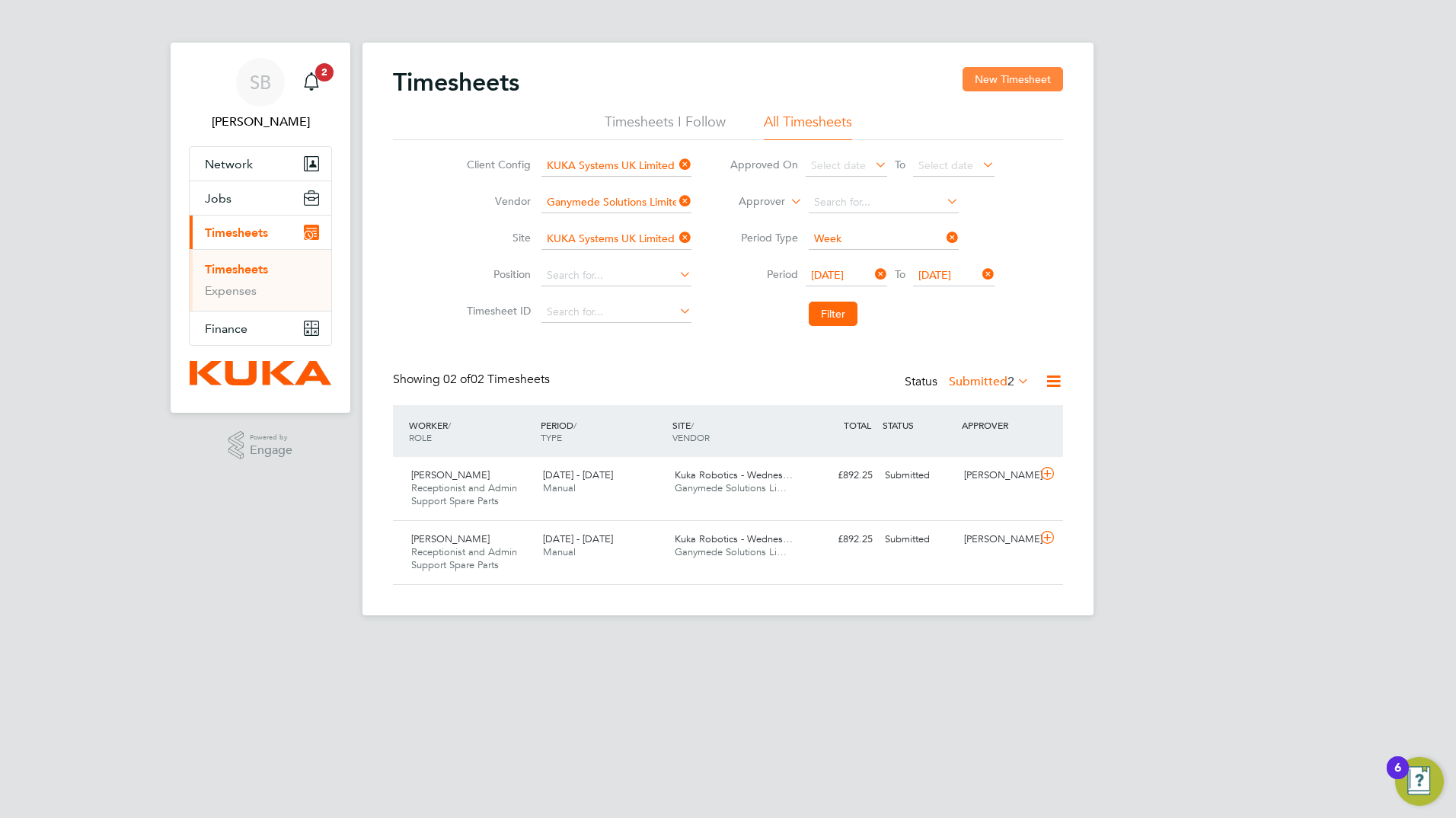
click at [992, 76] on button "New Timesheet" at bounding box center [1012, 79] width 100 height 24
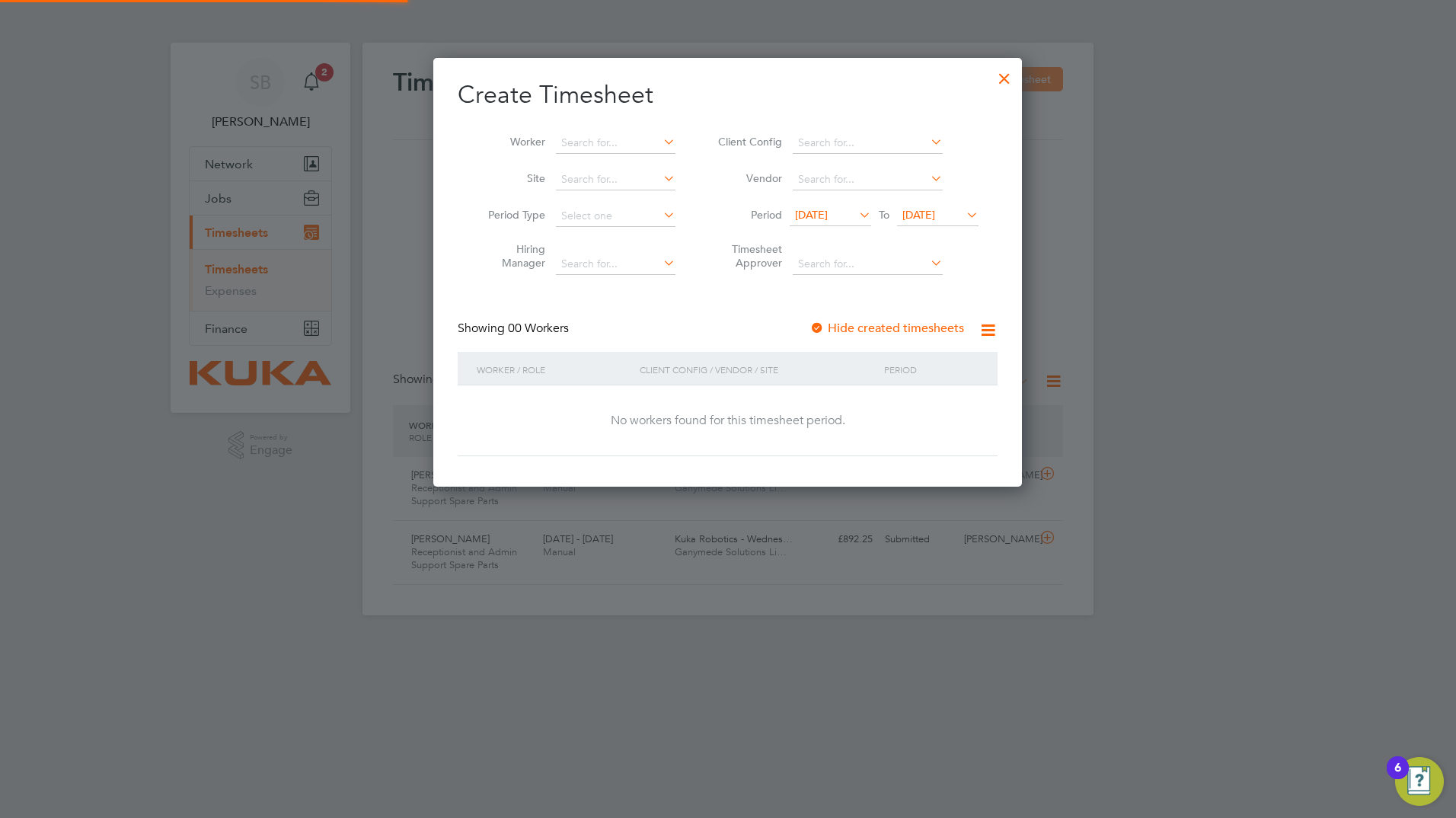
scroll to position [429, 589]
click at [819, 326] on div at bounding box center [817, 329] width 15 height 15
click at [1010, 79] on div at bounding box center [1005, 74] width 27 height 27
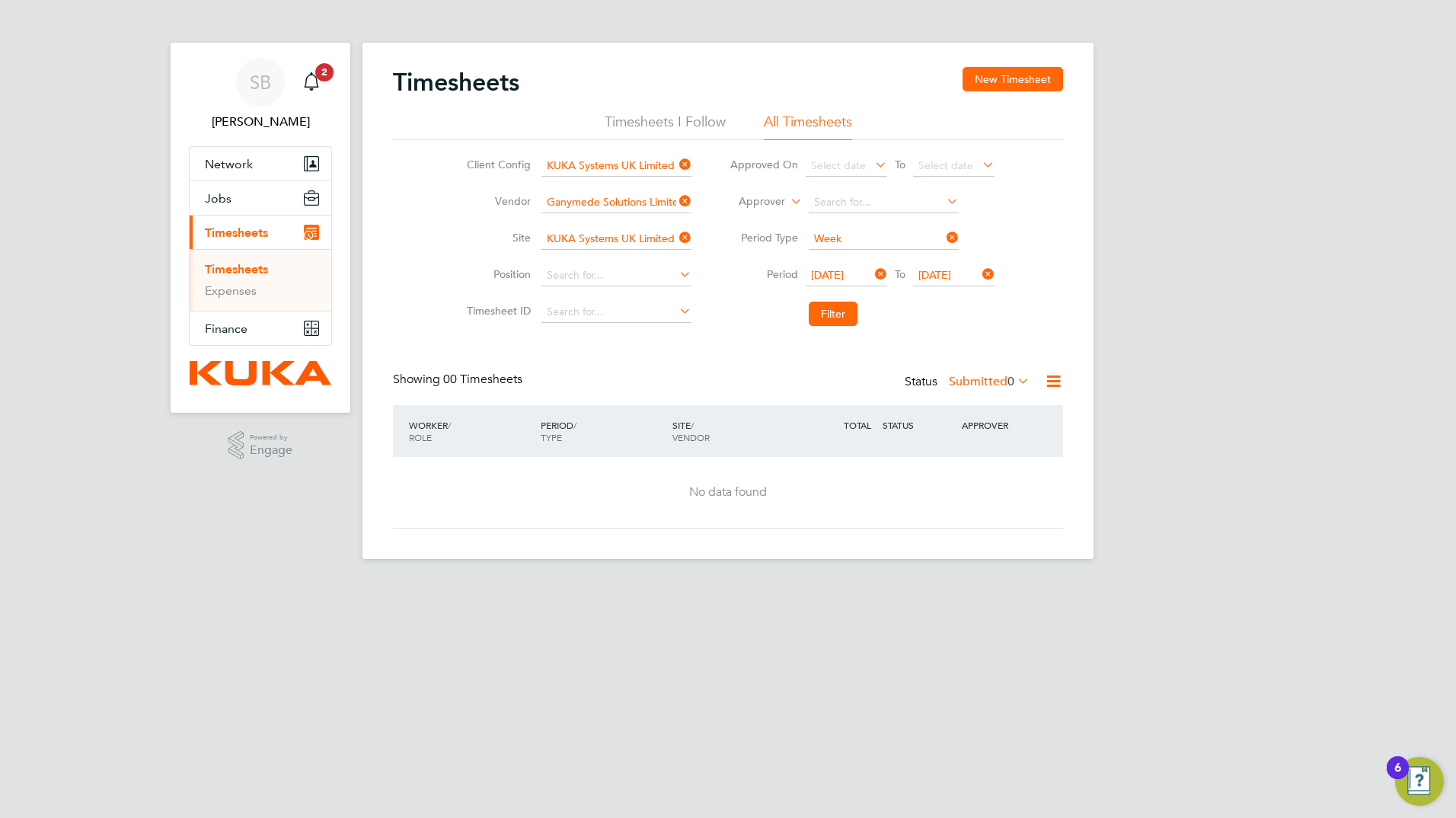
click at [643, 121] on li "Timesheets I Follow" at bounding box center [665, 127] width 121 height 27
click at [249, 229] on span "Timesheets" at bounding box center [237, 232] width 63 height 14
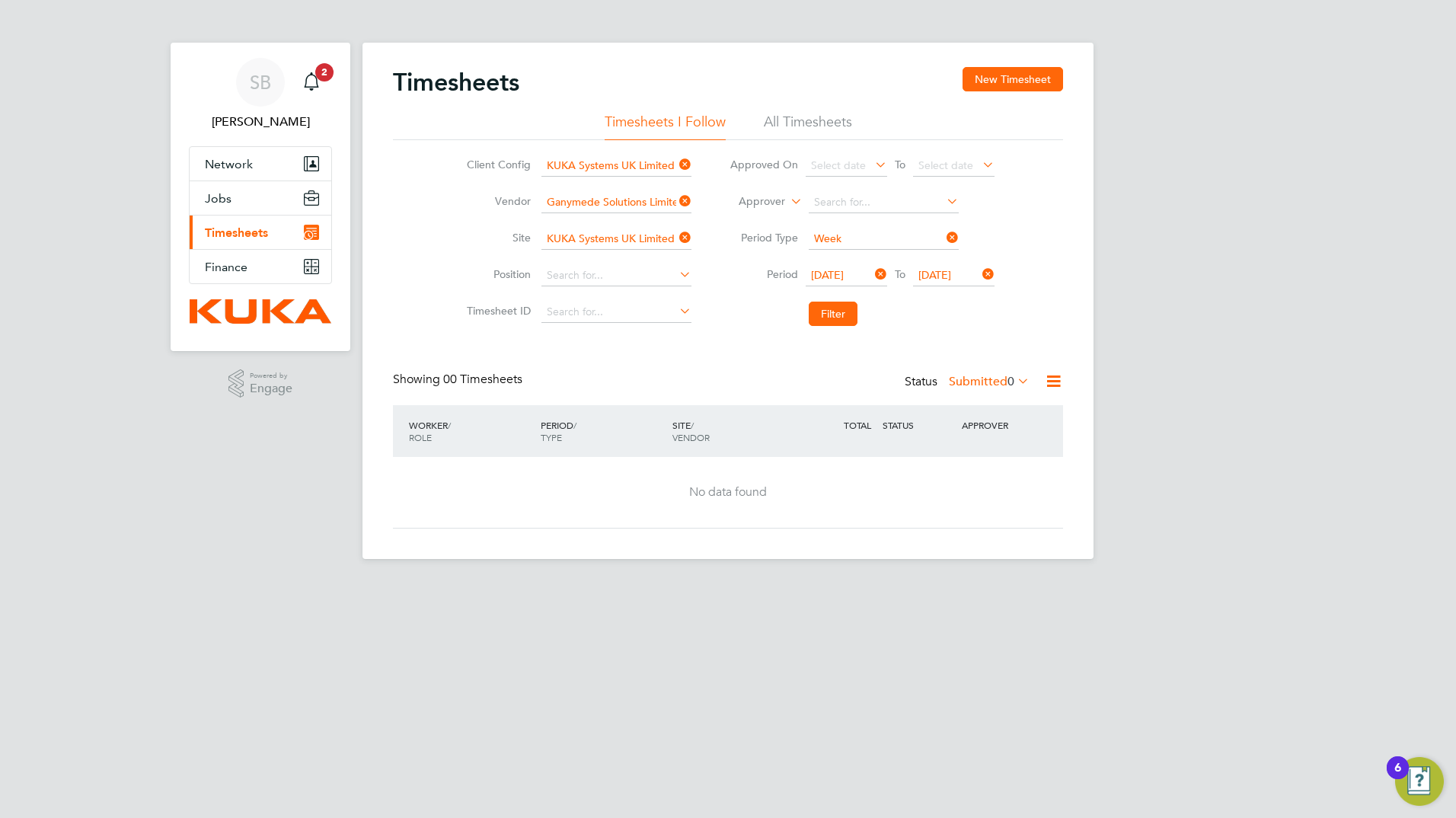
click at [313, 233] on icon "Main navigation" at bounding box center [311, 232] width 15 height 15
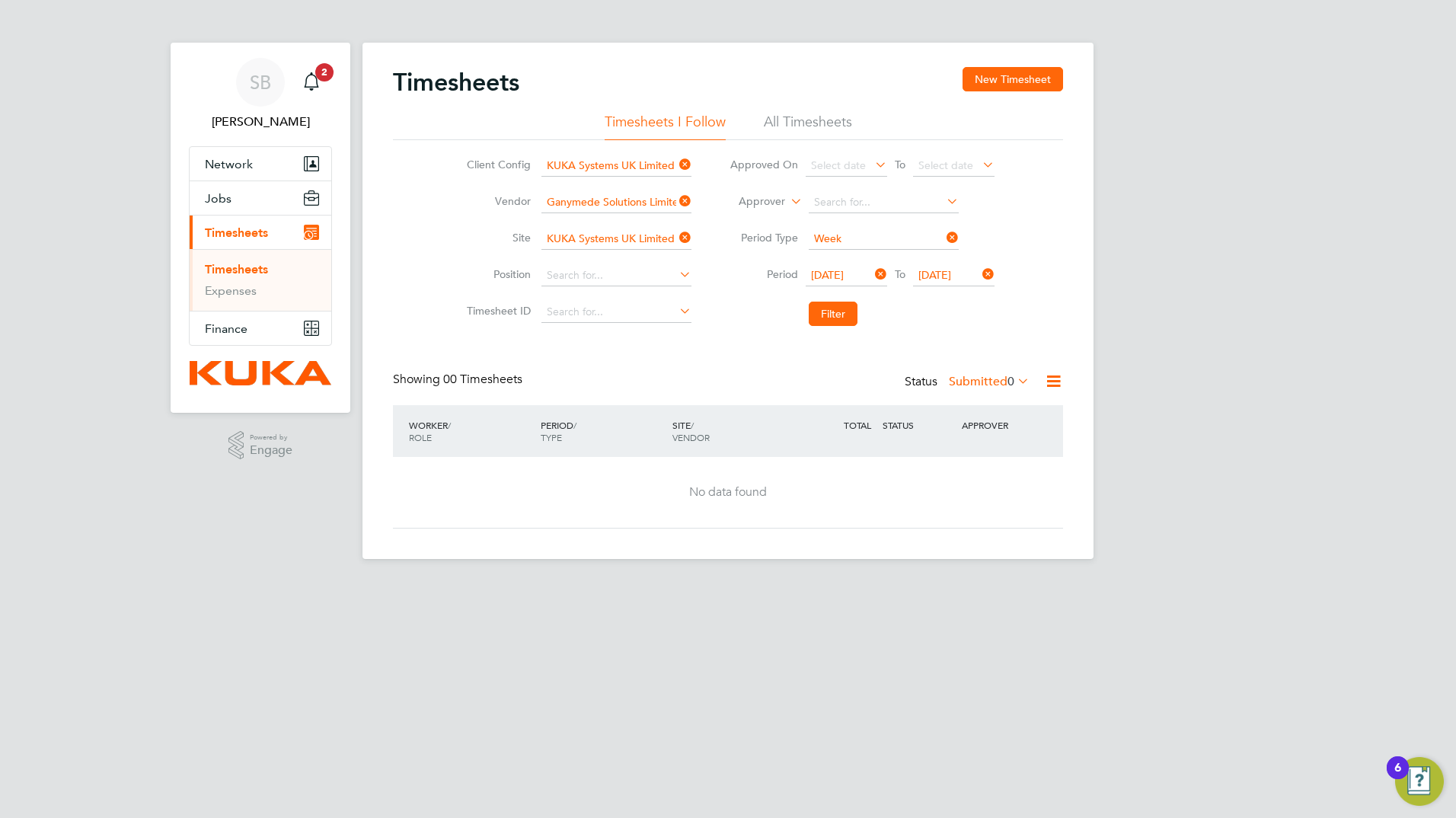
click at [263, 269] on link "Timesheets" at bounding box center [237, 269] width 63 height 14
click at [944, 202] on icon at bounding box center [944, 202] width 0 height 22
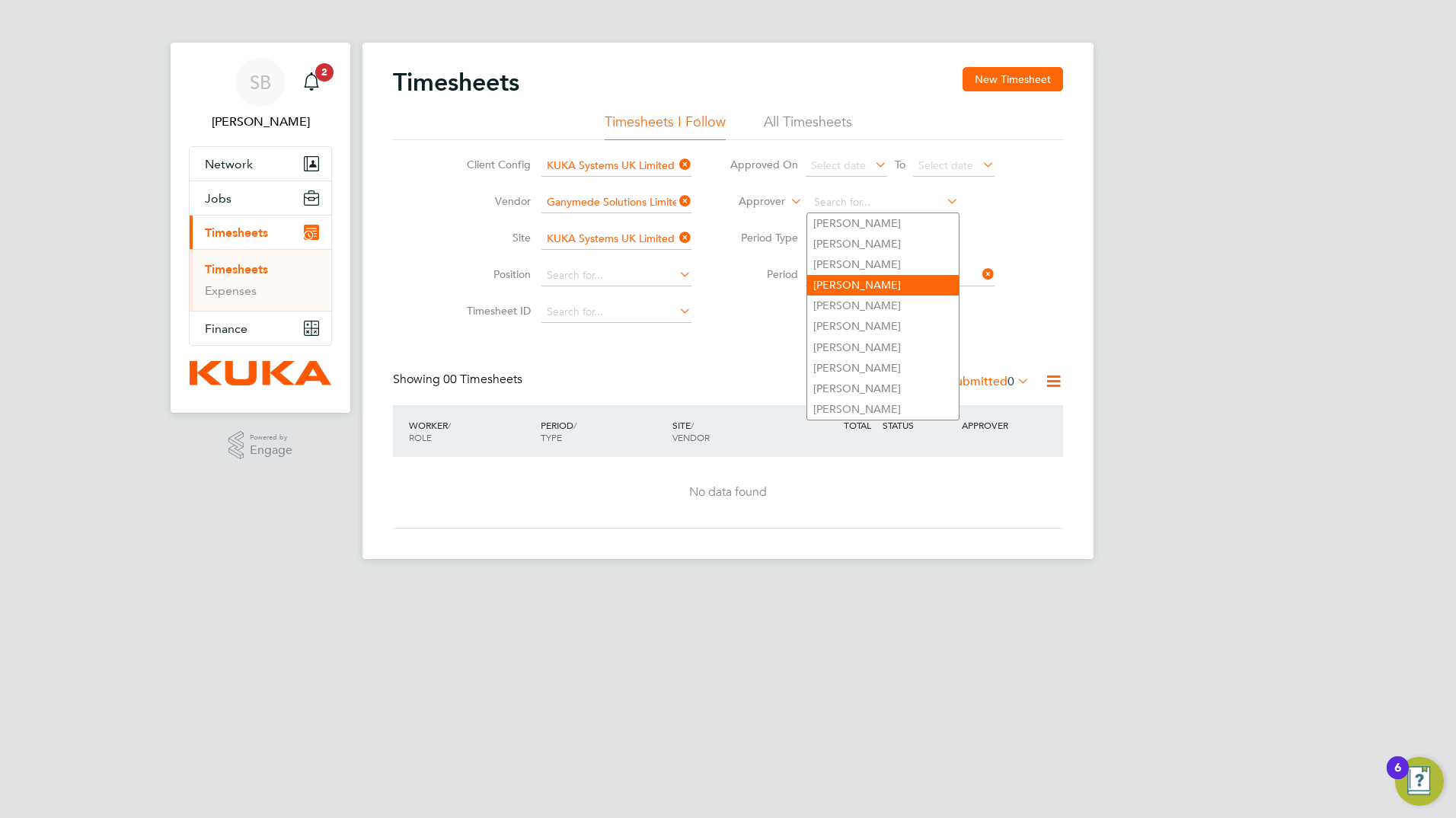
click at [860, 279] on li "[PERSON_NAME]" at bounding box center [883, 285] width 152 height 21
type input "[PERSON_NAME]"
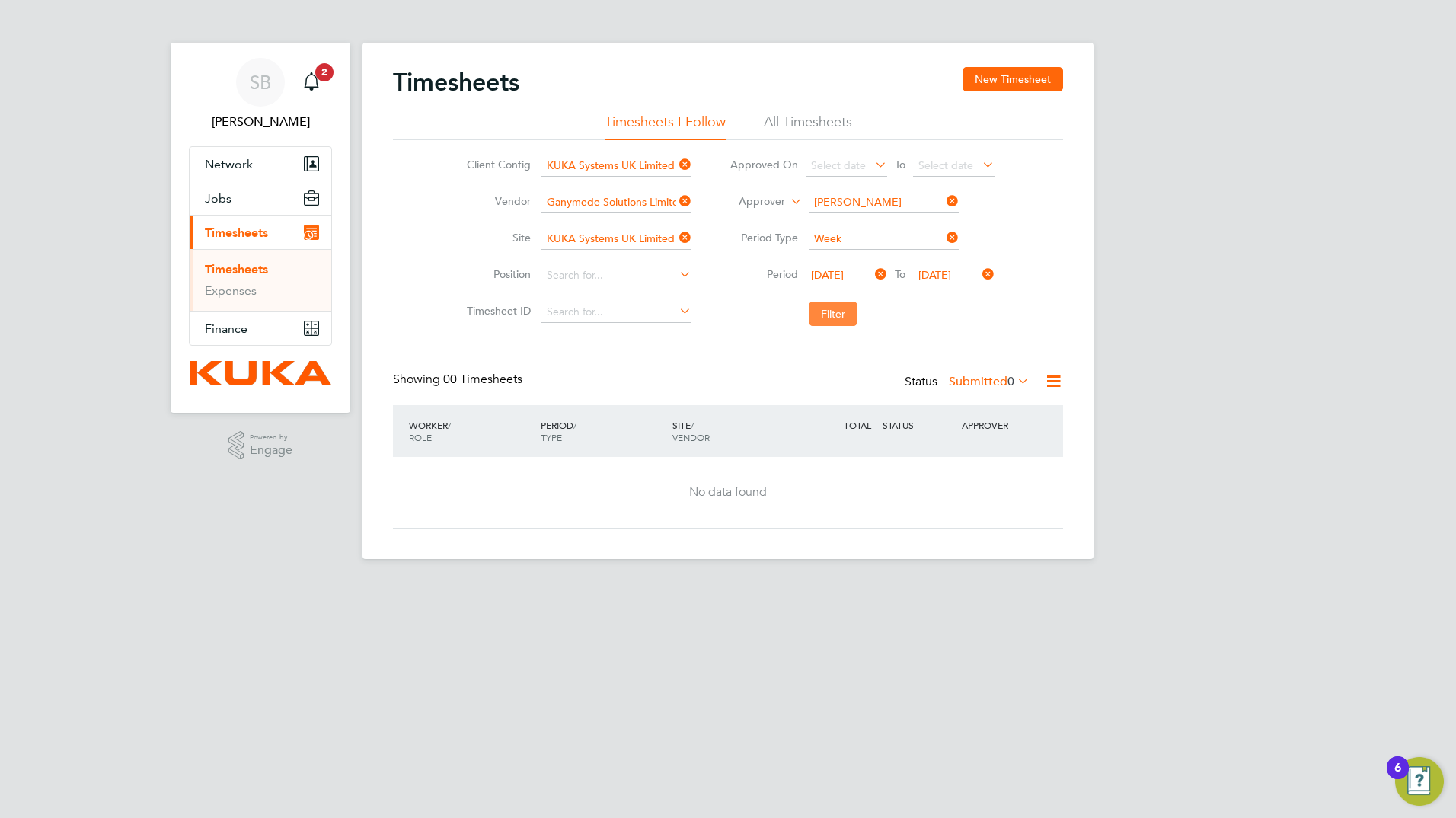
click at [843, 313] on button "Filter" at bounding box center [833, 314] width 49 height 24
click at [944, 199] on icon at bounding box center [944, 202] width 0 height 22
click at [944, 204] on icon at bounding box center [944, 202] width 0 height 22
click at [886, 381] on li "Jayne Shimwell" at bounding box center [883, 389] width 152 height 21
type input "Jayne Shimwell"
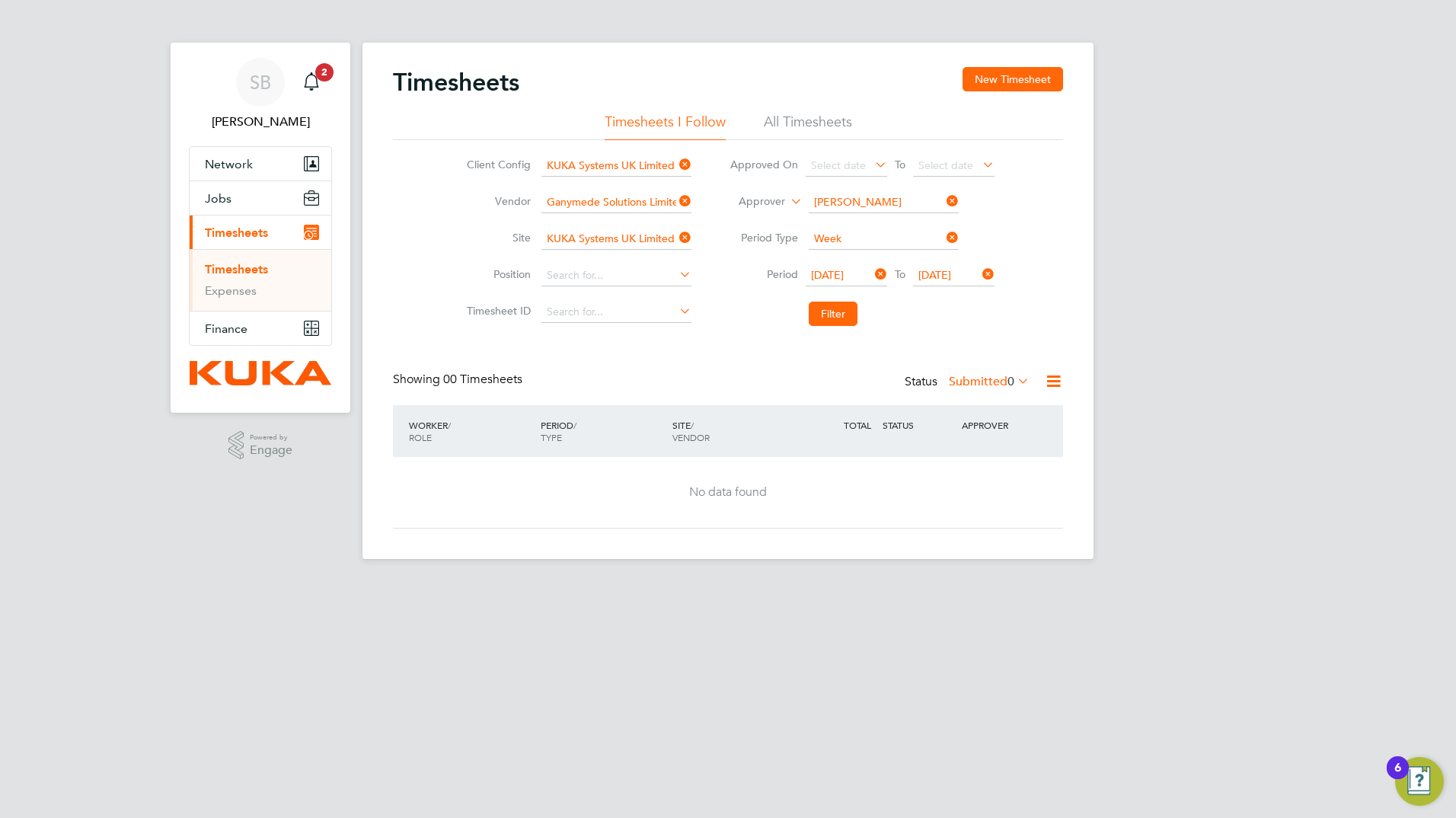
click at [1046, 311] on div "Client Config KUKA Systems UK Limited (MV) Vendor Ganymede Solutions Limited Si…" at bounding box center [728, 237] width 671 height 193
click at [647, 124] on li "Timesheets I Follow" at bounding box center [665, 127] width 121 height 27
click at [693, 118] on li "Timesheets I Follow" at bounding box center [665, 127] width 121 height 27
click at [809, 117] on li "All Timesheets" at bounding box center [808, 127] width 89 height 27
click at [836, 299] on li "Filter" at bounding box center [861, 314] width 303 height 40
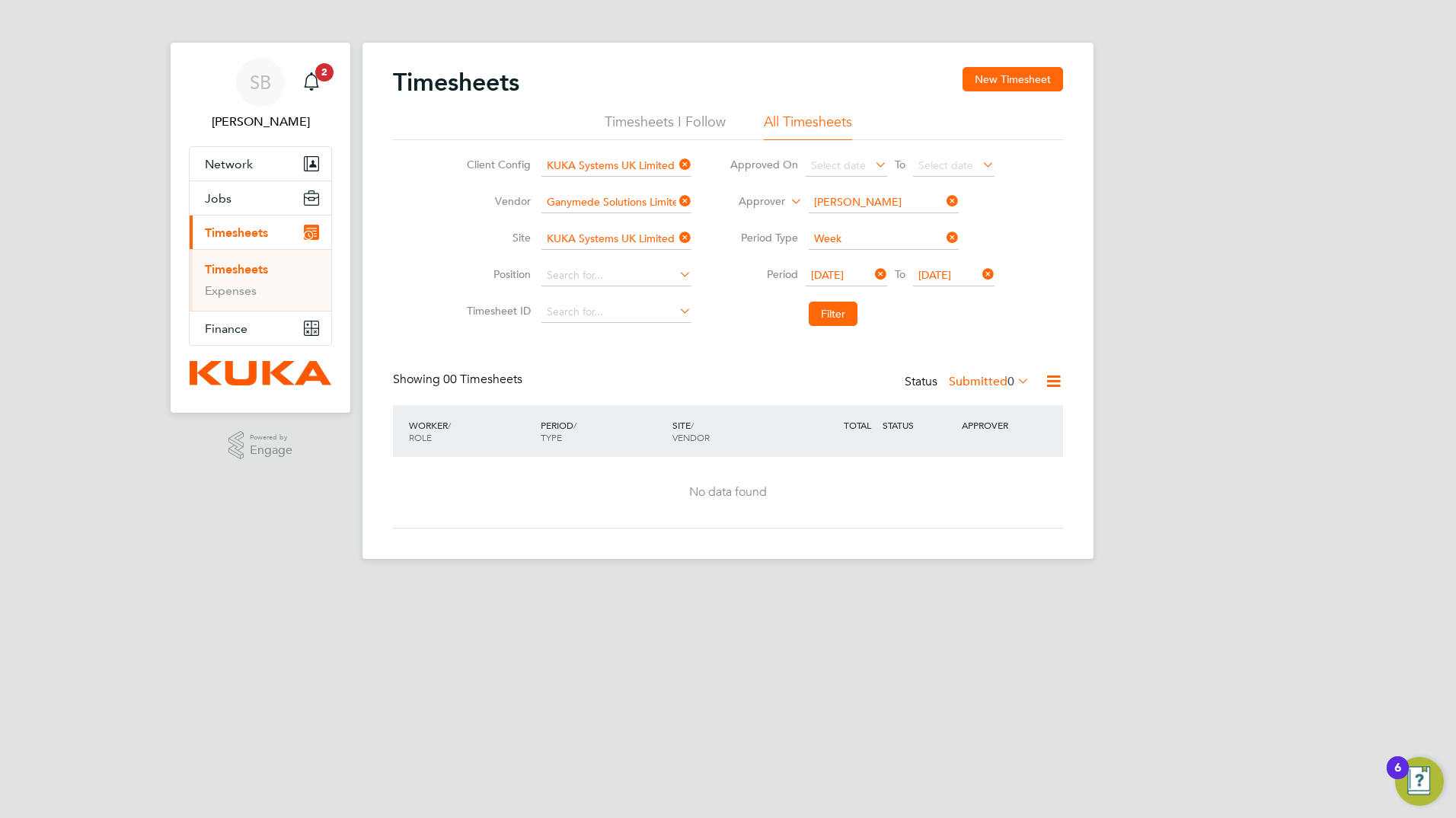
click at [1054, 381] on icon at bounding box center [1053, 381] width 19 height 19
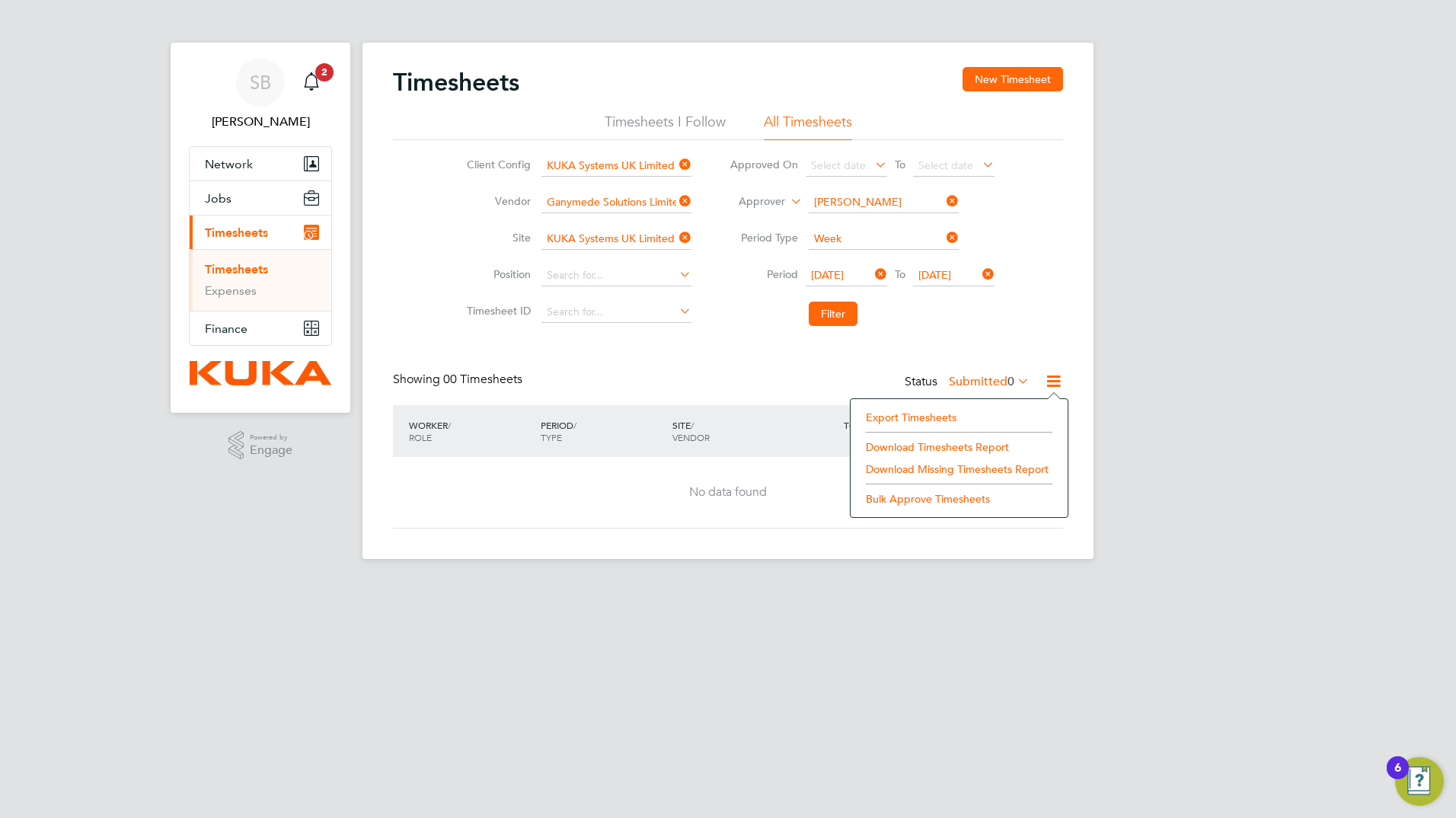
click at [923, 419] on li "Export Timesheets" at bounding box center [959, 418] width 202 height 22
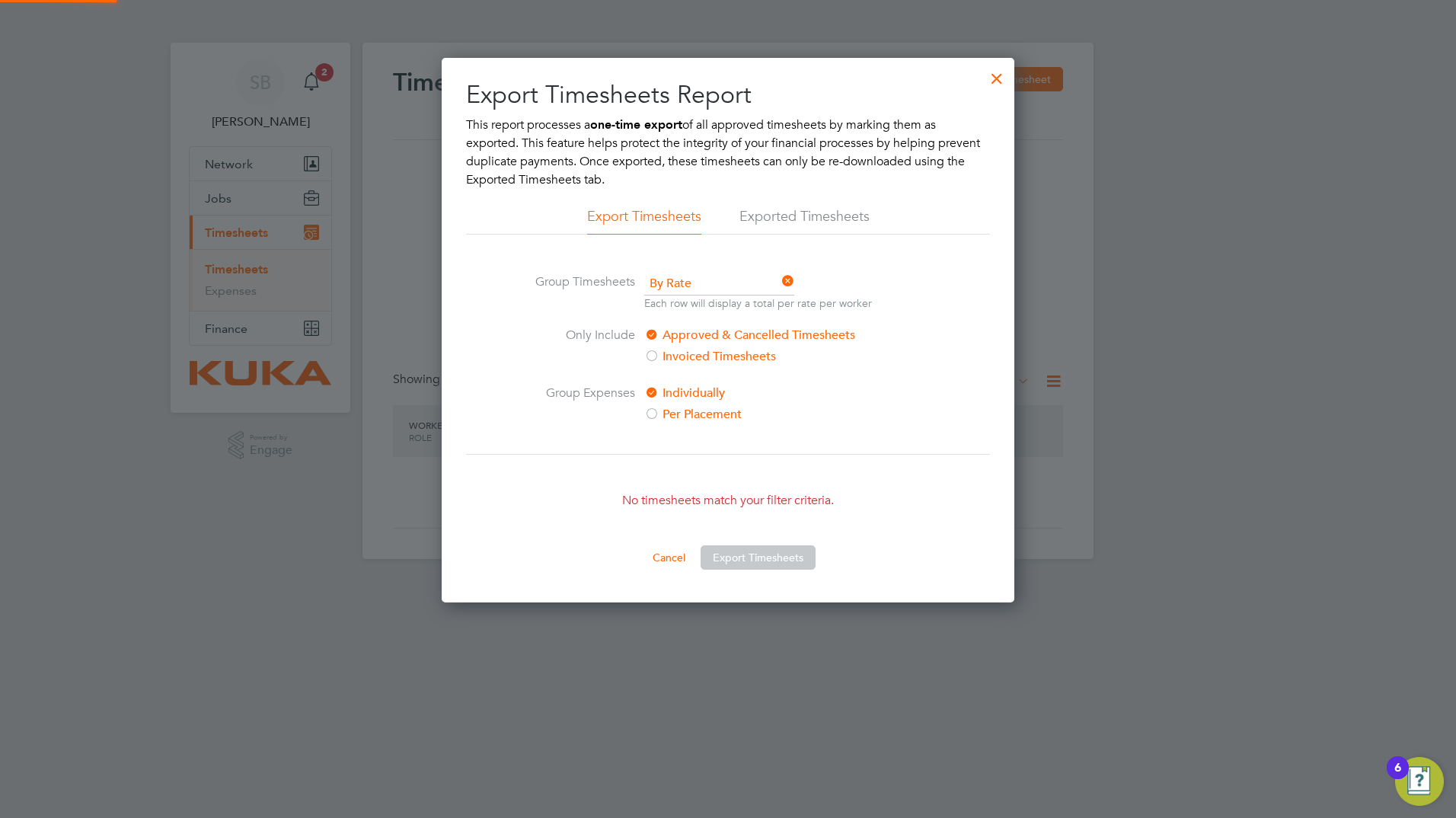
scroll to position [545, 574]
click at [999, 80] on div at bounding box center [997, 74] width 27 height 27
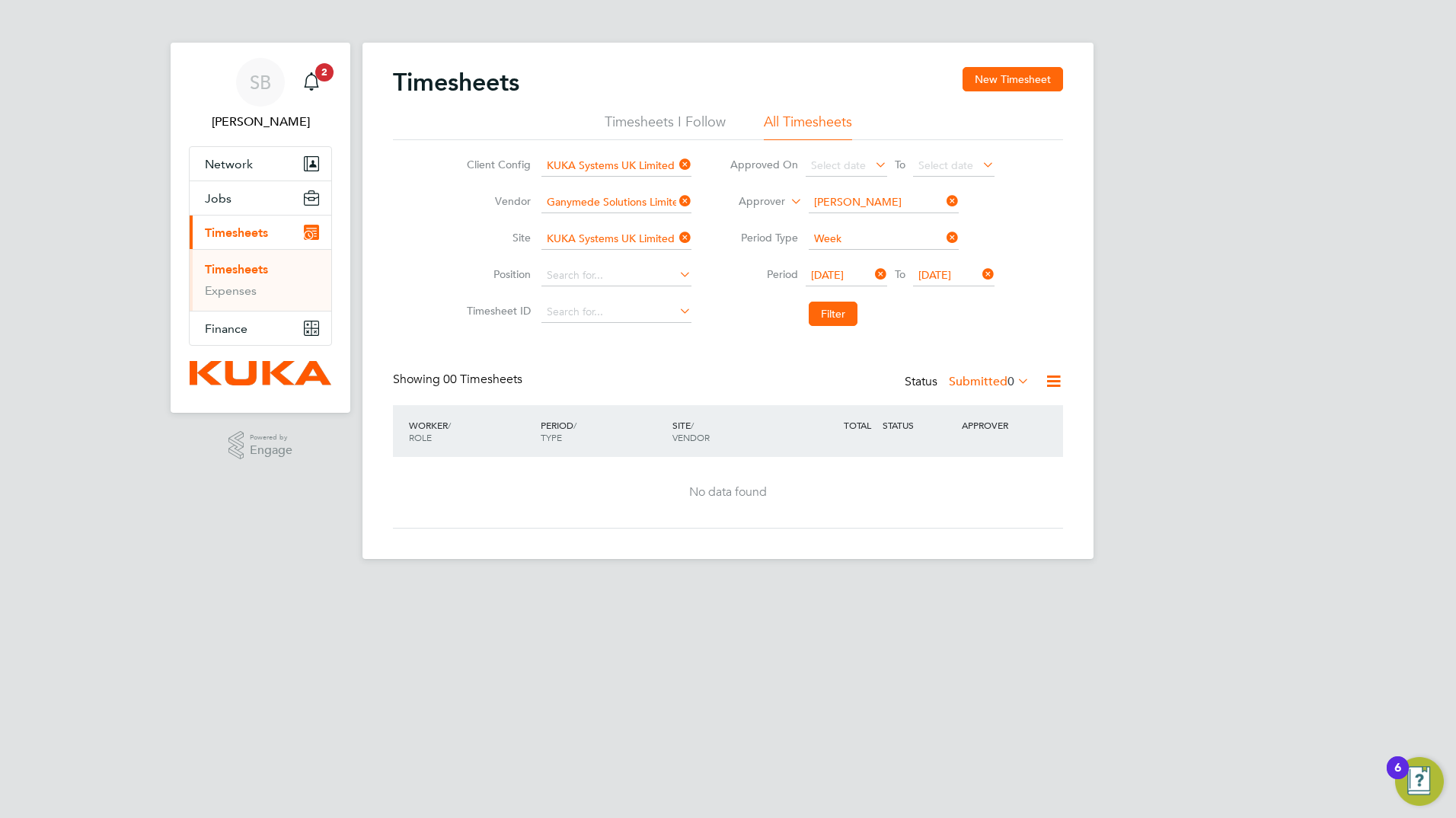
click at [794, 125] on li "All Timesheets" at bounding box center [808, 127] width 89 height 27
click at [1001, 73] on button "New Timesheet" at bounding box center [1012, 79] width 100 height 24
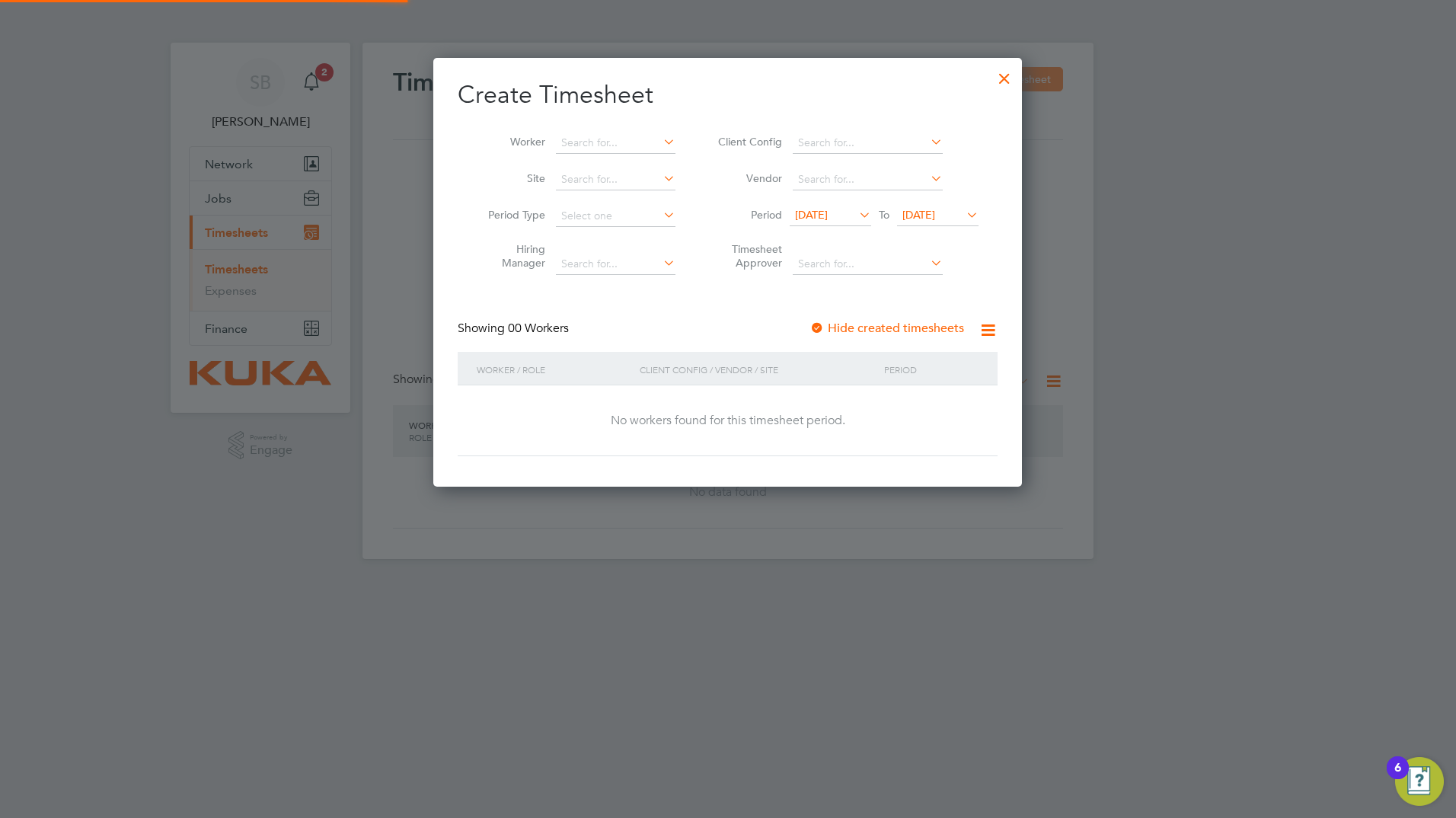
scroll to position [429, 589]
click at [820, 328] on div at bounding box center [817, 329] width 15 height 15
click at [1004, 83] on div at bounding box center [1005, 74] width 27 height 27
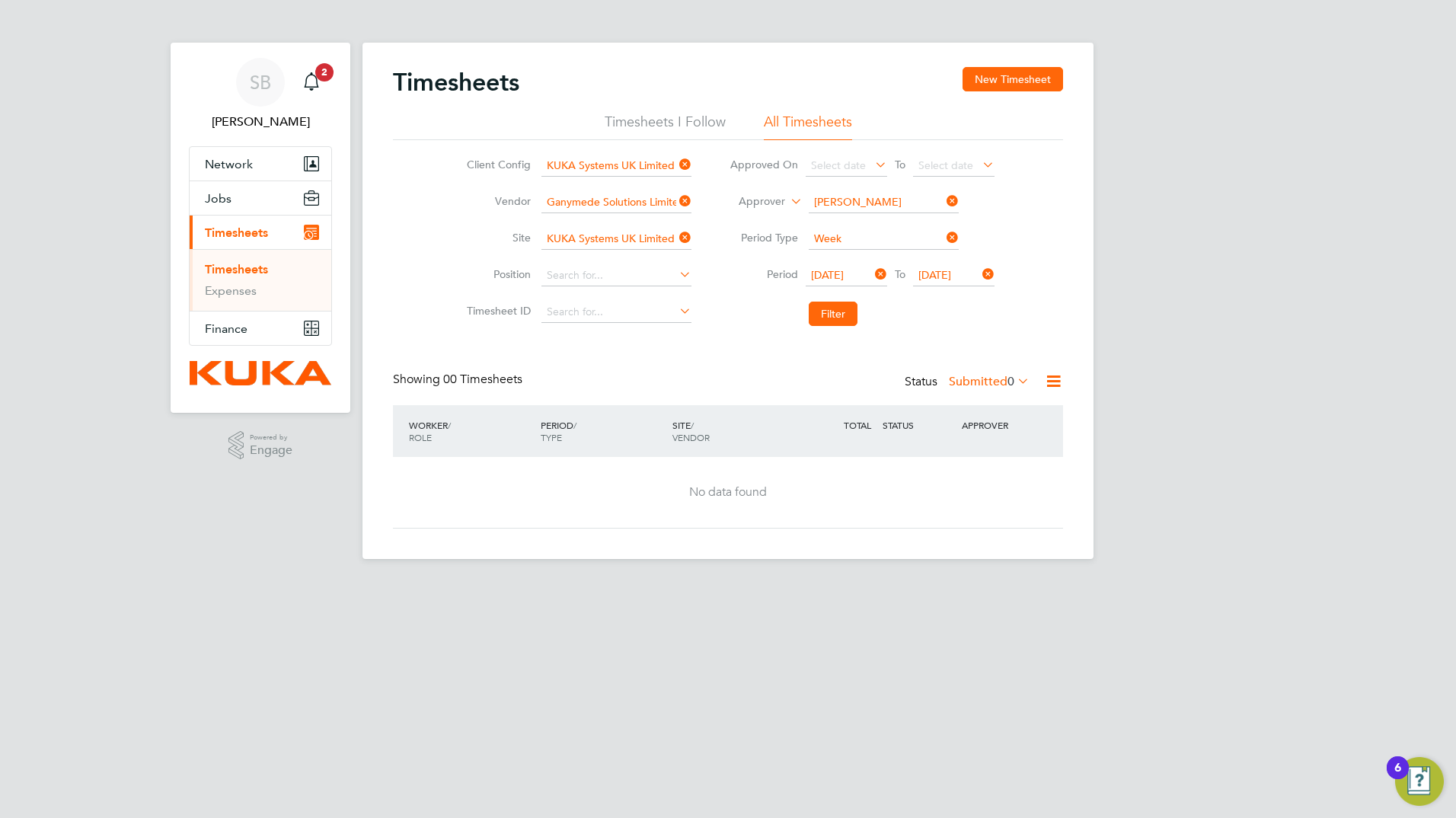
click at [620, 118] on li "Timesheets I Follow" at bounding box center [665, 127] width 121 height 27
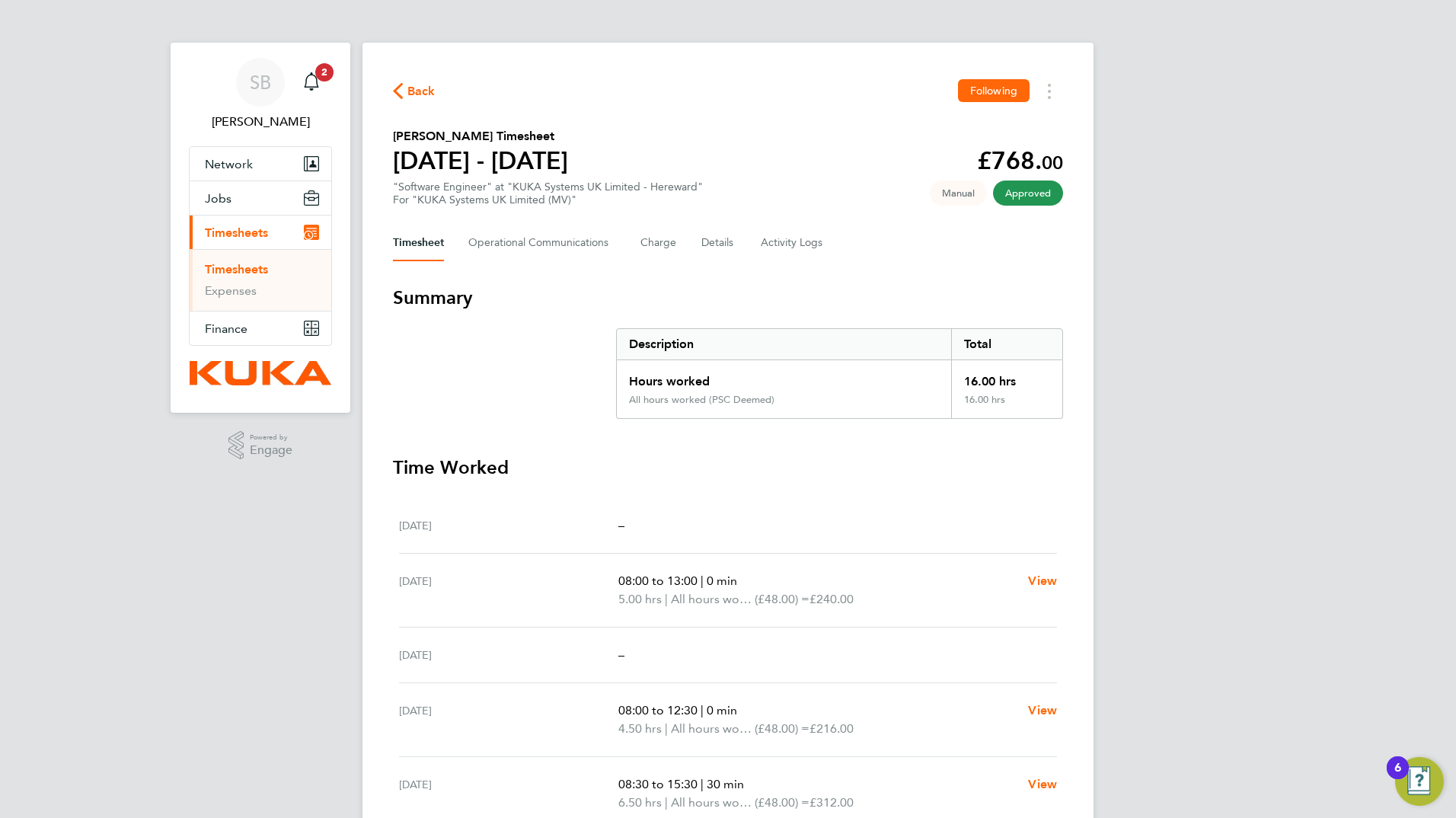
click at [408, 88] on span "Back" at bounding box center [421, 91] width 28 height 18
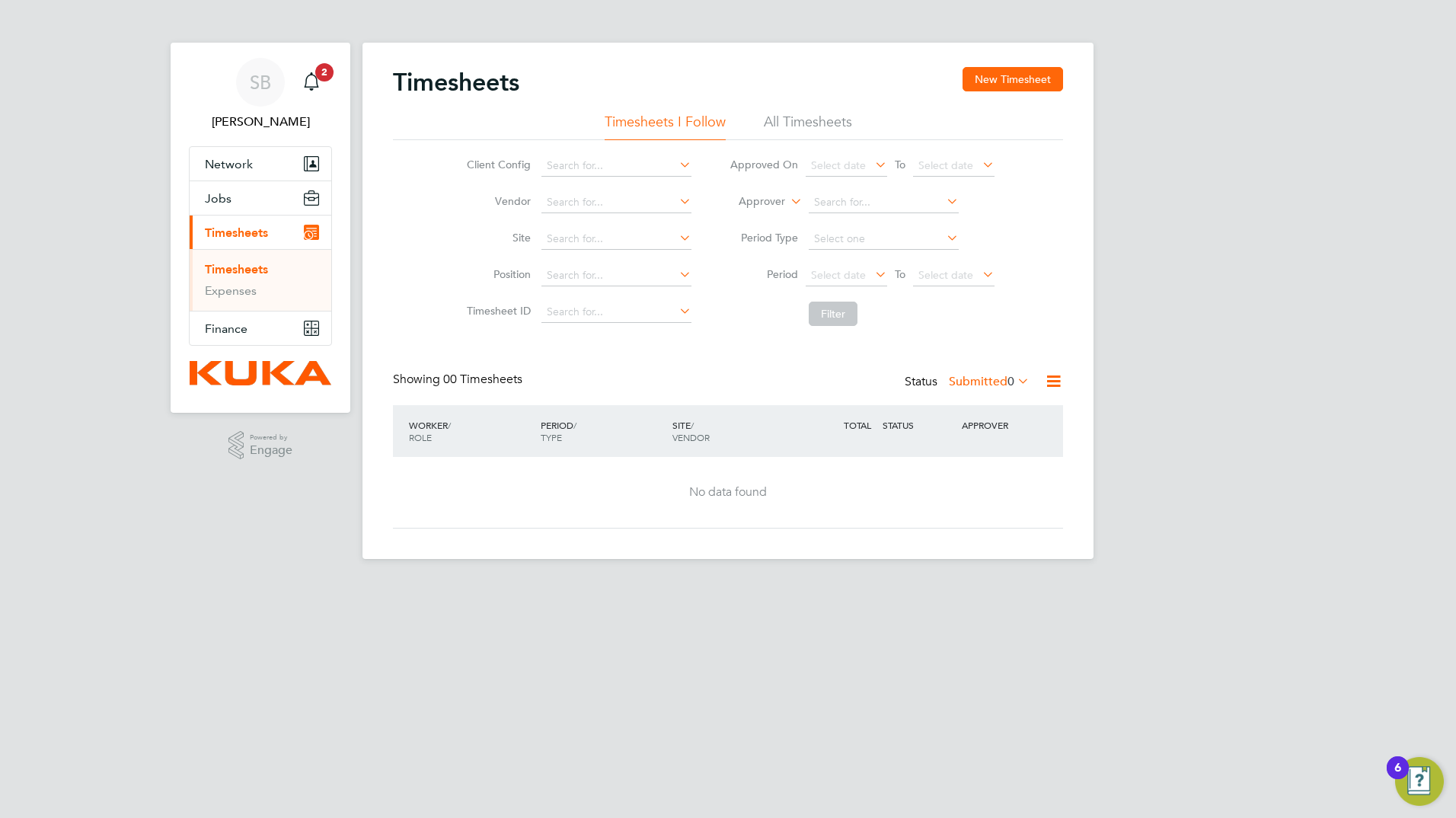
click at [802, 121] on li "All Timesheets" at bounding box center [808, 127] width 89 height 27
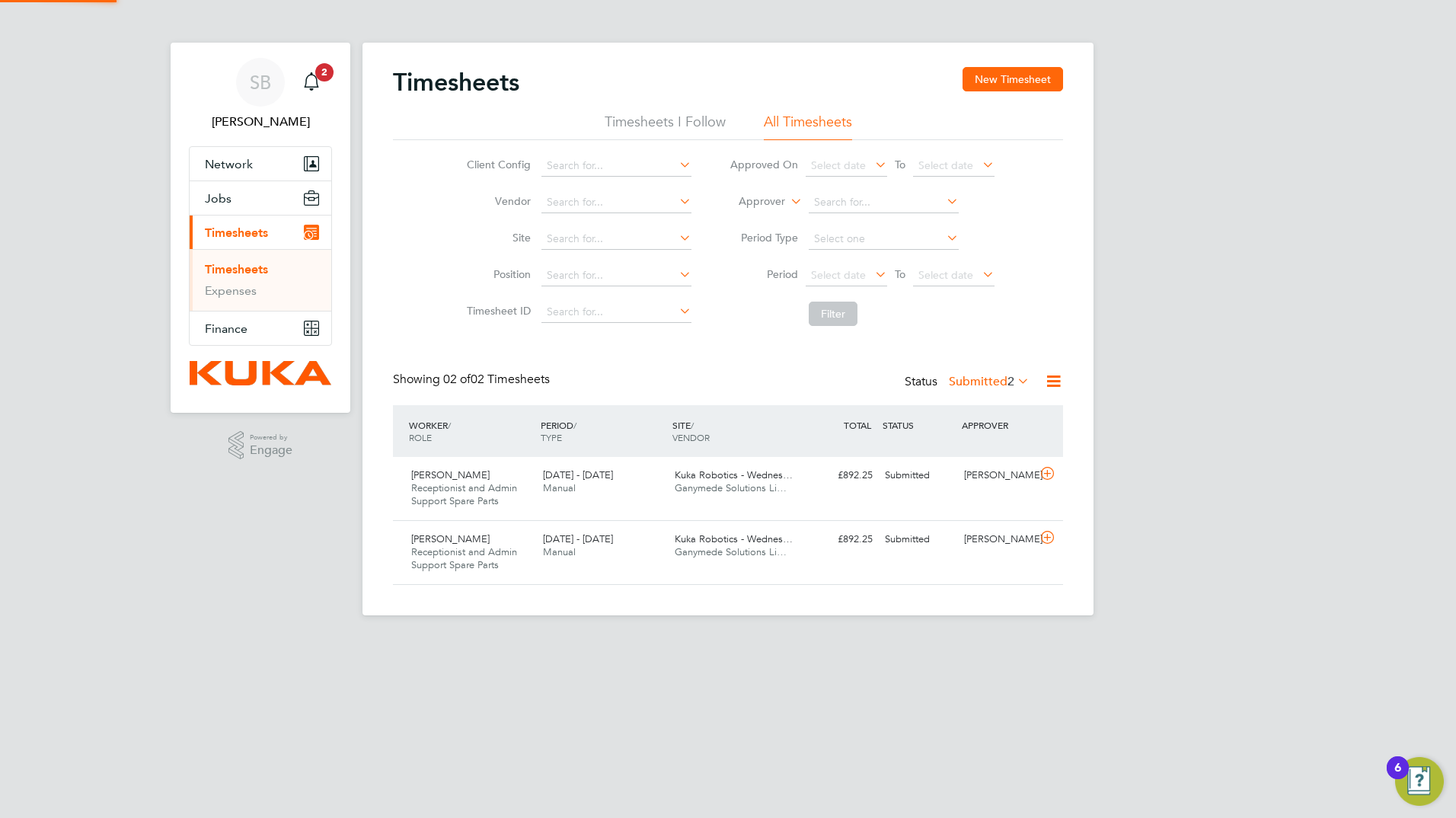
scroll to position [39, 133]
click at [633, 118] on li "Timesheets I Follow" at bounding box center [665, 127] width 121 height 27
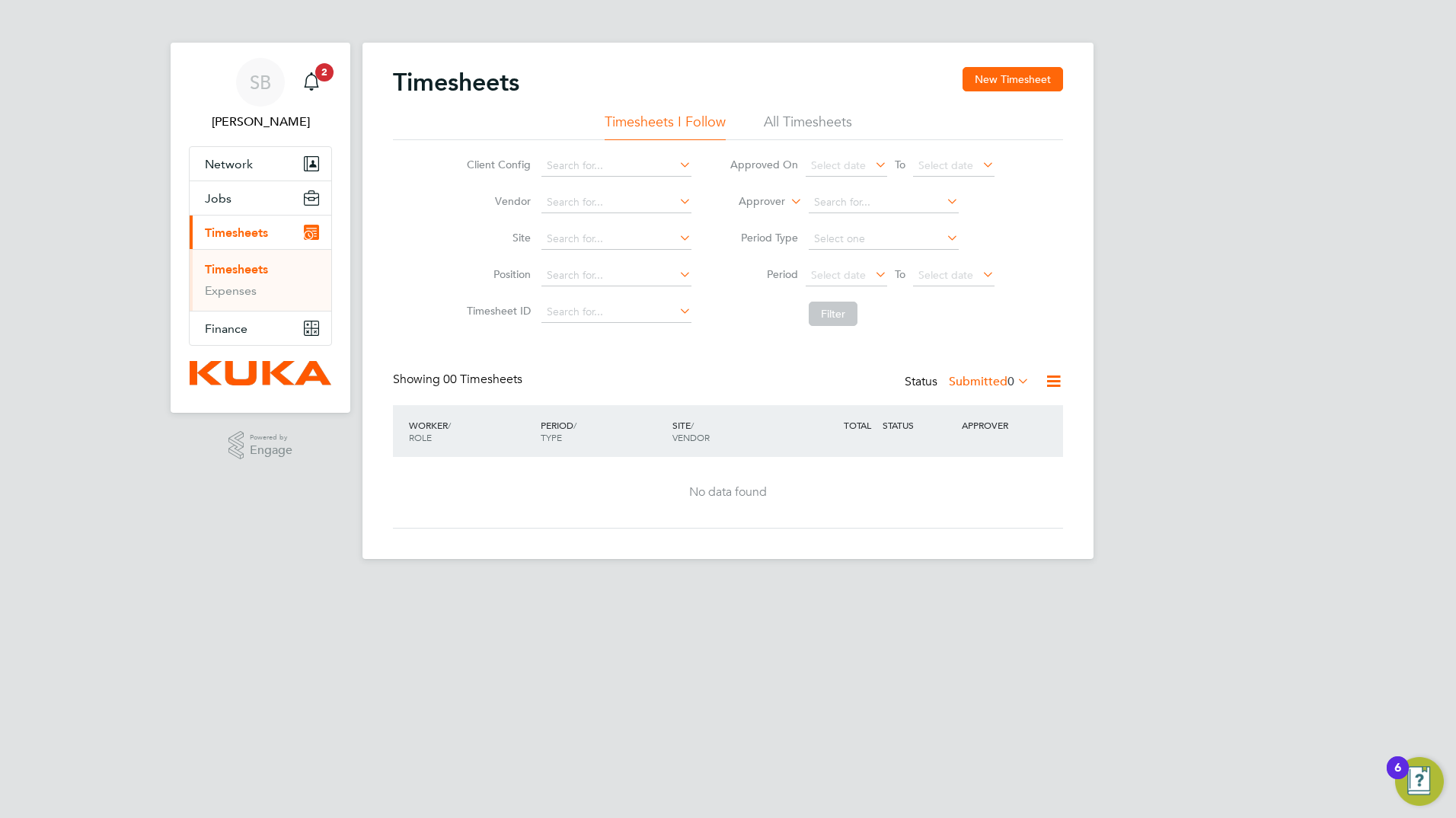
click at [697, 118] on li "Timesheets I Follow" at bounding box center [665, 127] width 121 height 27
click at [835, 121] on li "All Timesheets" at bounding box center [808, 127] width 89 height 27
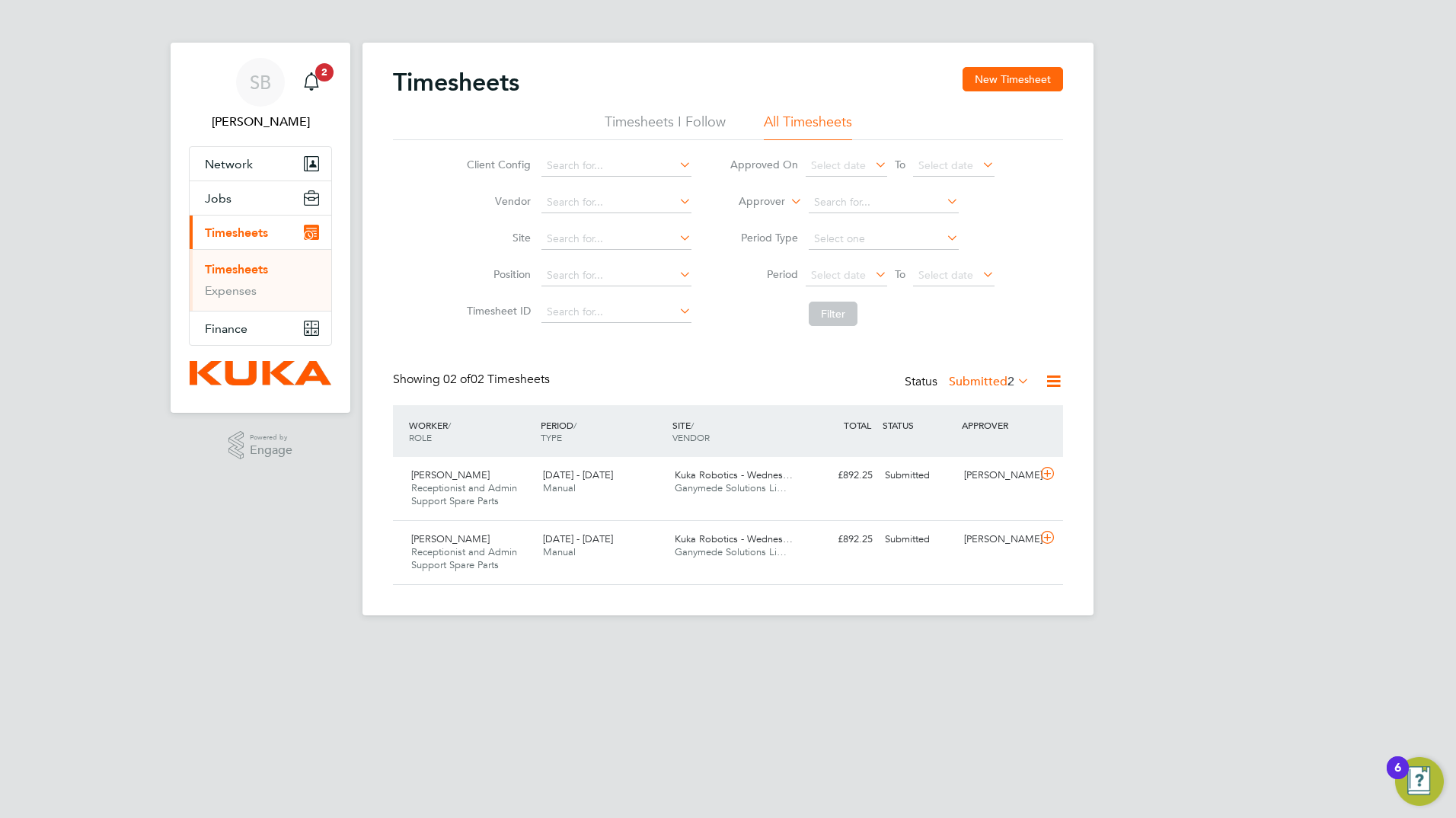
click at [872, 164] on icon at bounding box center [872, 165] width 0 height 22
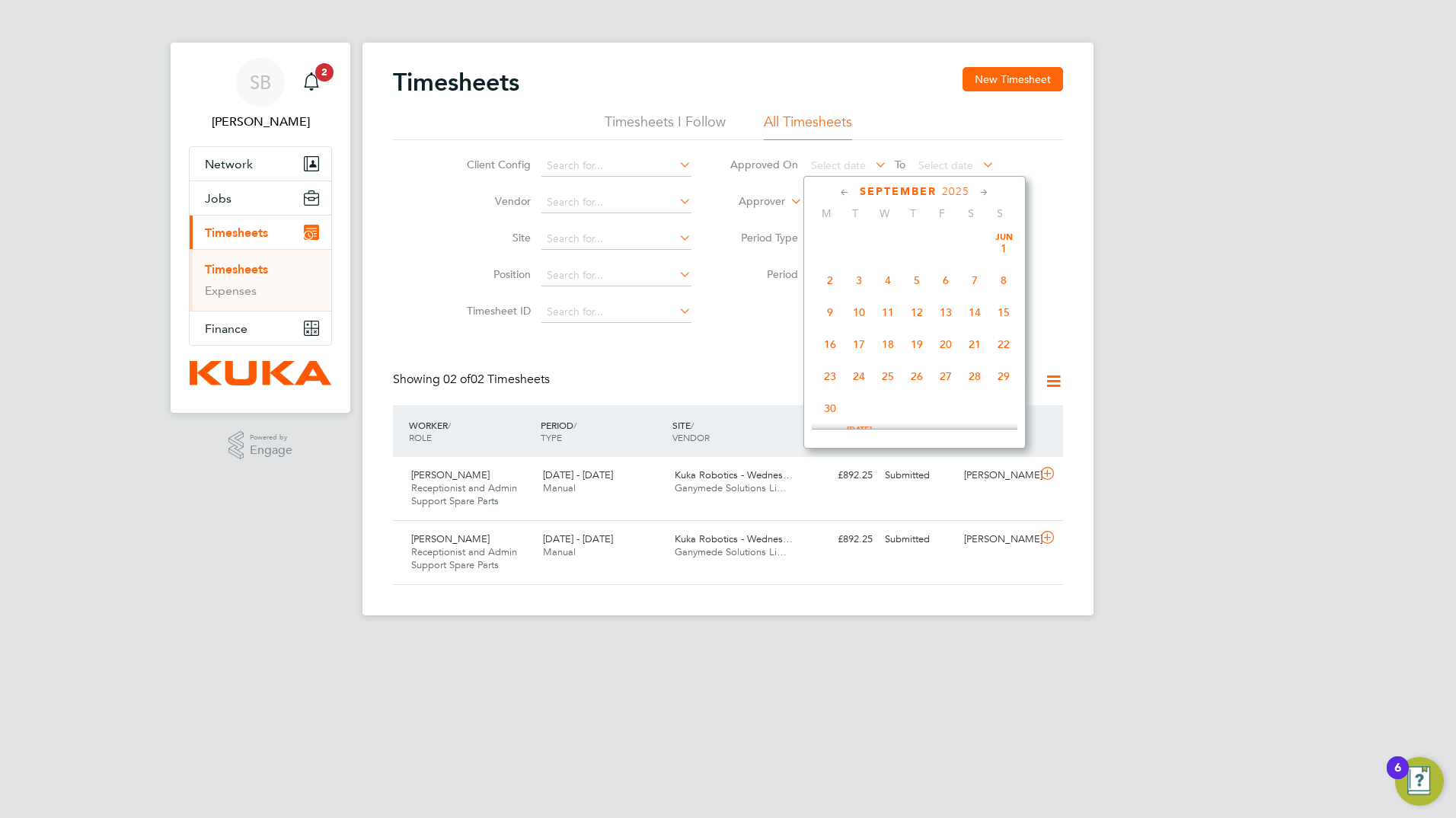
scroll to position [594, 0]
click at [829, 310] on span "29" at bounding box center [831, 297] width 29 height 29
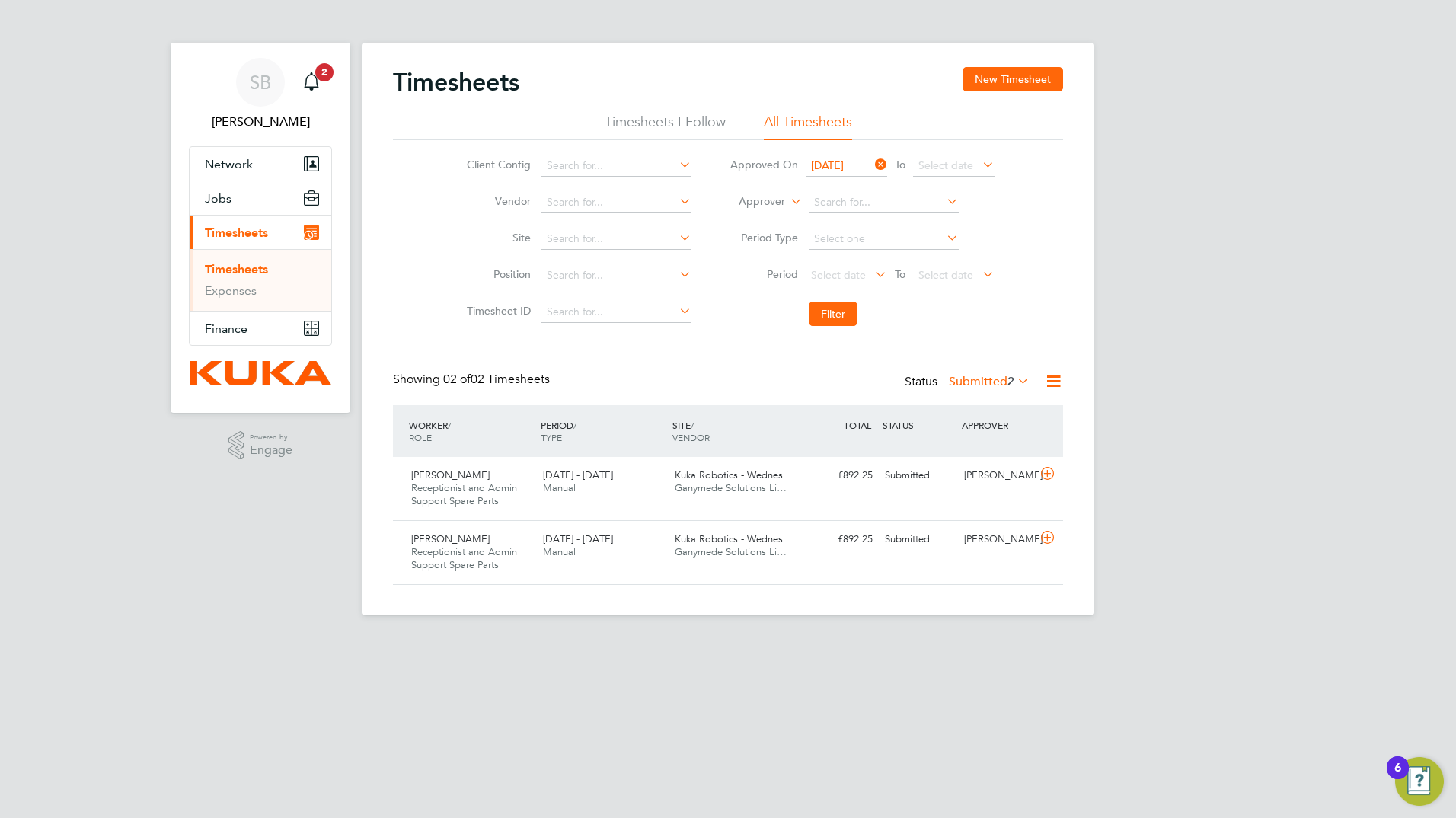
click at [872, 165] on icon at bounding box center [872, 165] width 0 height 22
click at [872, 163] on icon at bounding box center [872, 165] width 0 height 22
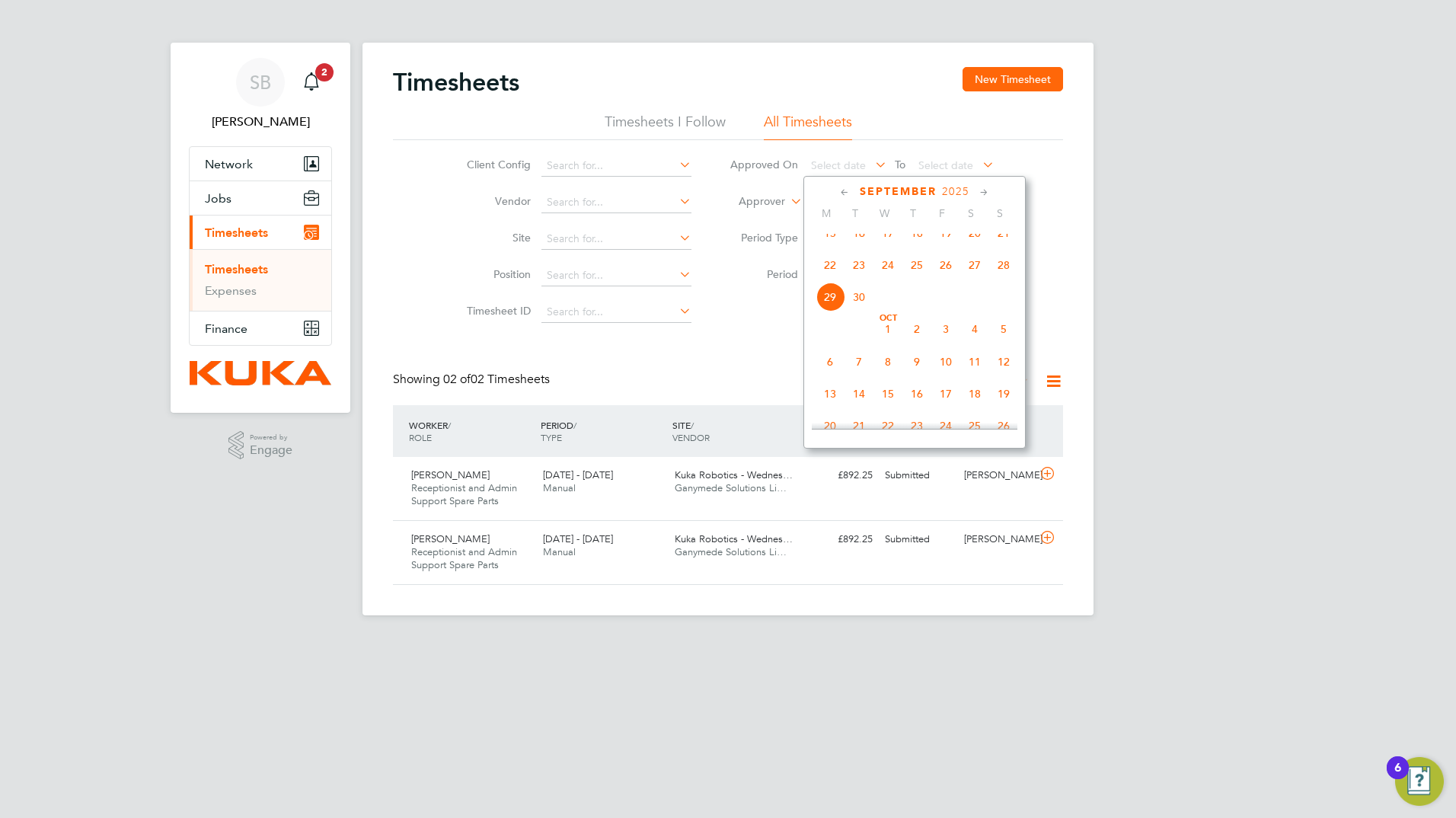
click at [921, 279] on span "25" at bounding box center [917, 265] width 29 height 29
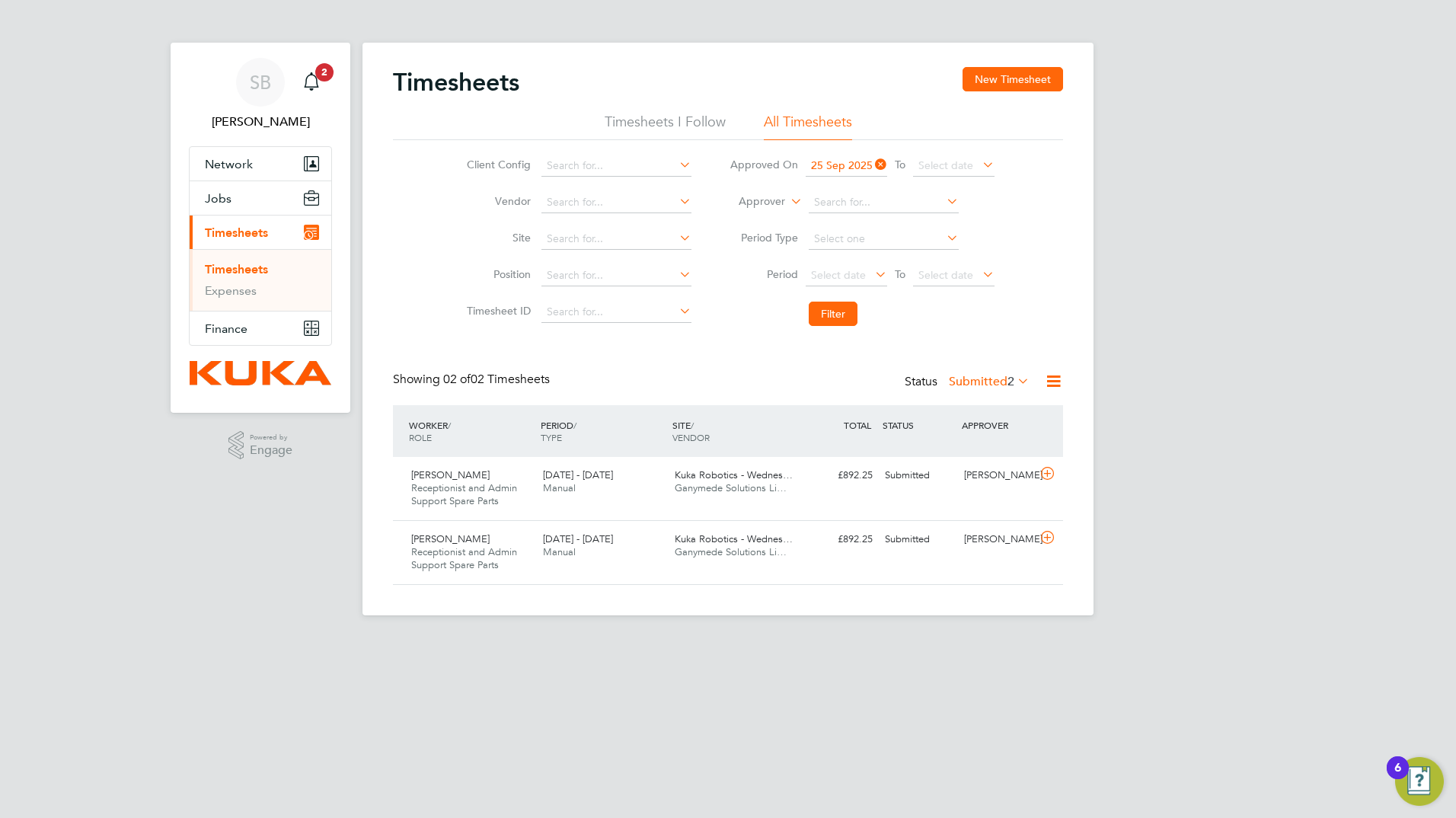
click at [980, 164] on icon at bounding box center [980, 165] width 0 height 22
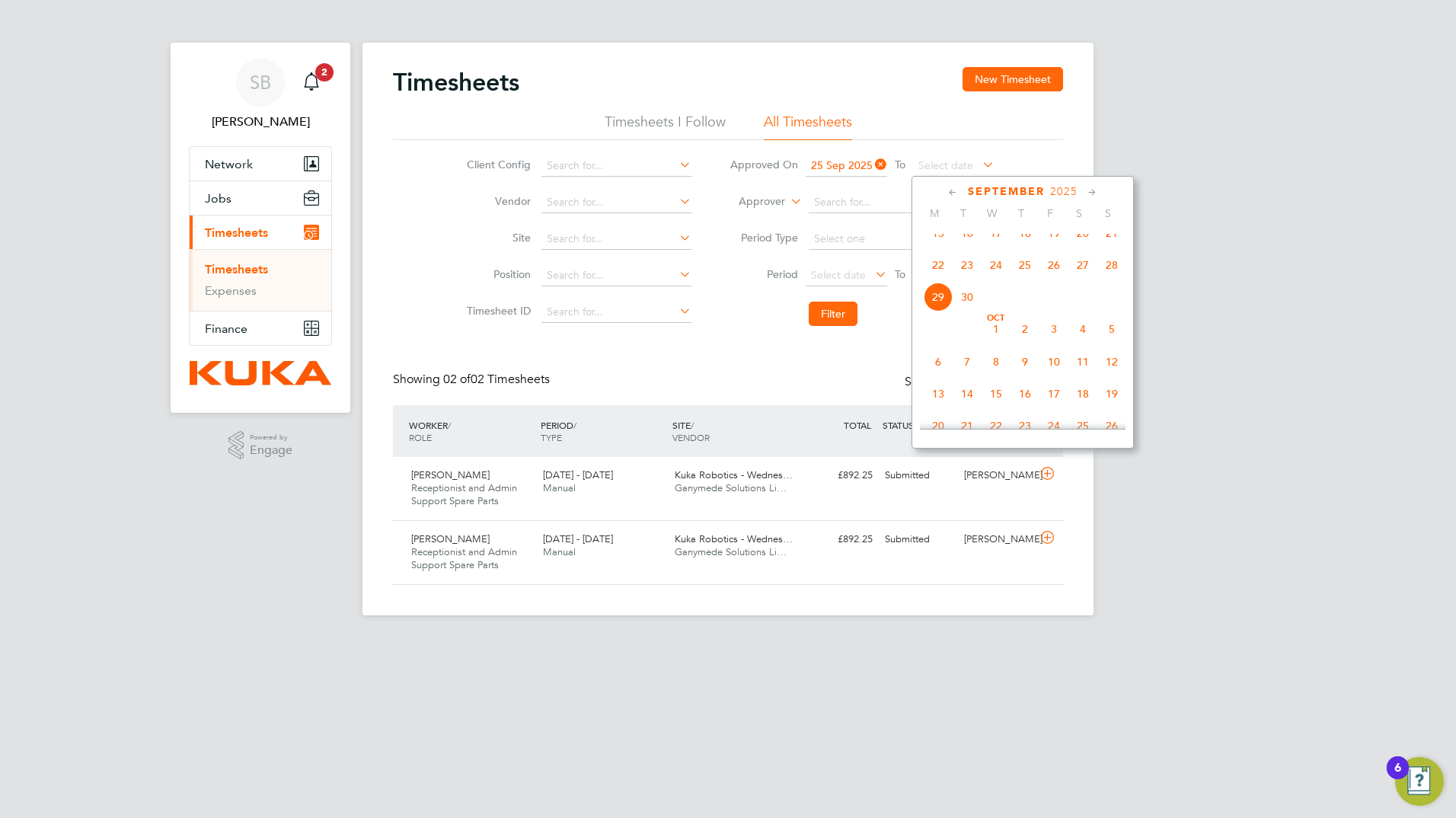
click at [941, 311] on span "29" at bounding box center [938, 297] width 29 height 29
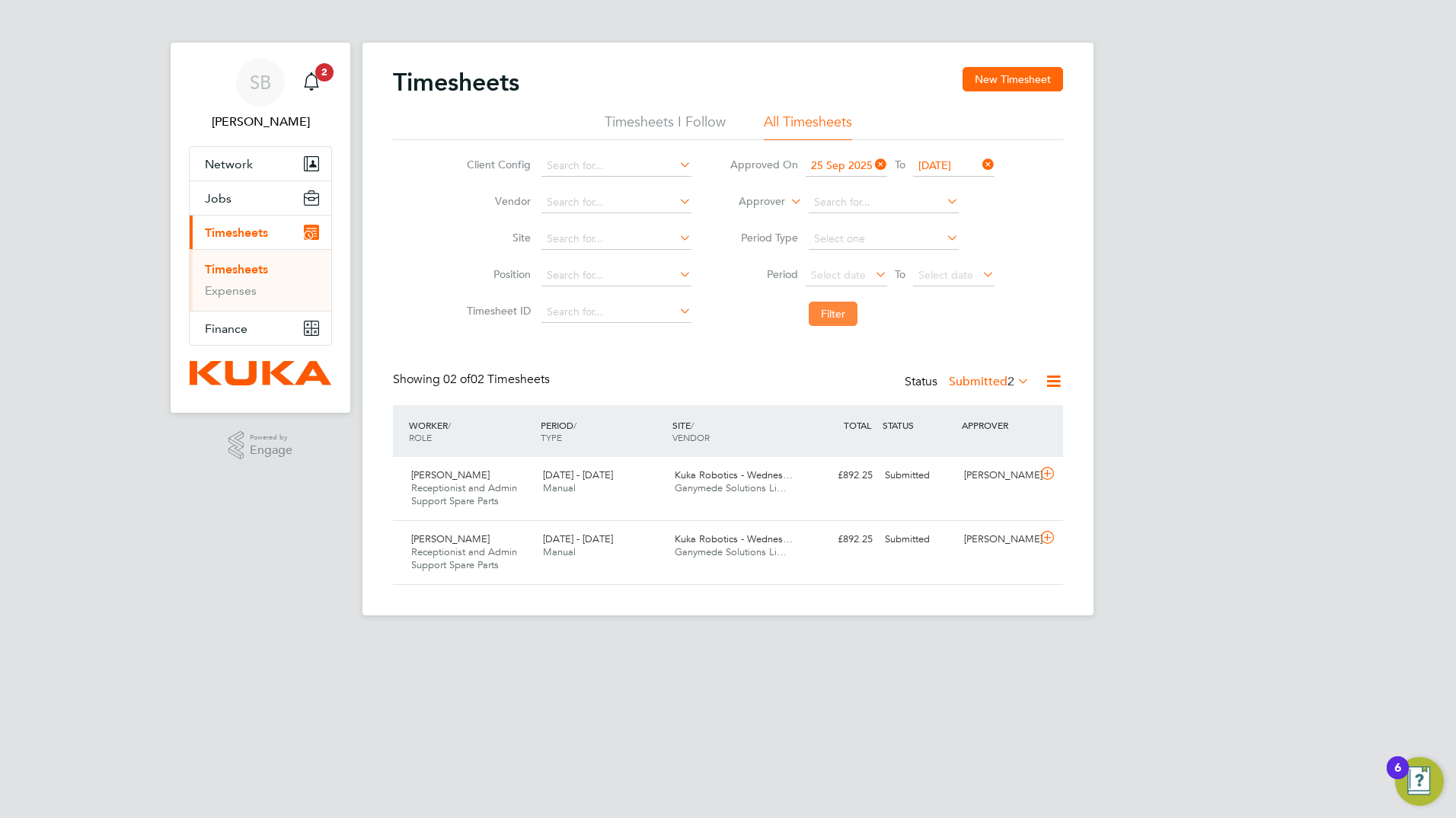
click at [846, 317] on button "Filter" at bounding box center [833, 314] width 49 height 24
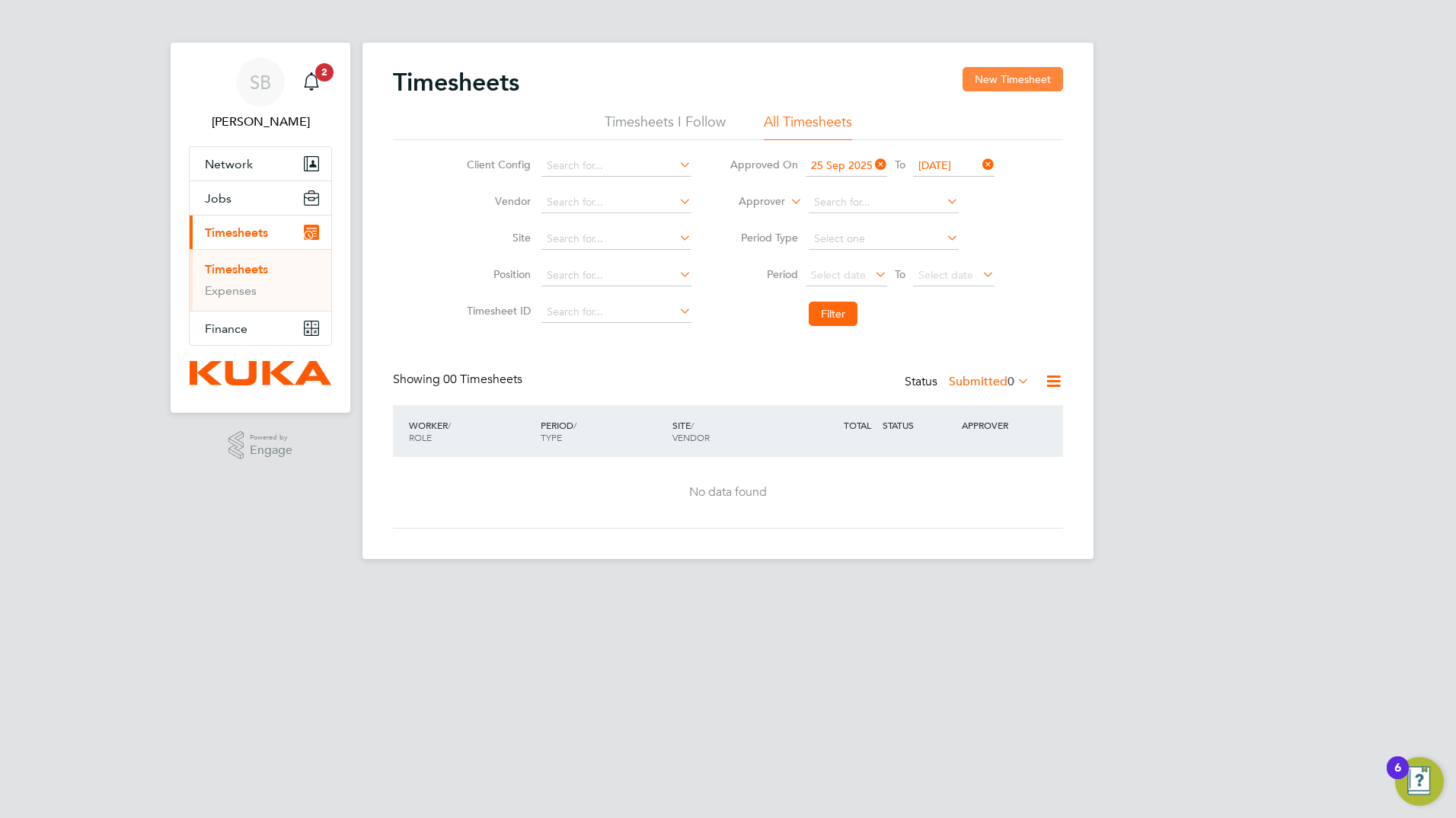
click at [1030, 73] on button "New Timesheet" at bounding box center [1012, 79] width 100 height 24
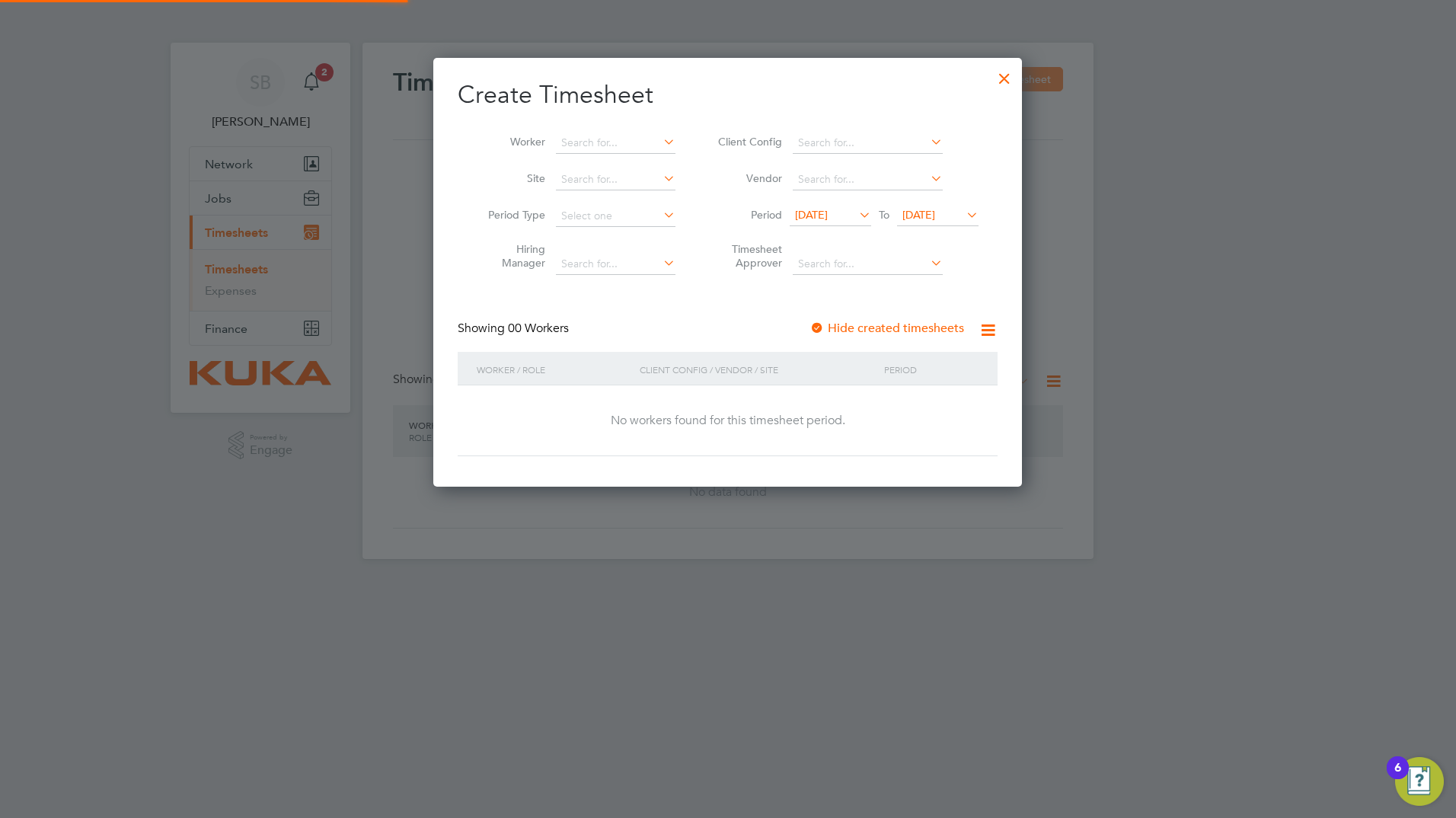
scroll to position [429, 589]
click at [1006, 80] on div at bounding box center [1005, 74] width 27 height 27
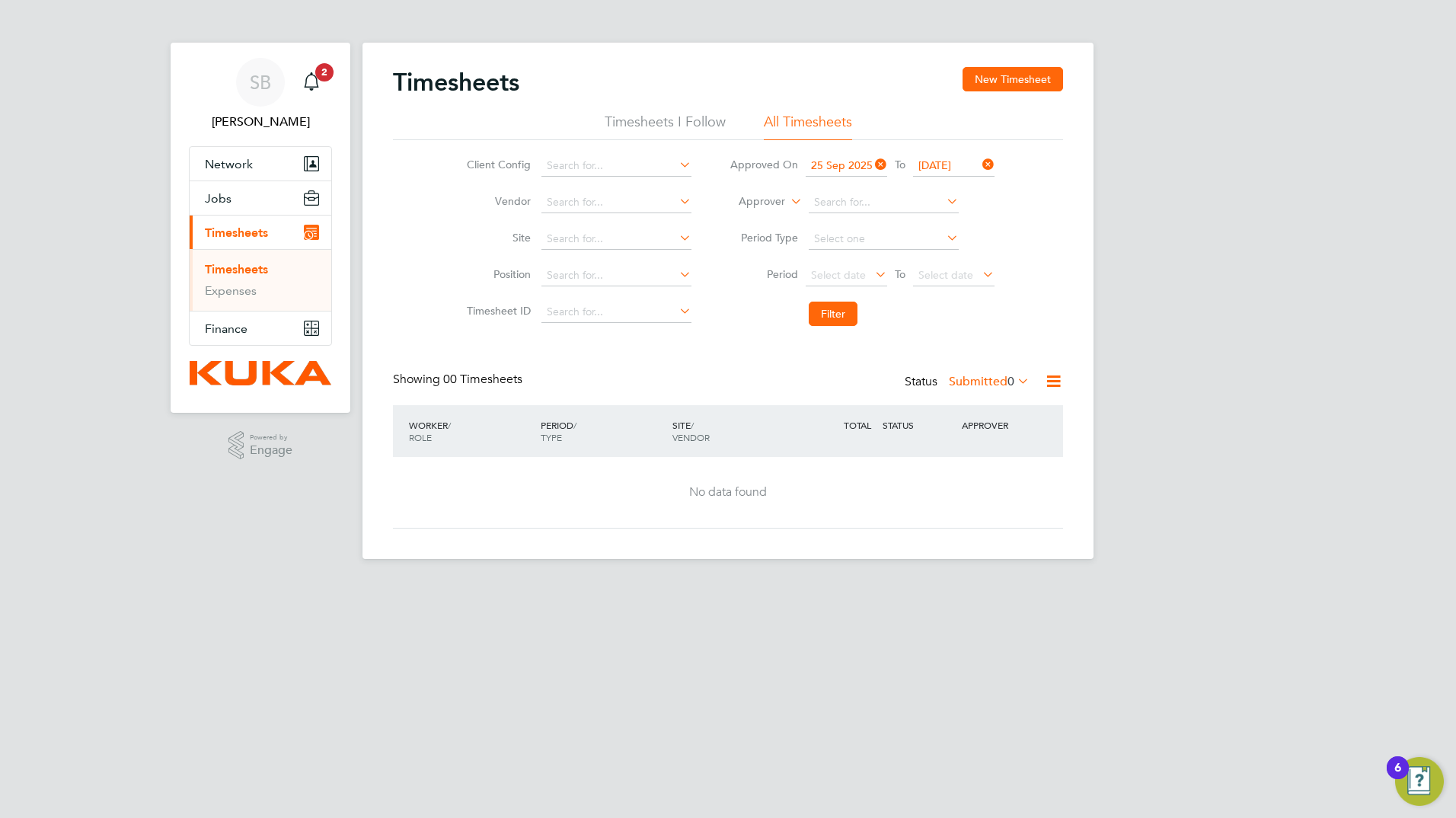
click at [798, 124] on li "All Timesheets" at bounding box center [808, 127] width 89 height 27
click at [676, 167] on icon at bounding box center [676, 165] width 0 height 22
click at [623, 206] on li "KUKA Systems UK Limited (MV)" at bounding box center [624, 207] width 166 height 21
type input "KUKA Systems UK Limited (MV)"
click at [676, 203] on icon at bounding box center [676, 202] width 0 height 22
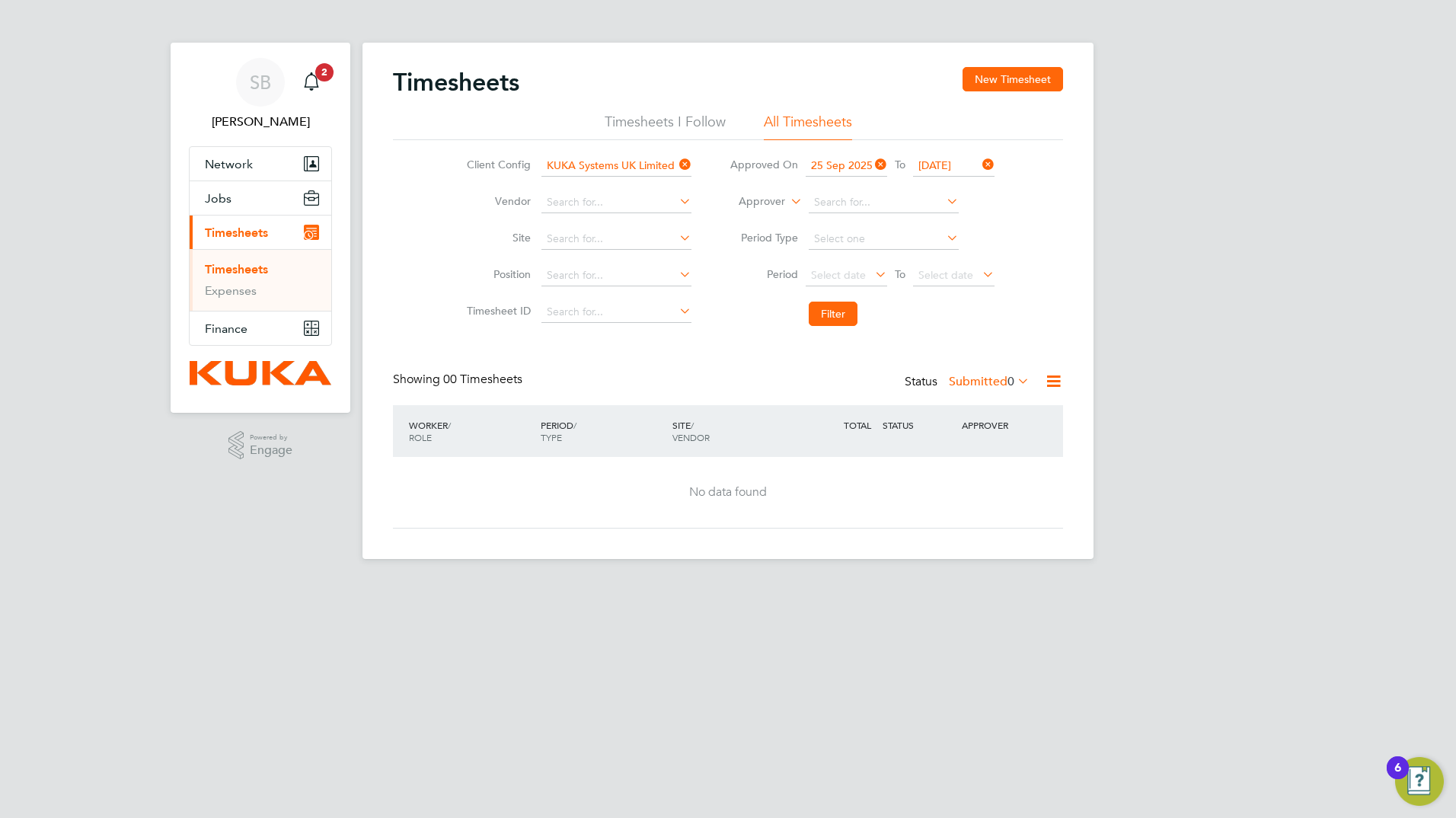
click at [625, 225] on li "Ganymede Solutions Limited" at bounding box center [616, 223] width 152 height 21
type input "Ganymede Solutions Limited"
click at [676, 239] on icon at bounding box center [676, 238] width 0 height 22
click at [642, 278] on li "KUKA Systems UK Limited - Hereward" at bounding box center [639, 280] width 197 height 21
type input "KUKA Systems UK Limited - Hereward"
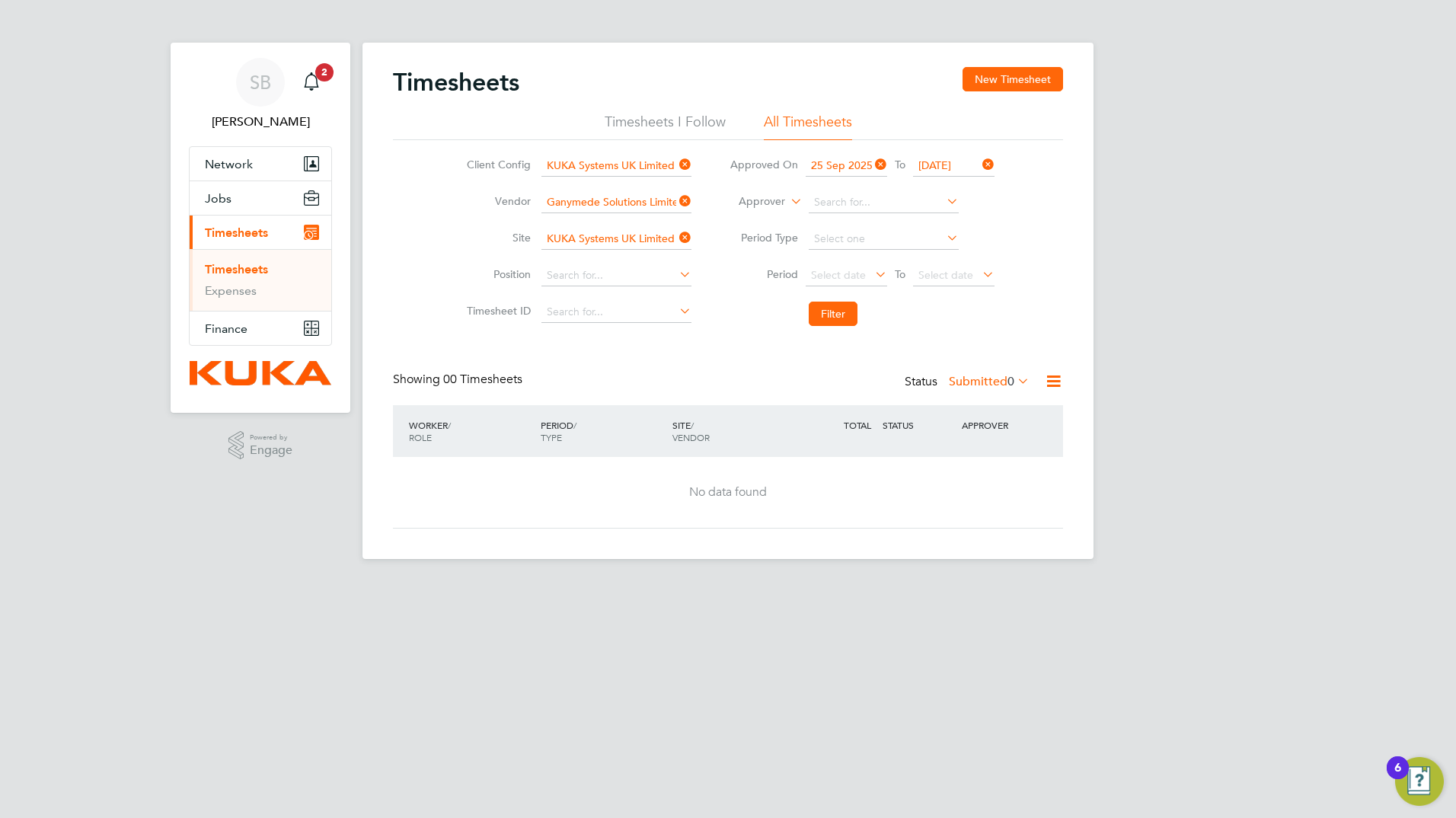
click at [676, 277] on icon at bounding box center [676, 275] width 0 height 22
click at [944, 240] on icon at bounding box center [944, 238] width 0 height 22
click at [847, 260] on li "Week" at bounding box center [883, 259] width 152 height 20
type input "Week"
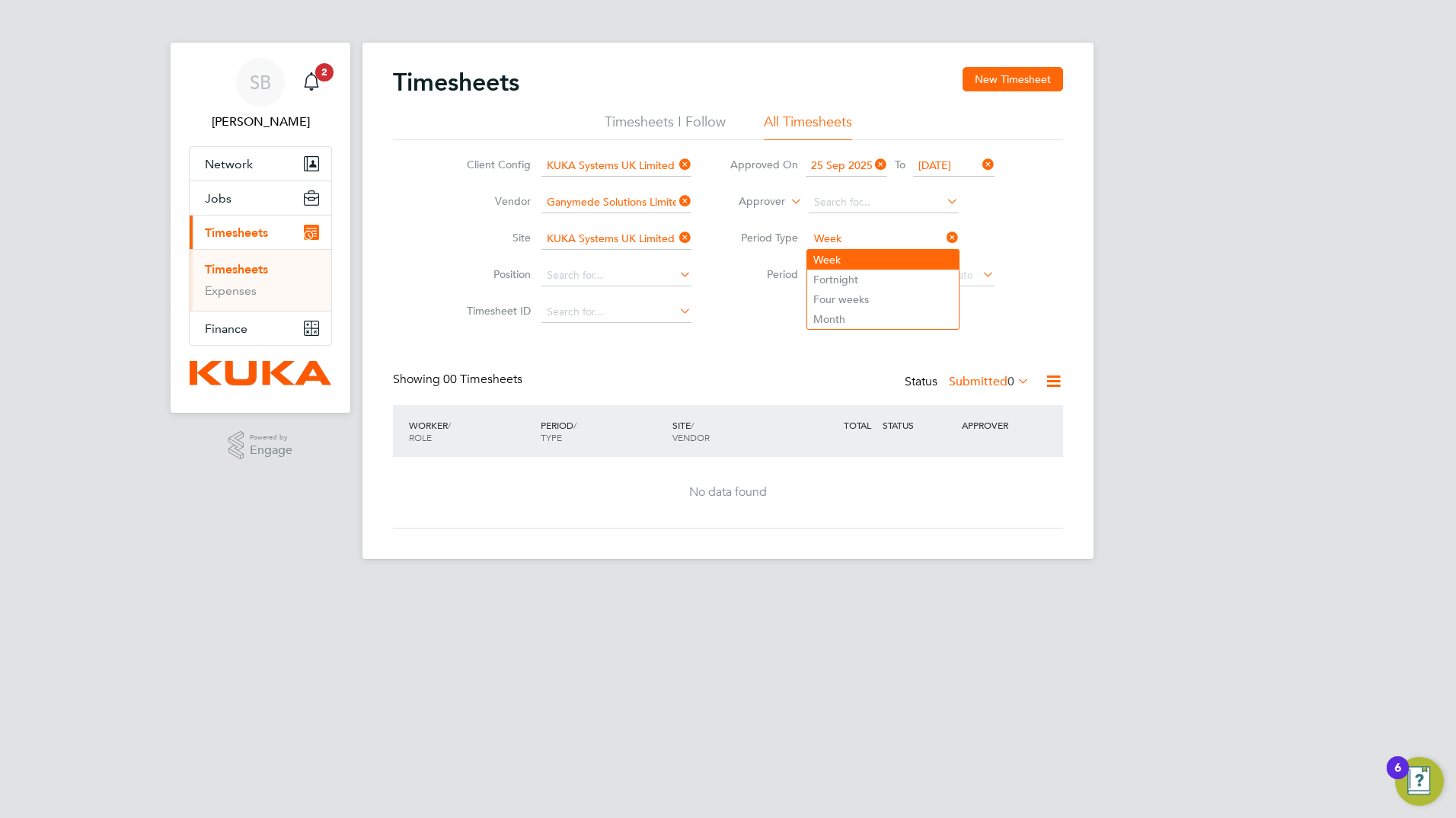
click at [829, 256] on li "Week" at bounding box center [883, 259] width 152 height 20
drag, startPoint x: 1142, startPoint y: 226, endPoint x: 1198, endPoint y: 228, distance: 56.0
click at [1142, 225] on div "SB [PERSON_NAME] Notifications 2 Applications: Network Sites Jobs Placements Cu…" at bounding box center [728, 292] width 1456 height 584
click at [872, 276] on icon at bounding box center [872, 275] width 0 height 22
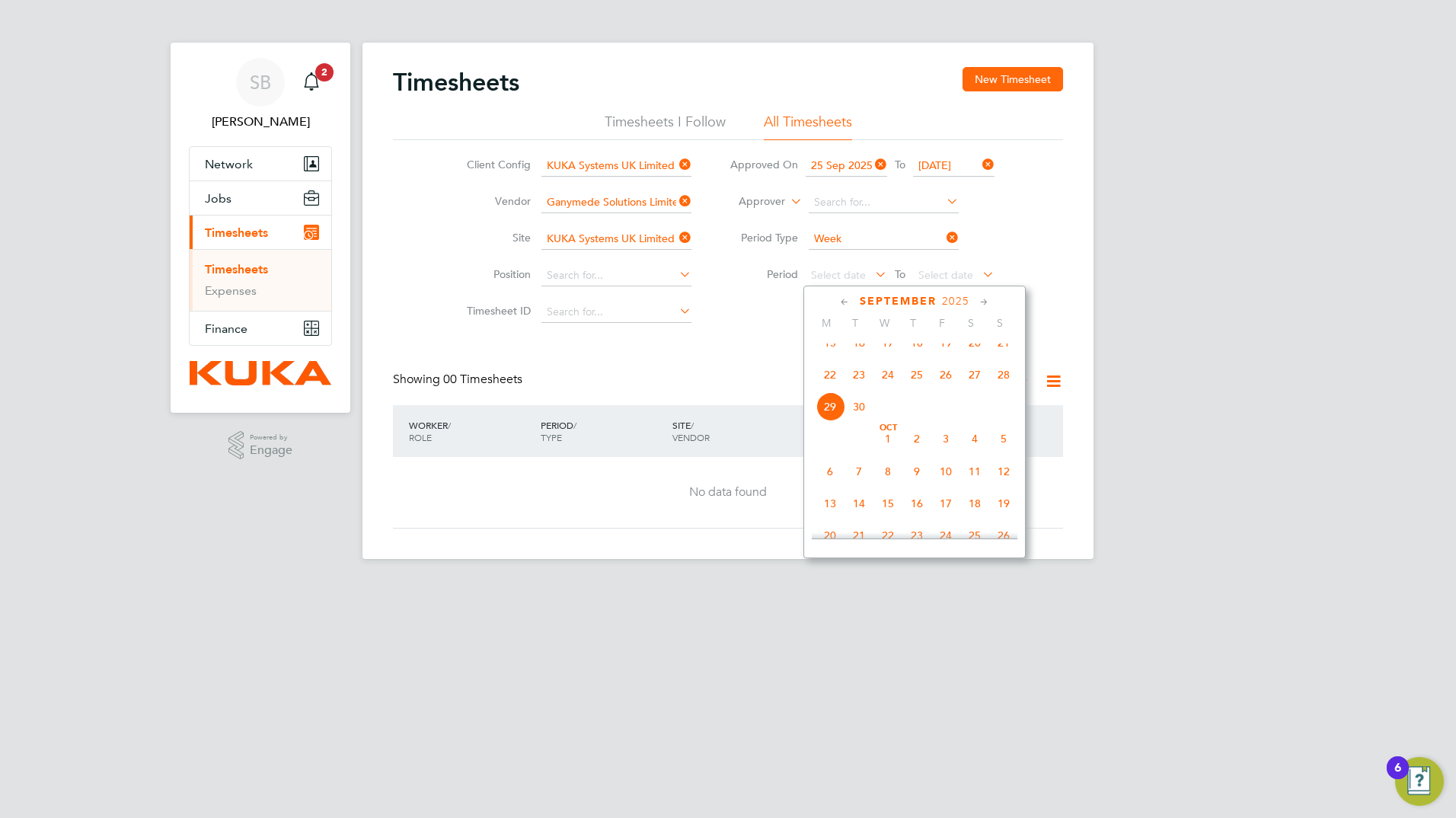
click at [830, 387] on span "22" at bounding box center [831, 375] width 29 height 29
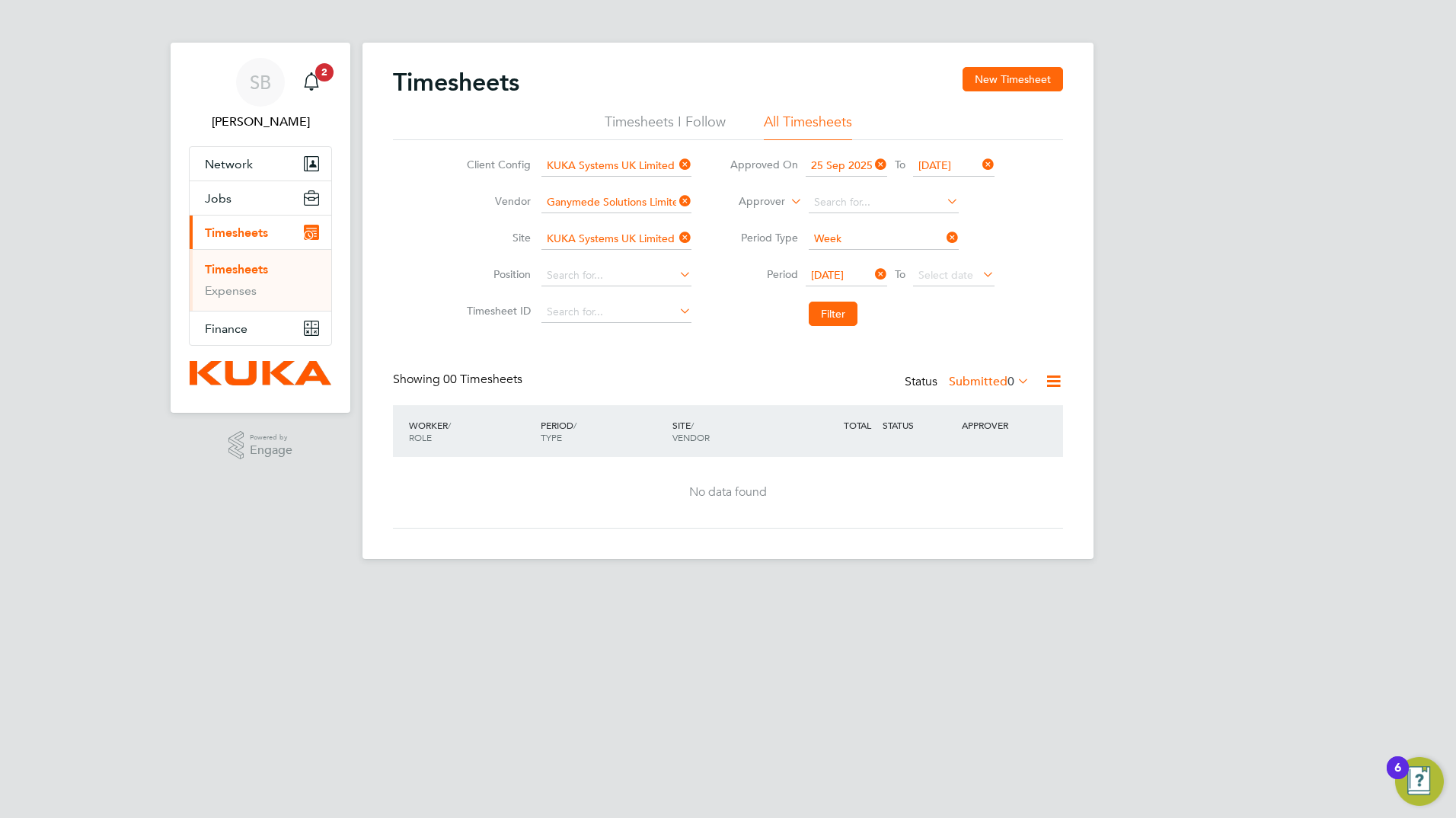
click at [980, 273] on icon at bounding box center [980, 275] width 0 height 22
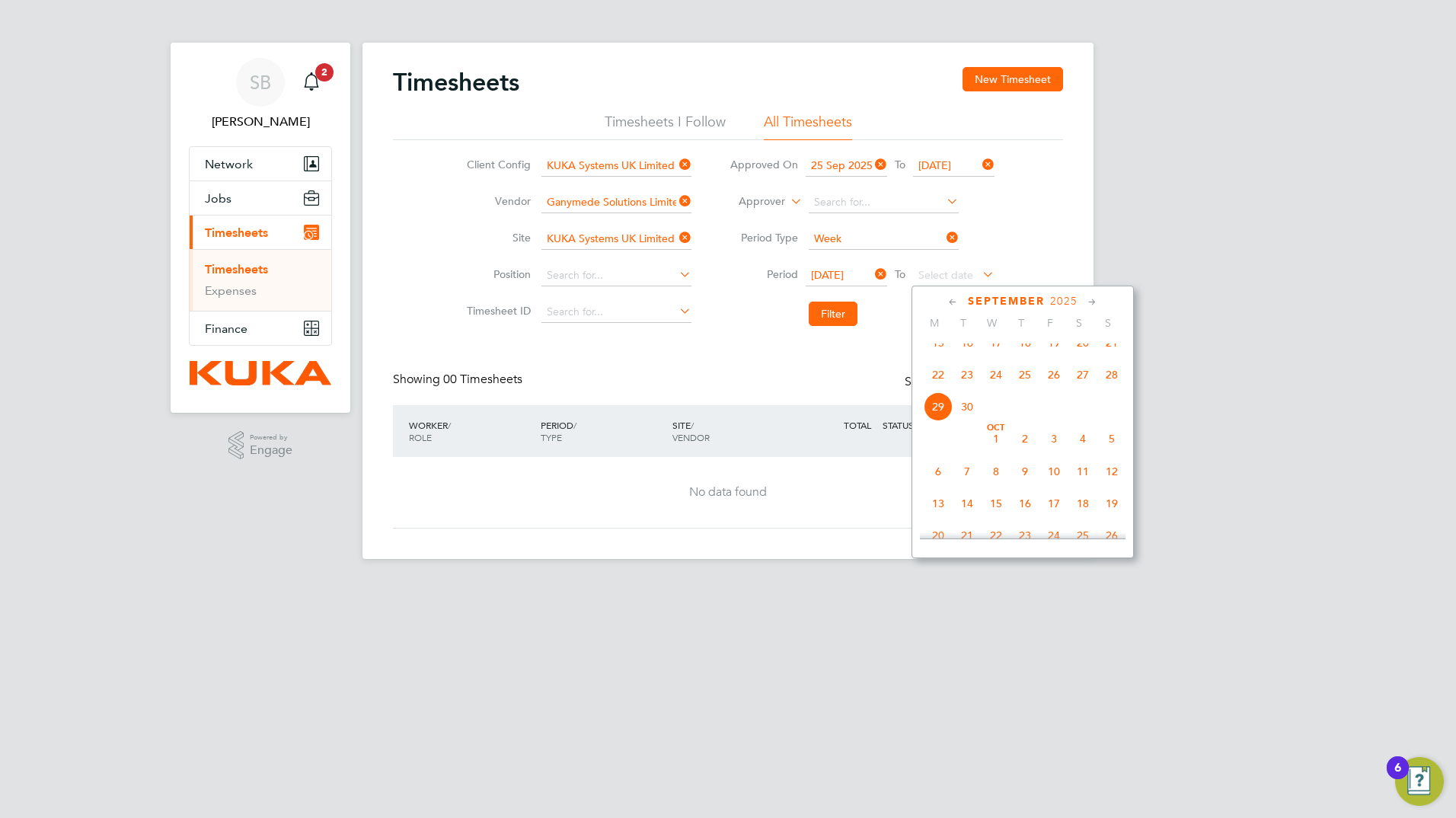
click at [1114, 388] on span "28" at bounding box center [1112, 375] width 29 height 29
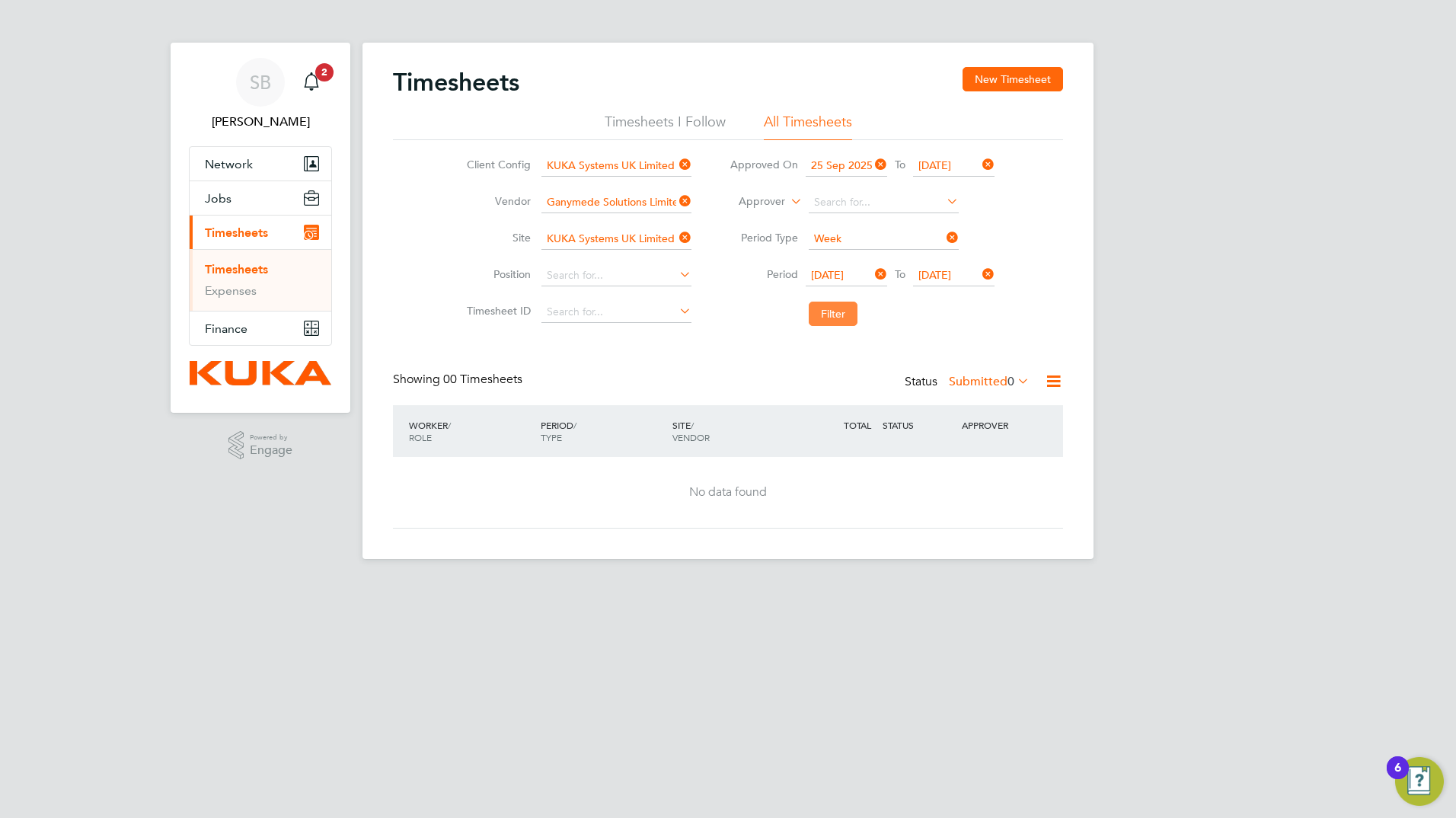
click at [839, 314] on button "Filter" at bounding box center [833, 314] width 49 height 24
click at [323, 65] on span "2" at bounding box center [324, 72] width 18 height 18
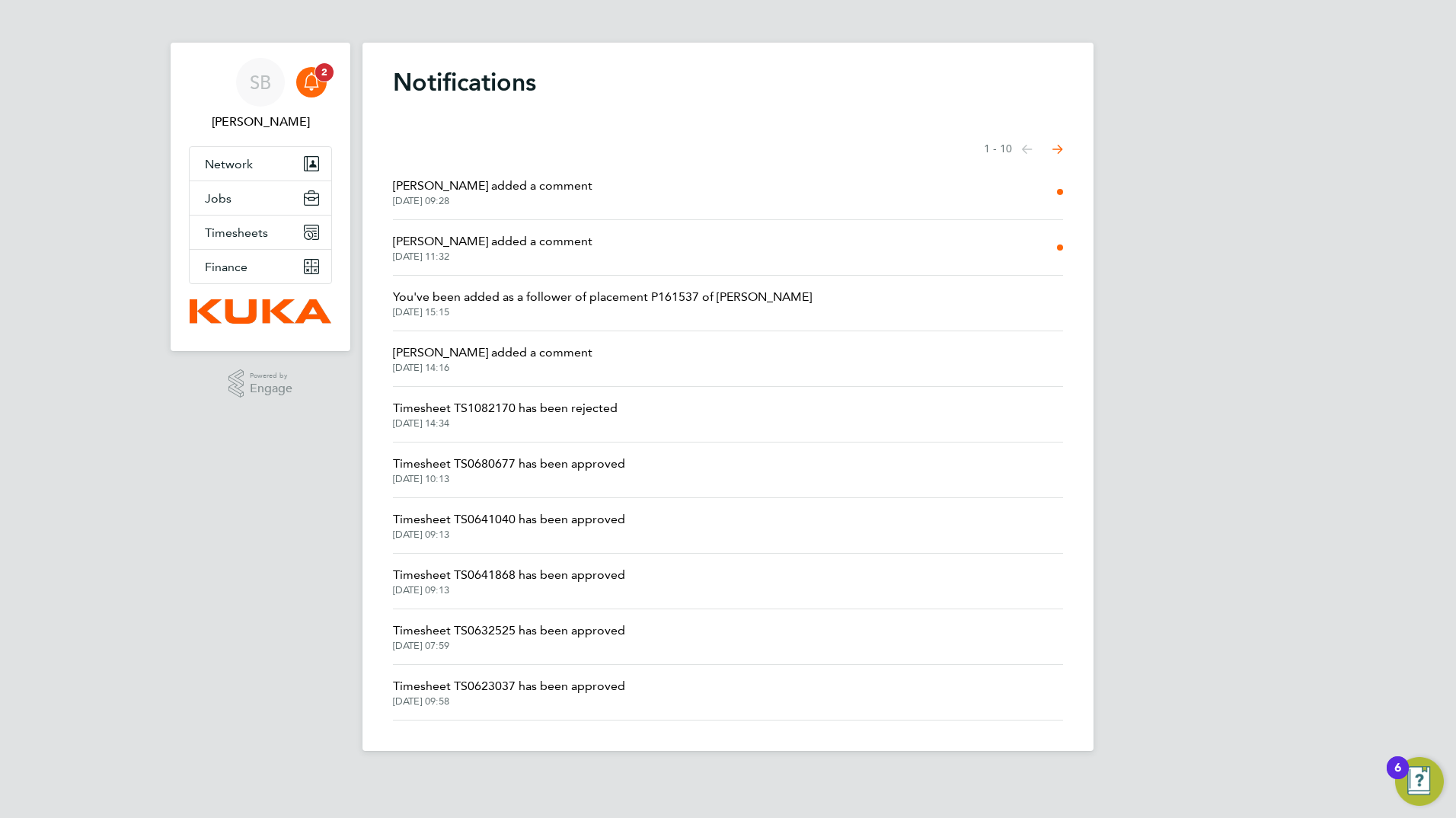
click at [323, 71] on span "2" at bounding box center [324, 72] width 18 height 18
click at [1057, 148] on icon "Select page of notifications list" at bounding box center [1058, 149] width 11 height 10
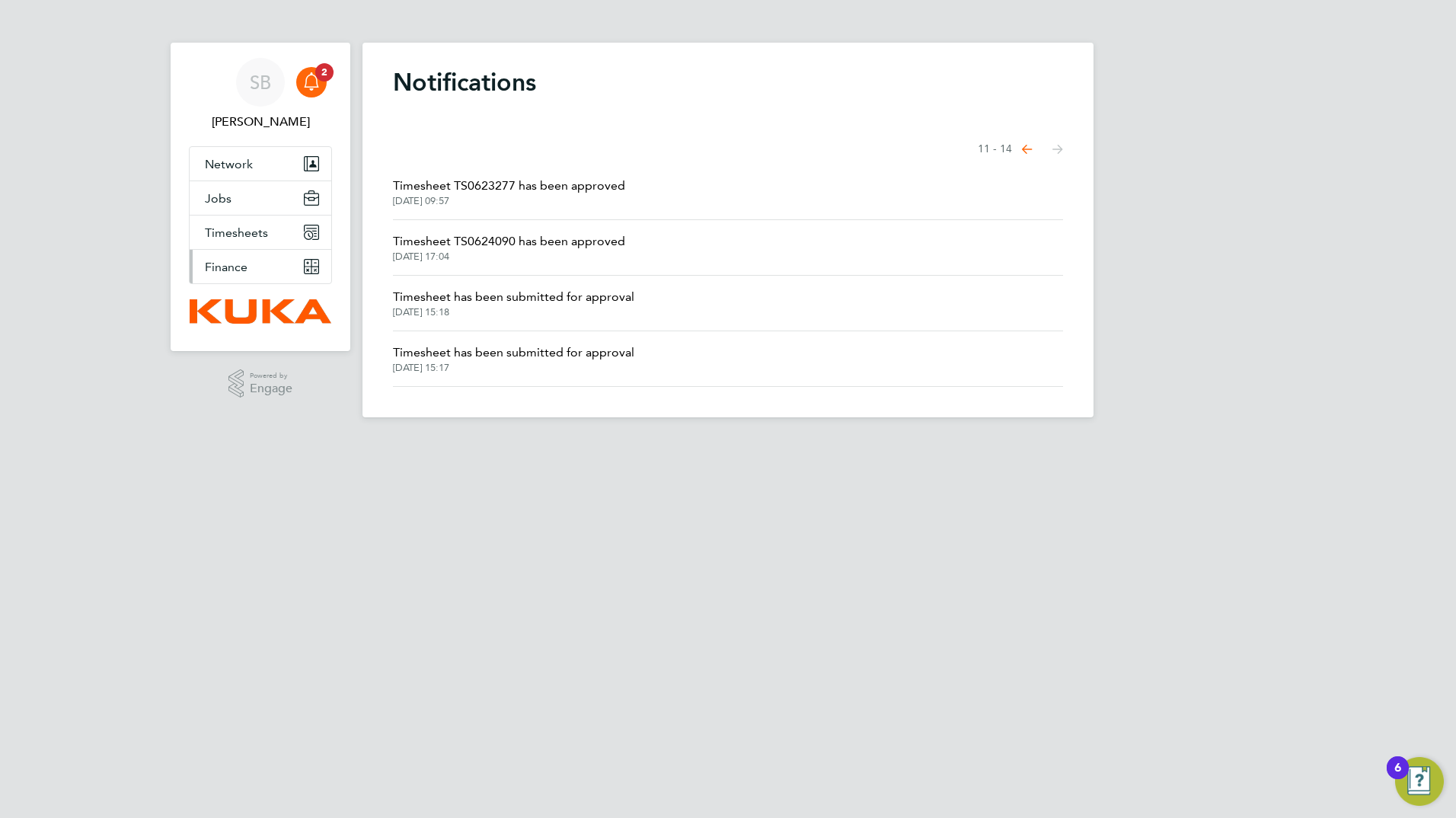
click at [226, 269] on span "Finance" at bounding box center [226, 267] width 42 height 14
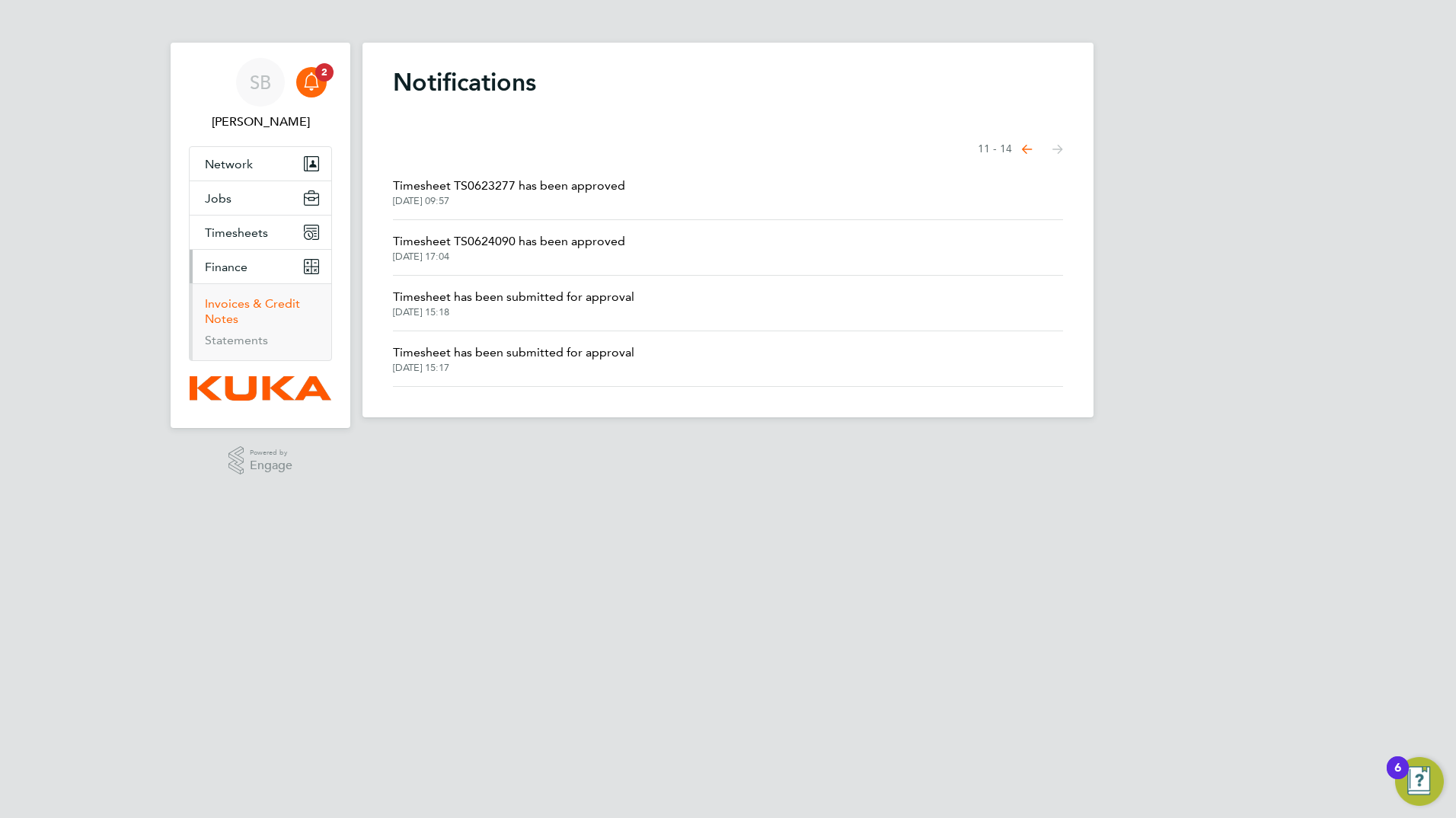
click at [255, 301] on link "Invoices & Credit Notes" at bounding box center [252, 311] width 95 height 30
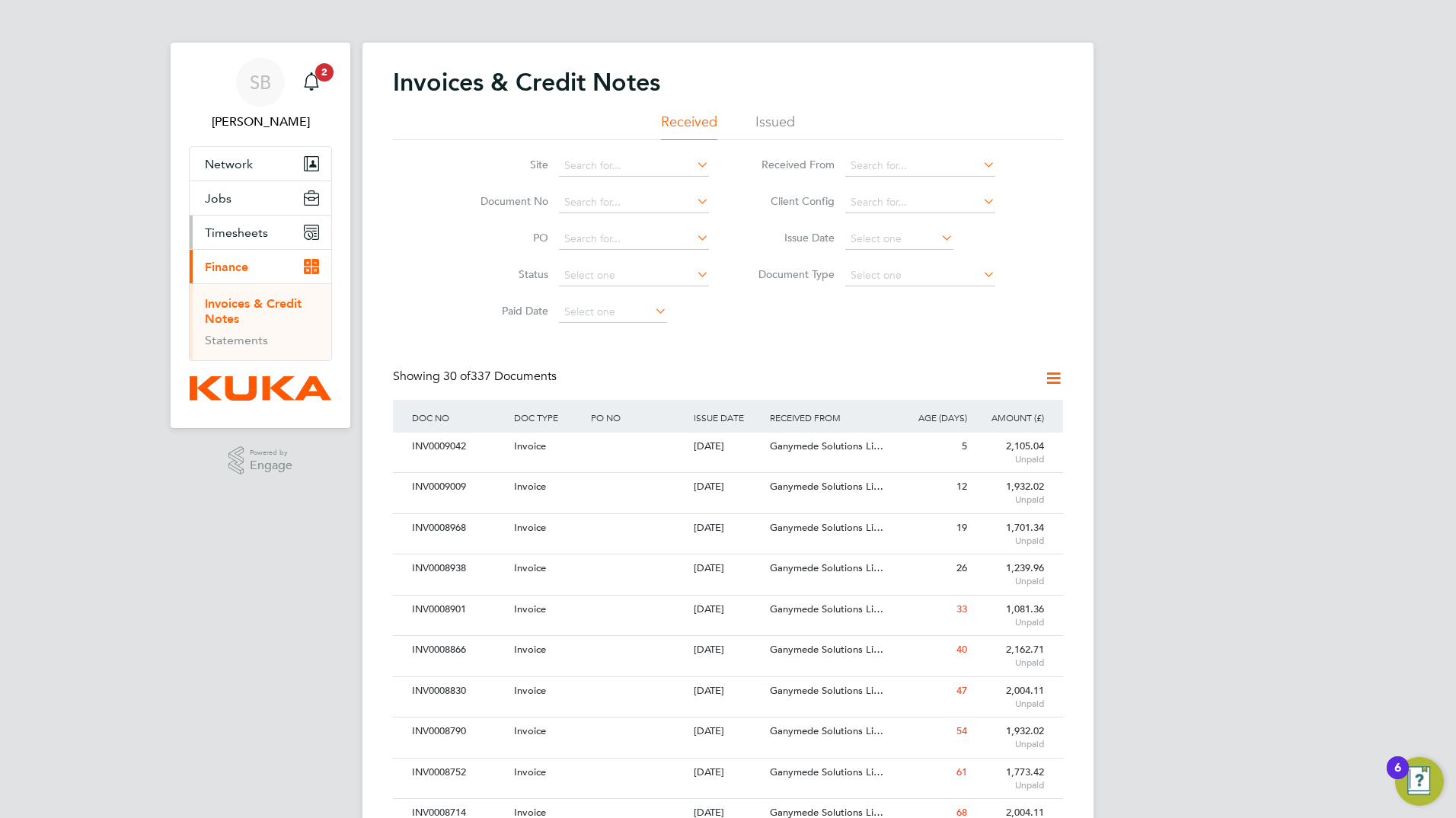
click at [245, 233] on span "Timesheets" at bounding box center [237, 232] width 63 height 14
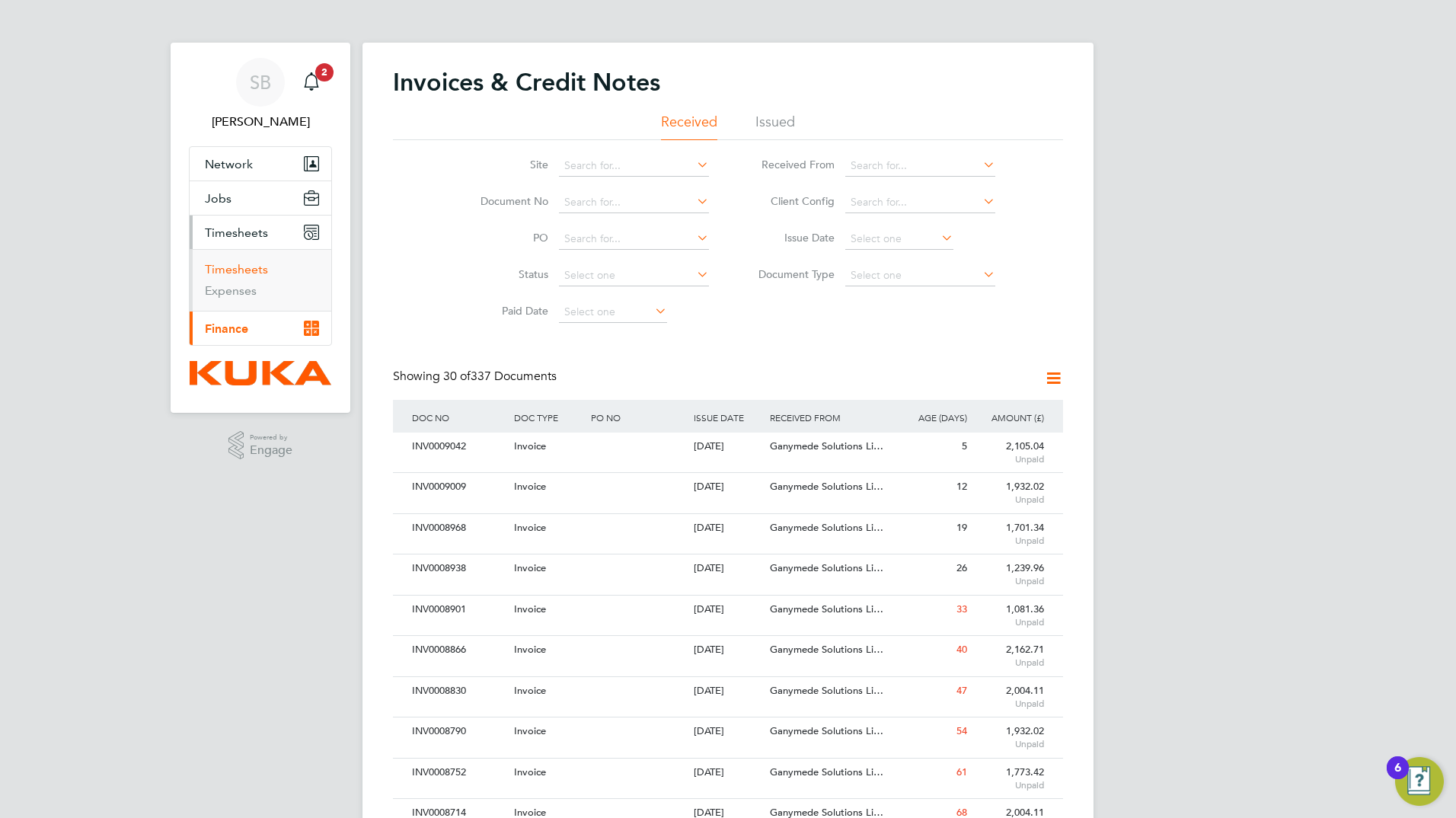
click at [230, 271] on link "Timesheets" at bounding box center [237, 269] width 63 height 14
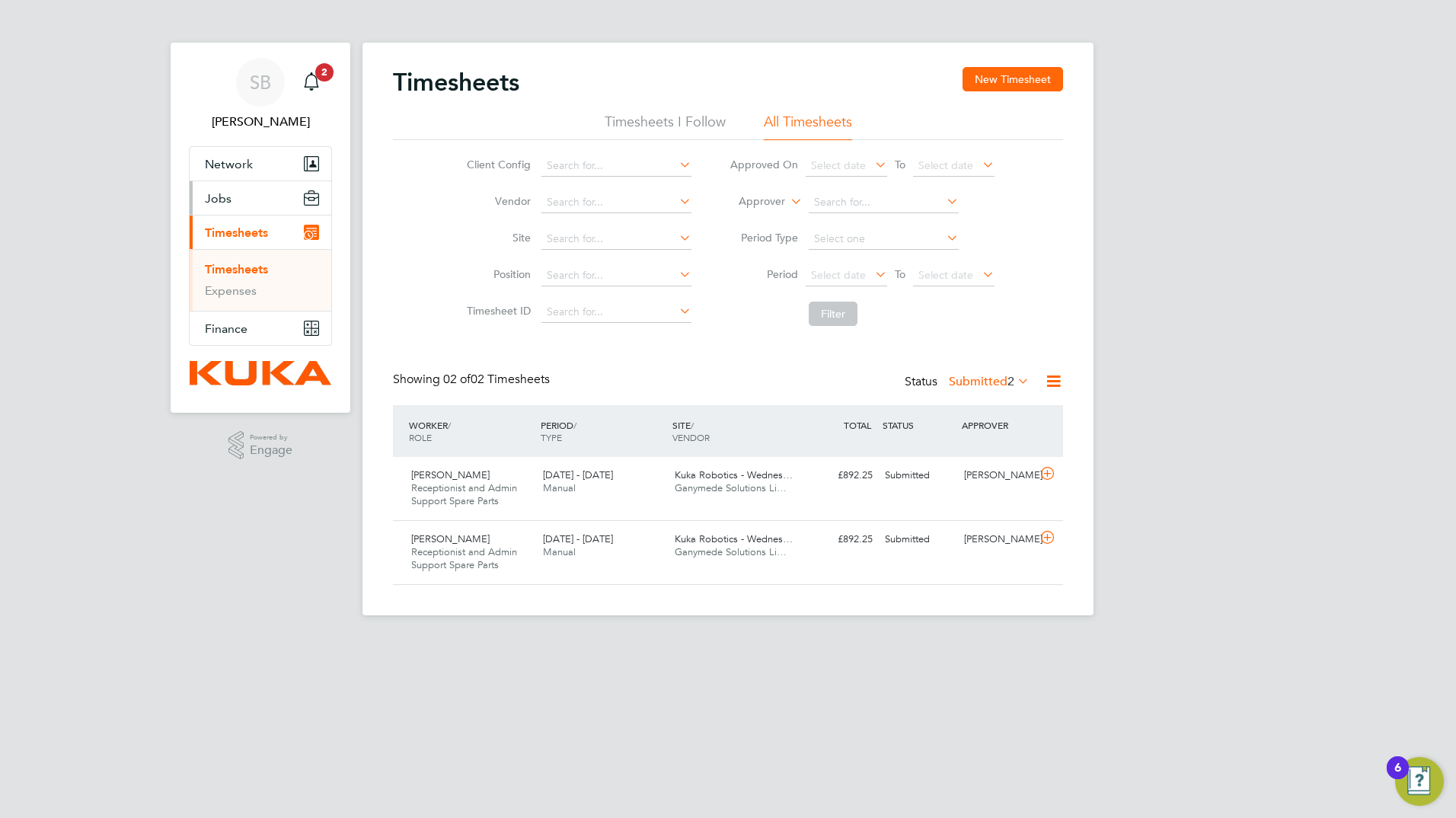
click at [233, 197] on button "Jobs" at bounding box center [260, 198] width 142 height 33
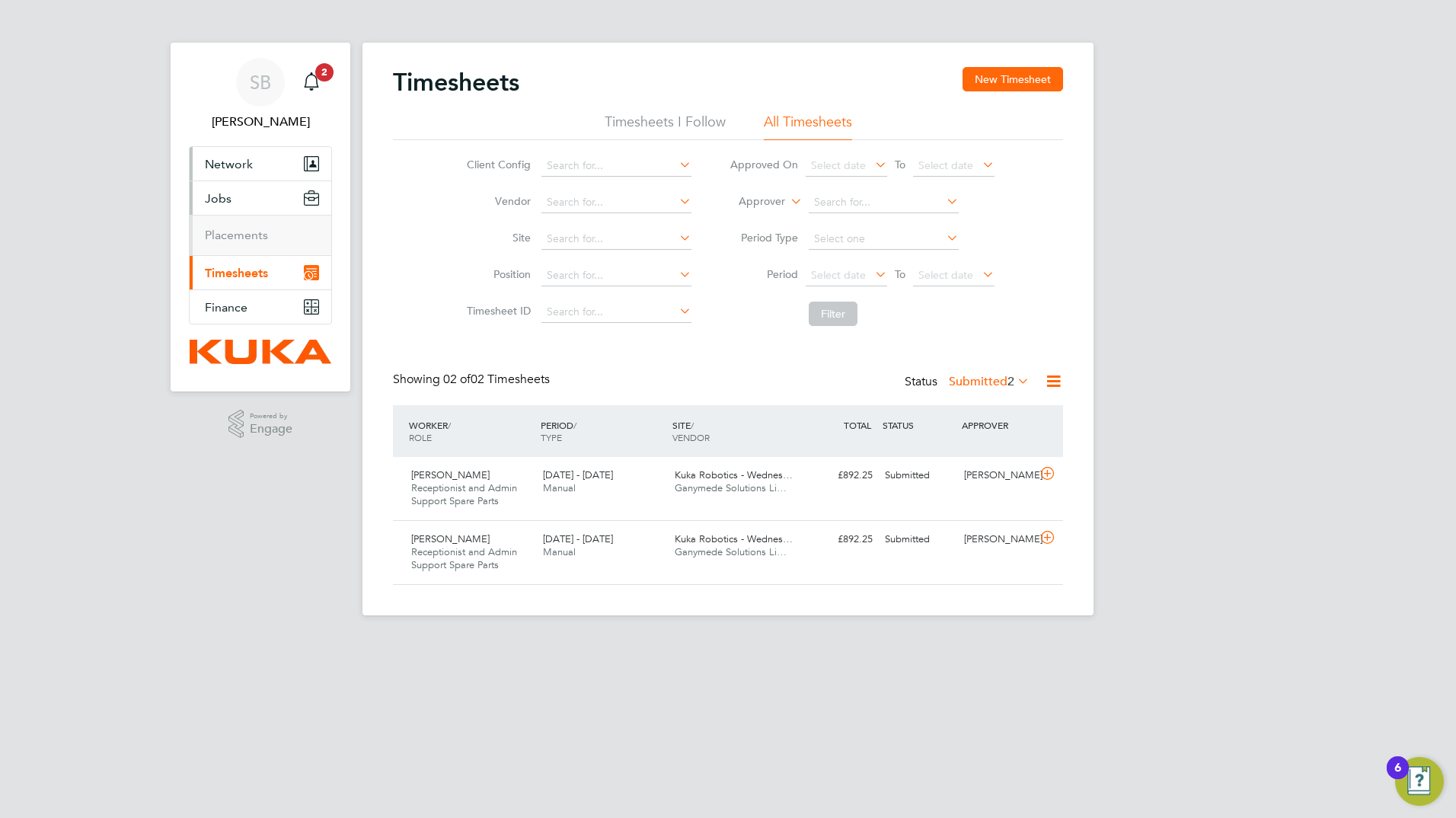
click at [232, 163] on span "Network" at bounding box center [229, 165] width 48 height 14
click at [225, 243] on span "Jobs" at bounding box center [218, 239] width 26 height 14
click at [231, 271] on span "Timesheets" at bounding box center [237, 273] width 63 height 14
